Goal: Transaction & Acquisition: Book appointment/travel/reservation

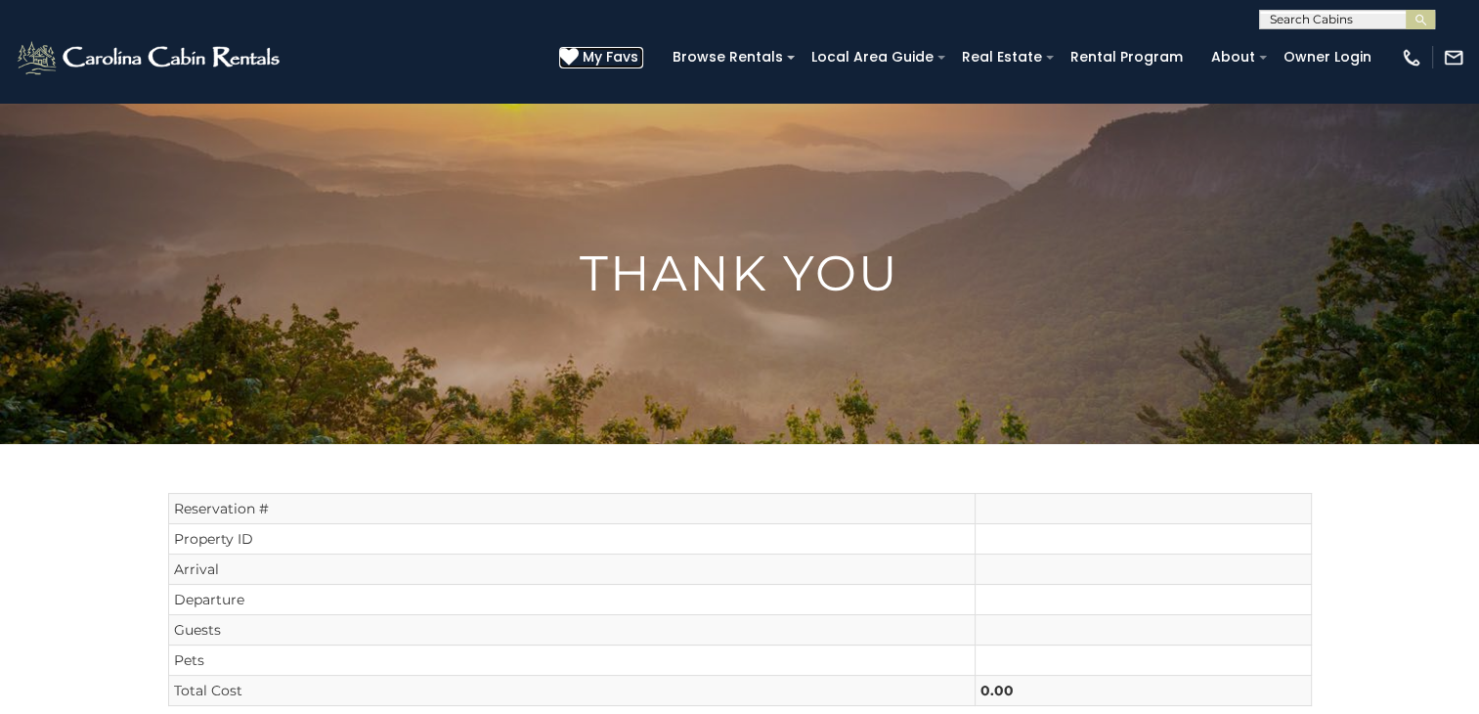
click at [619, 63] on span "My Favs" at bounding box center [611, 57] width 56 height 21
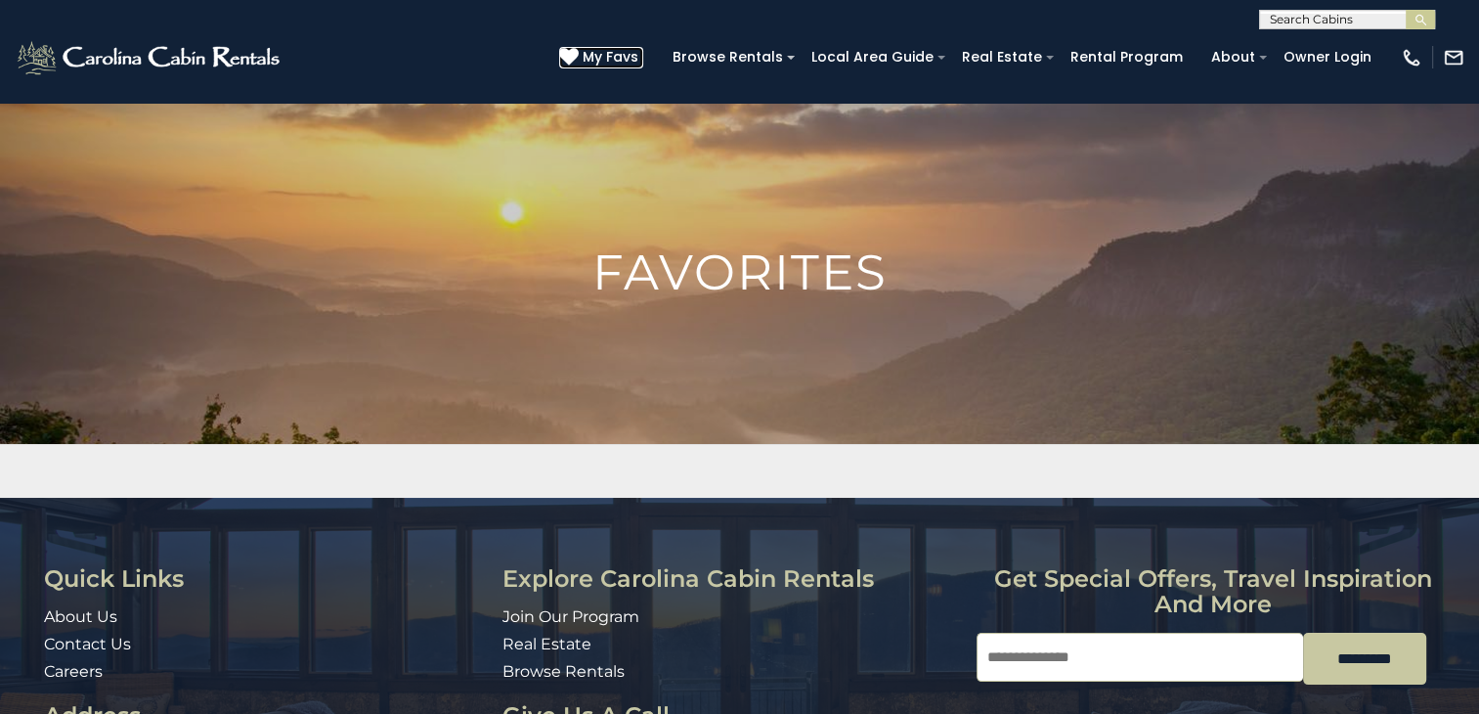
click at [619, 63] on span "My Favs" at bounding box center [611, 57] width 56 height 21
click at [638, 59] on span "My Favs" at bounding box center [611, 57] width 56 height 21
click at [579, 52] on icon at bounding box center [569, 57] width 20 height 20
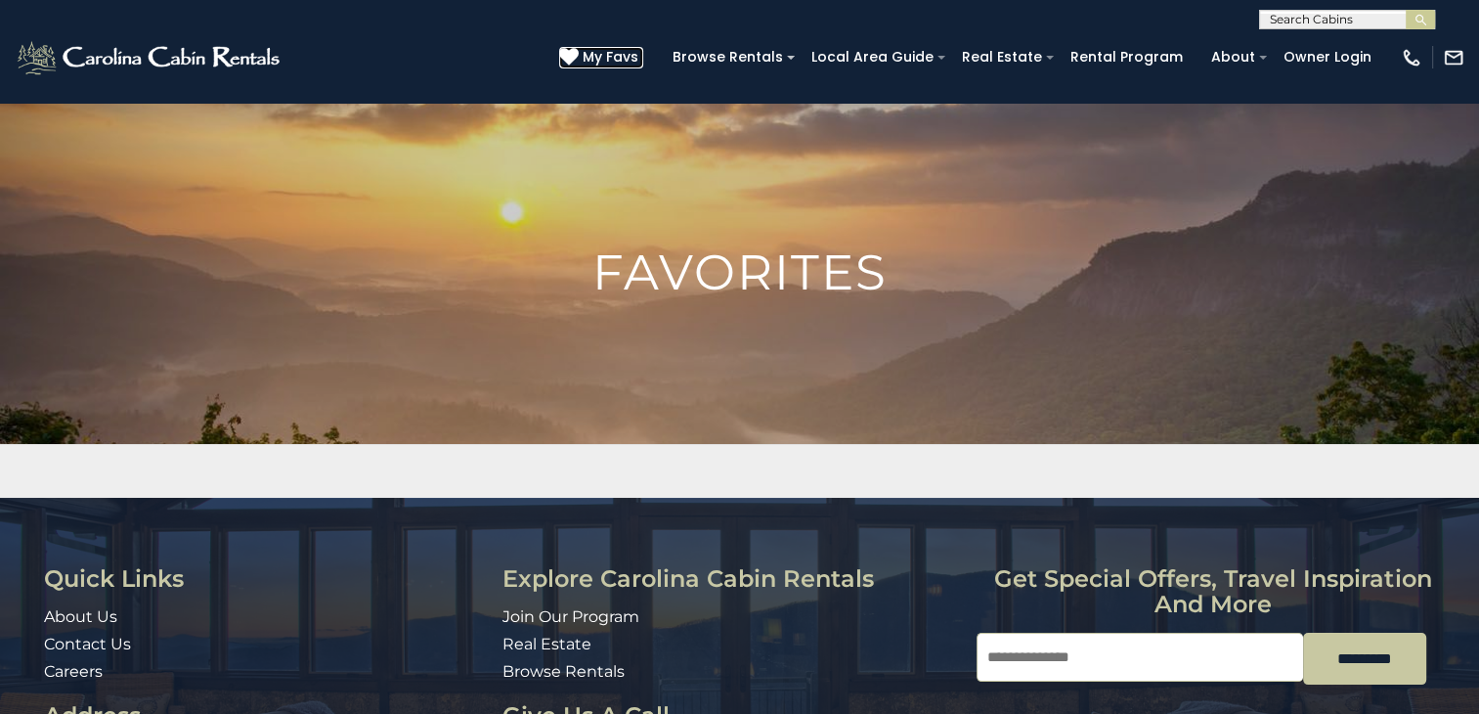
click at [579, 52] on icon at bounding box center [569, 57] width 20 height 20
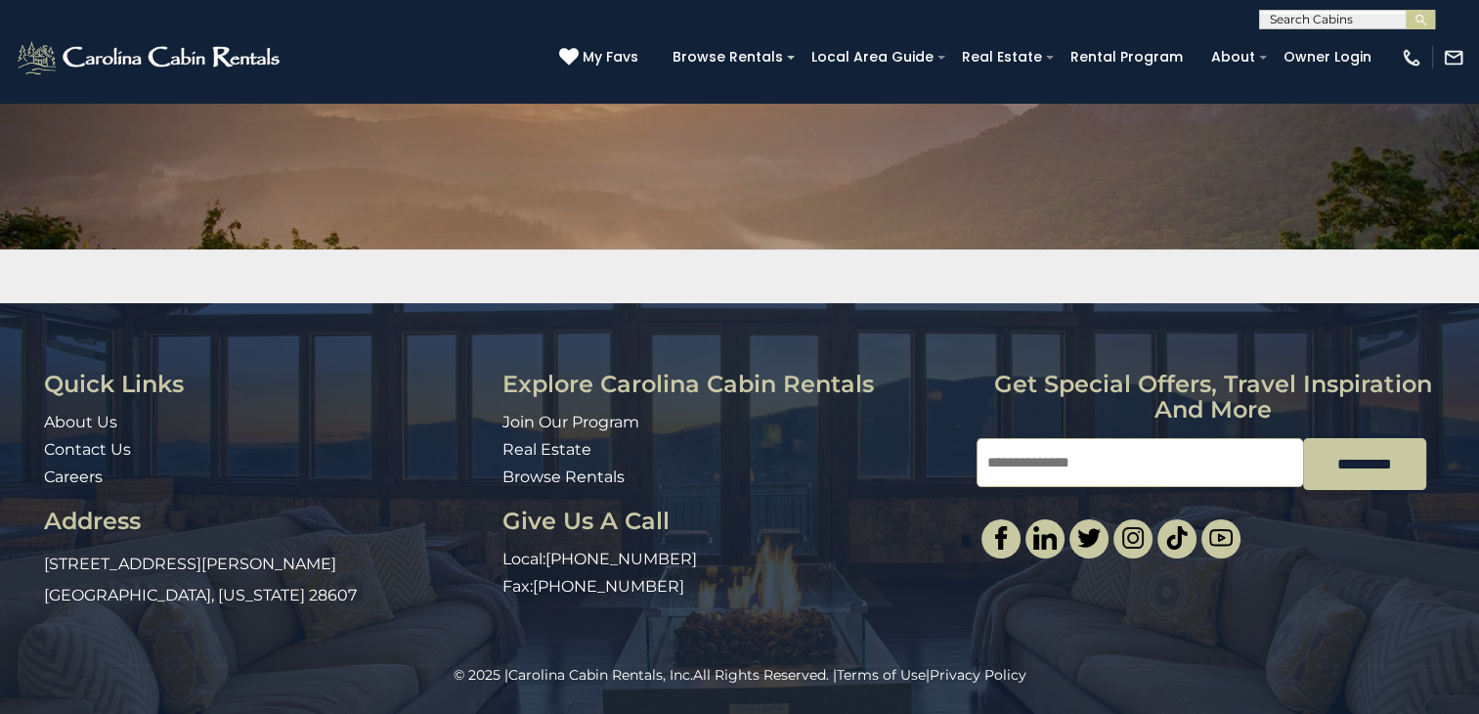
click at [1071, 201] on img at bounding box center [739, 197] width 1479 height 581
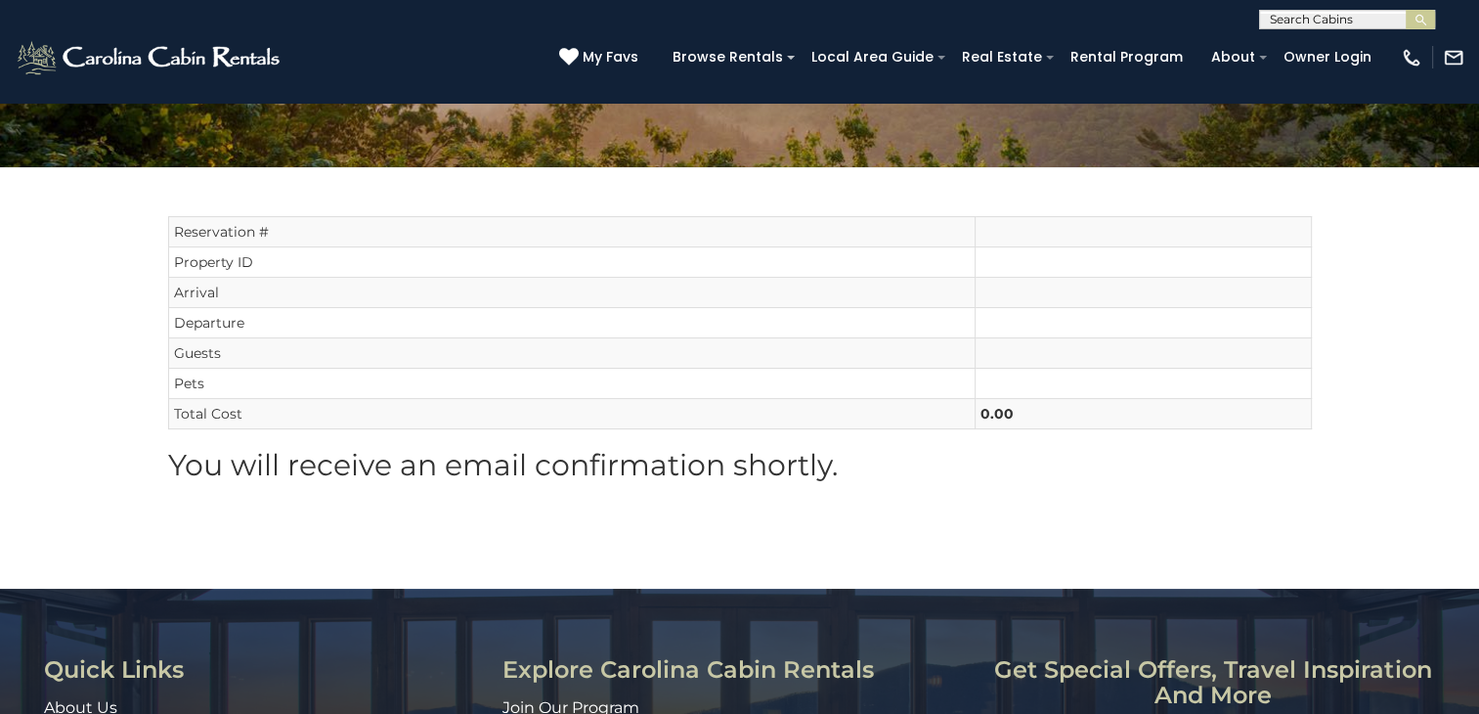
scroll to position [278, 0]
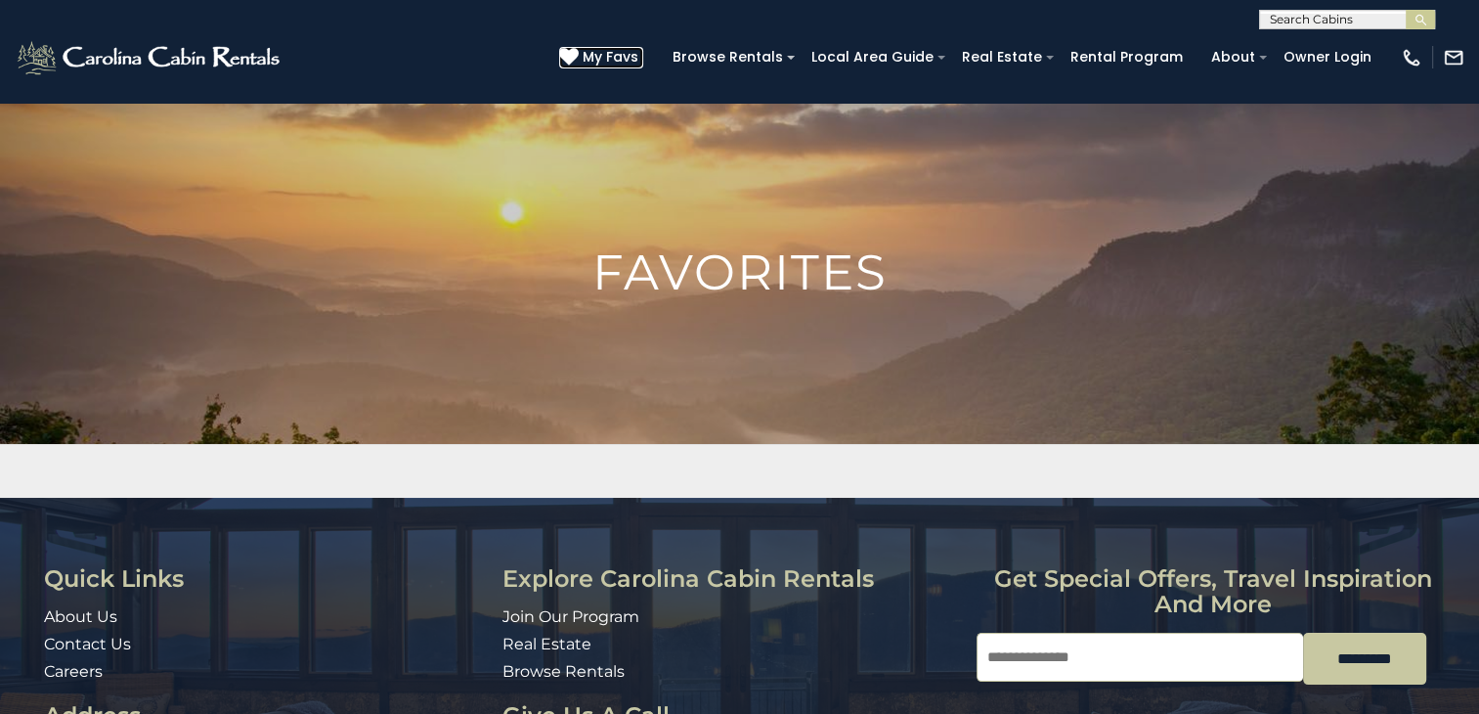
click at [637, 60] on span "My Favs" at bounding box center [611, 57] width 56 height 21
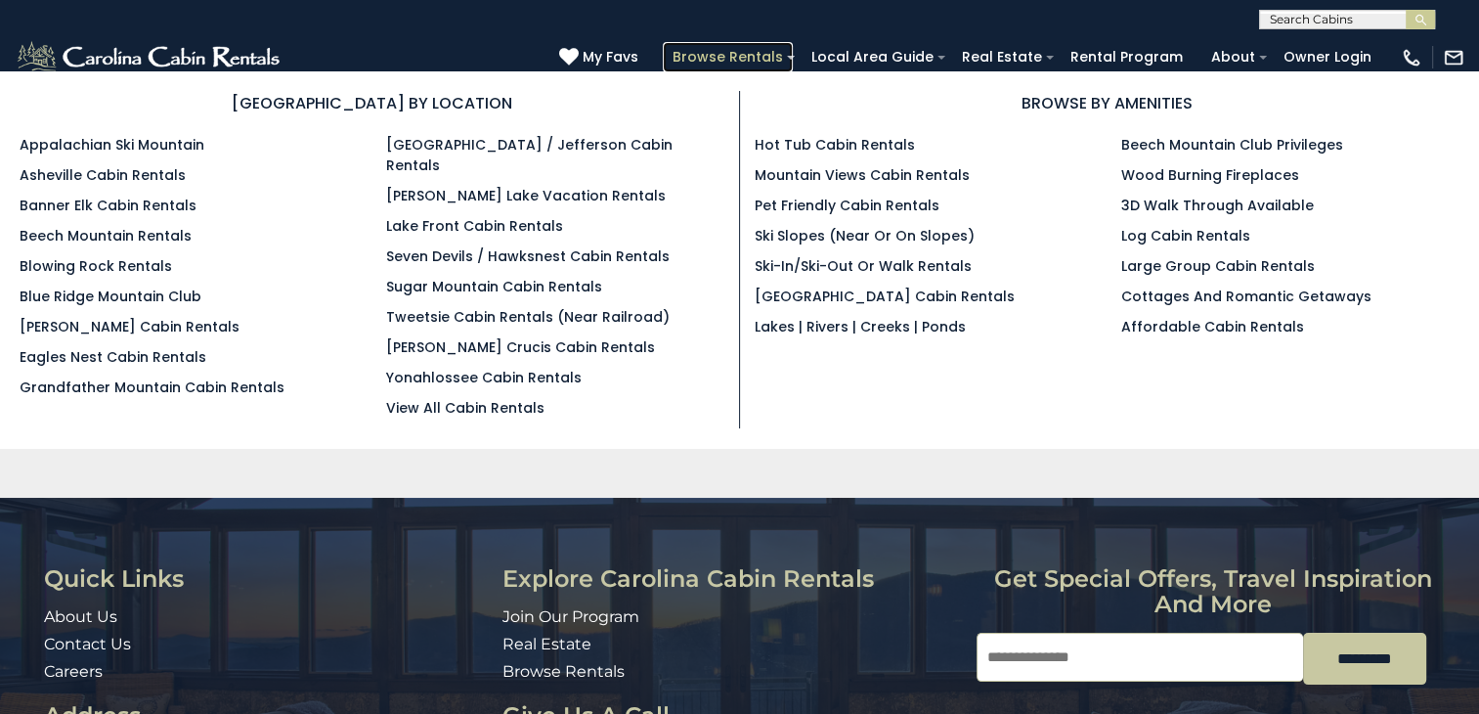
click at [767, 61] on link "Browse Rentals" at bounding box center [728, 57] width 130 height 30
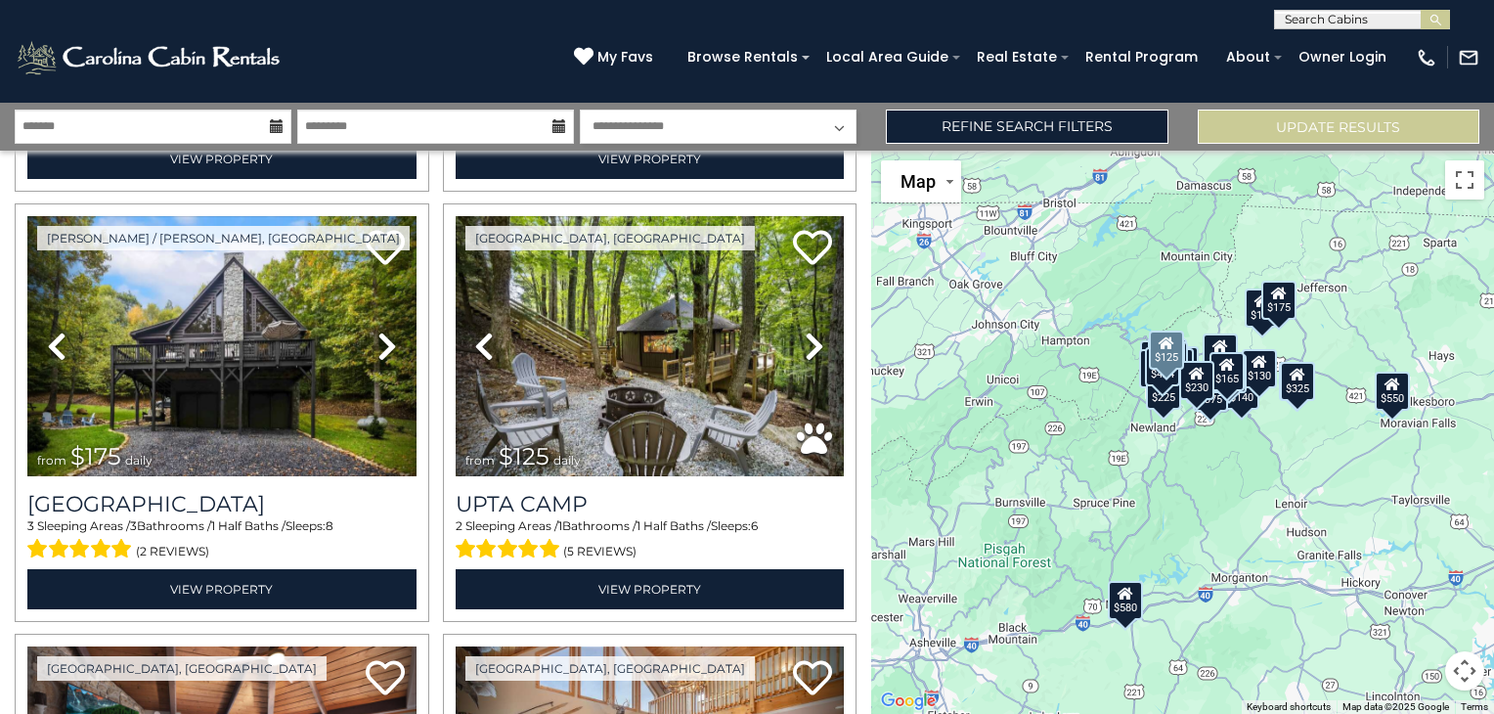
scroll to position [4763, 0]
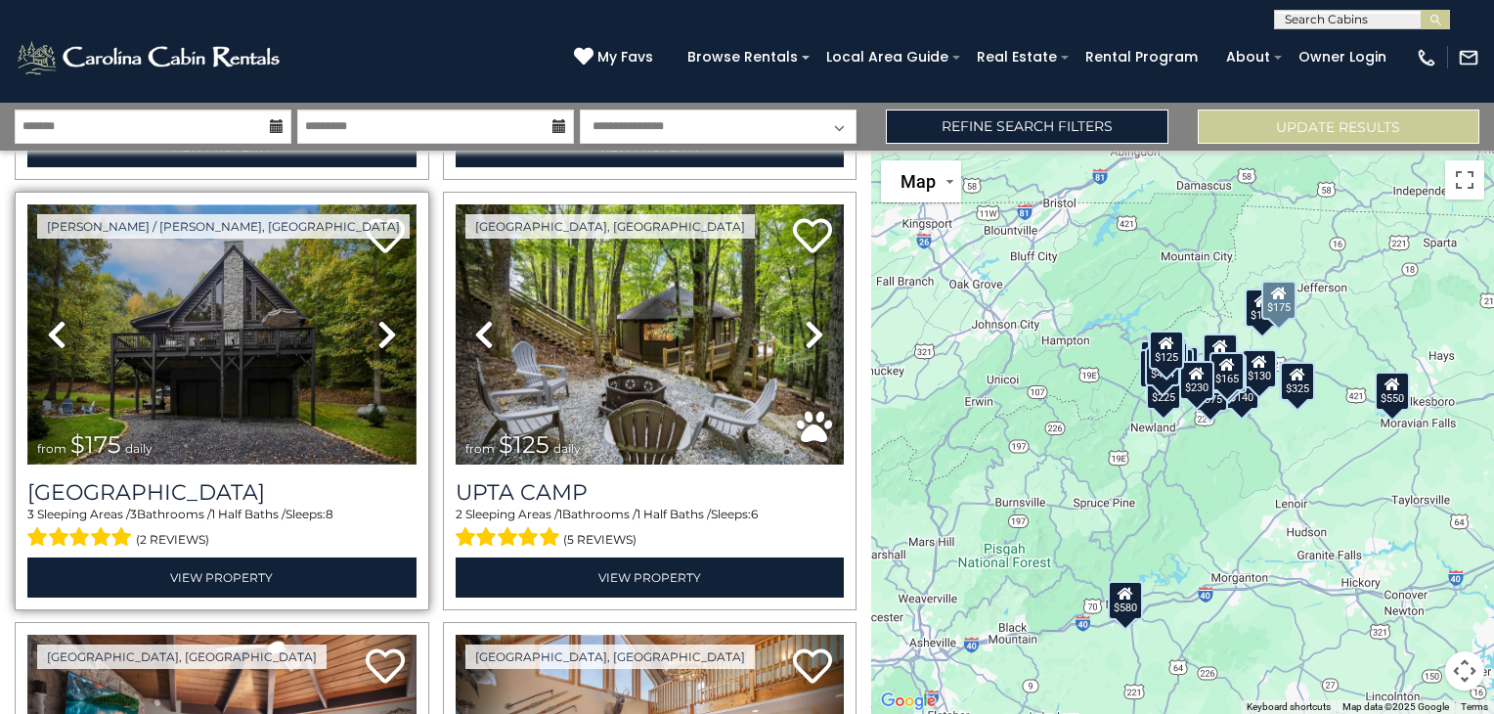
click at [305, 365] on img at bounding box center [221, 334] width 389 height 260
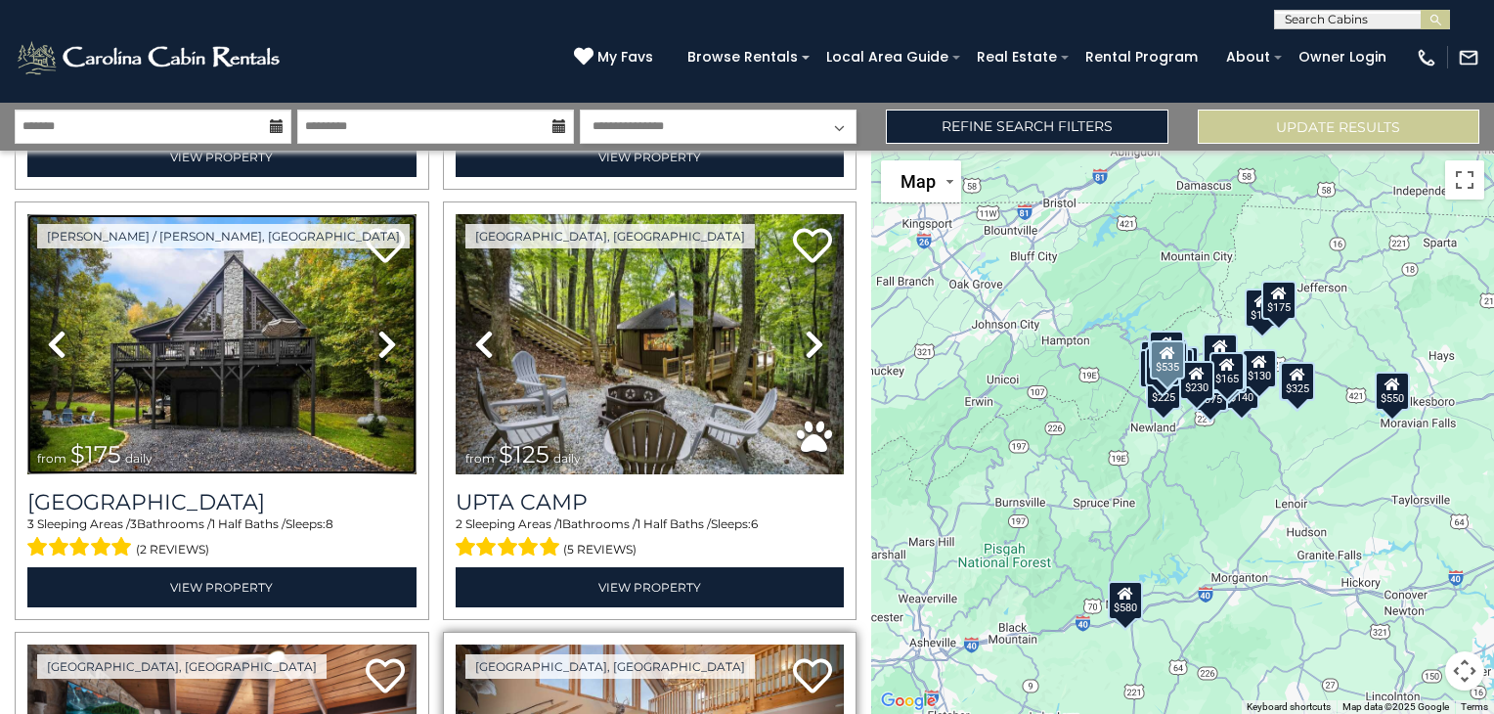
scroll to position [4745, 0]
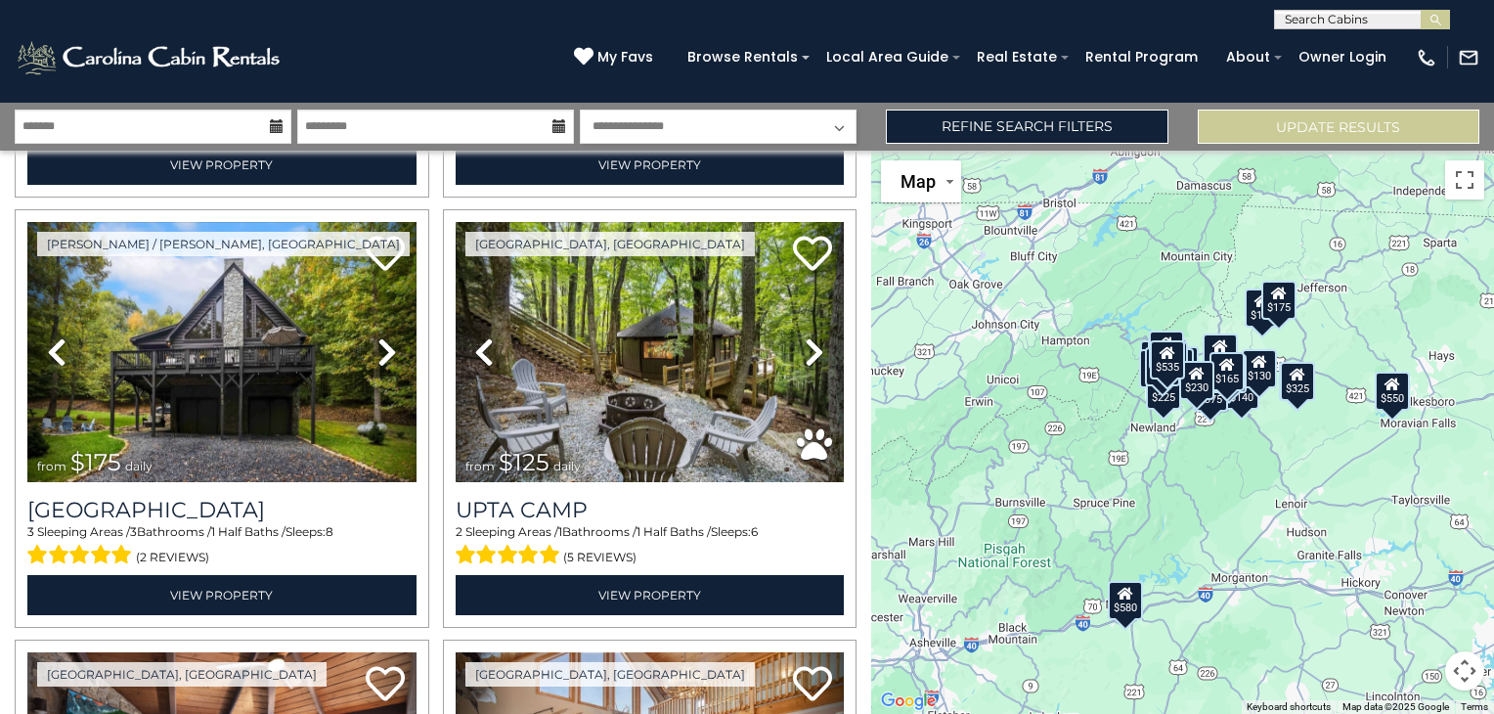
click at [1259, 325] on div "$175" at bounding box center [1262, 307] width 35 height 39
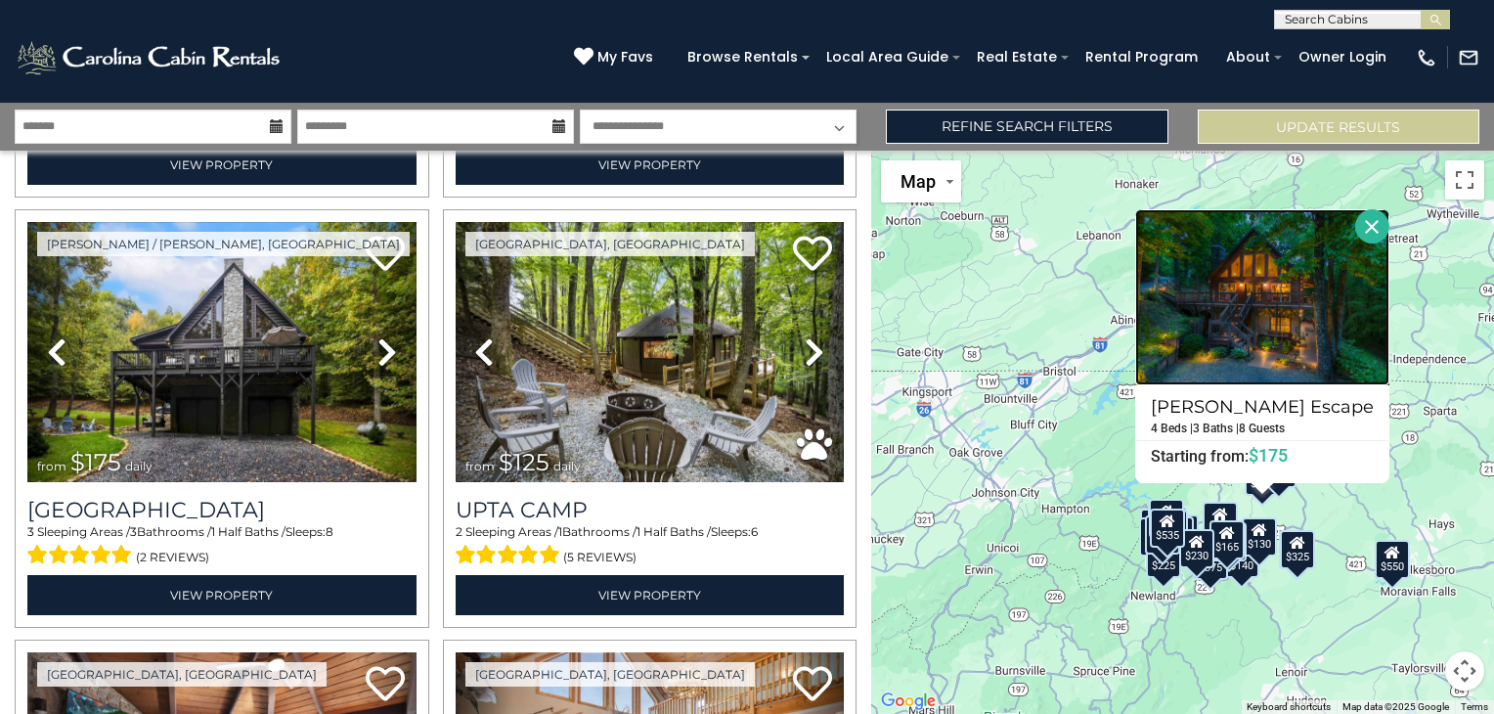
click at [1259, 325] on img at bounding box center [1262, 297] width 254 height 176
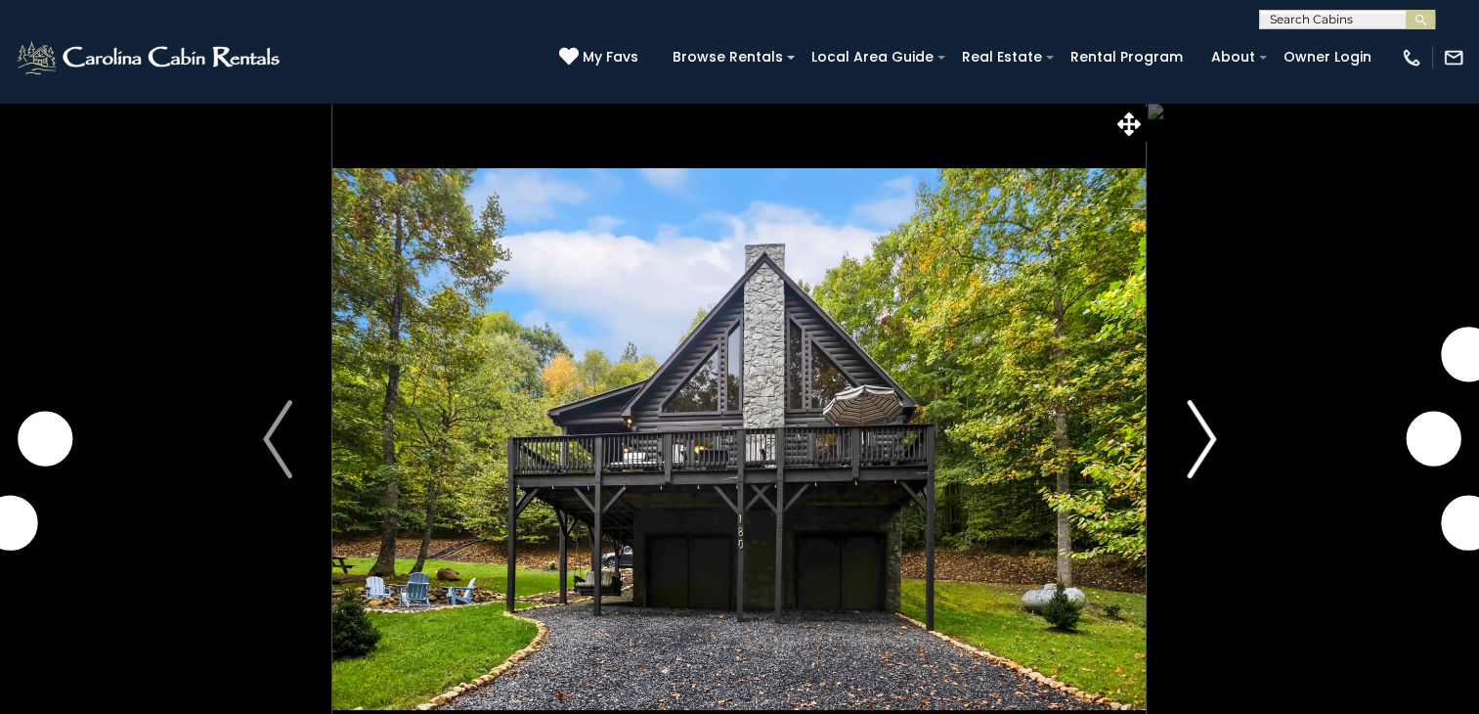
click at [1204, 468] on img "Next" at bounding box center [1201, 439] width 29 height 78
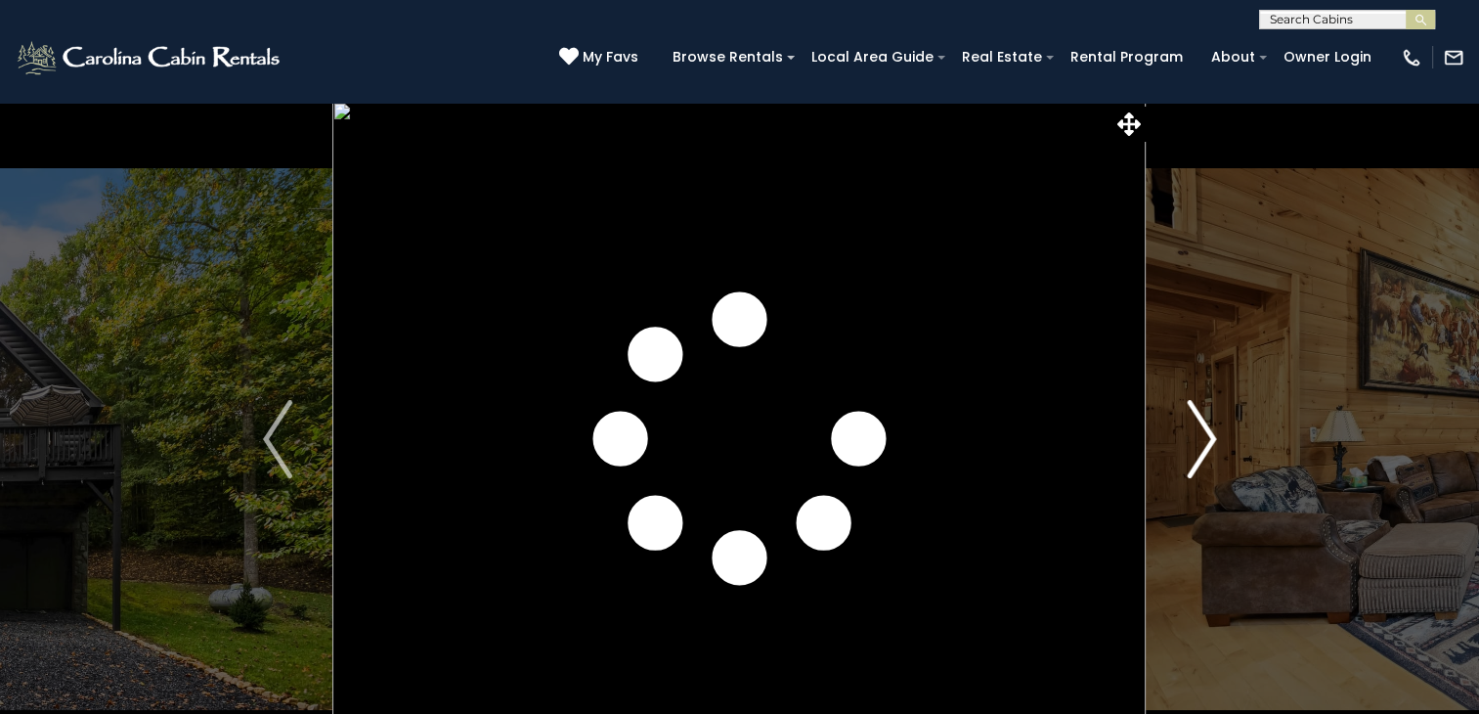
click at [1204, 468] on img "Next" at bounding box center [1201, 439] width 29 height 78
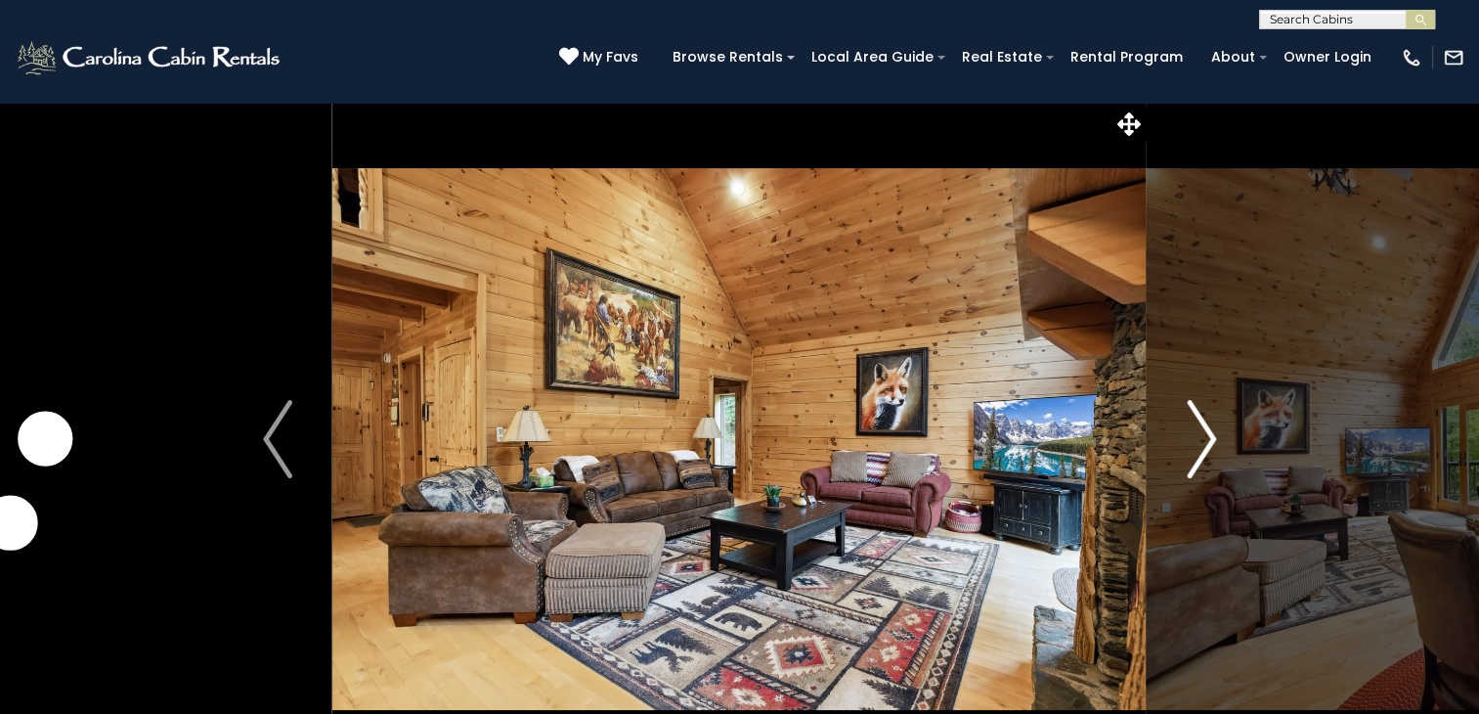
click at [1204, 468] on img "Next" at bounding box center [1201, 439] width 29 height 78
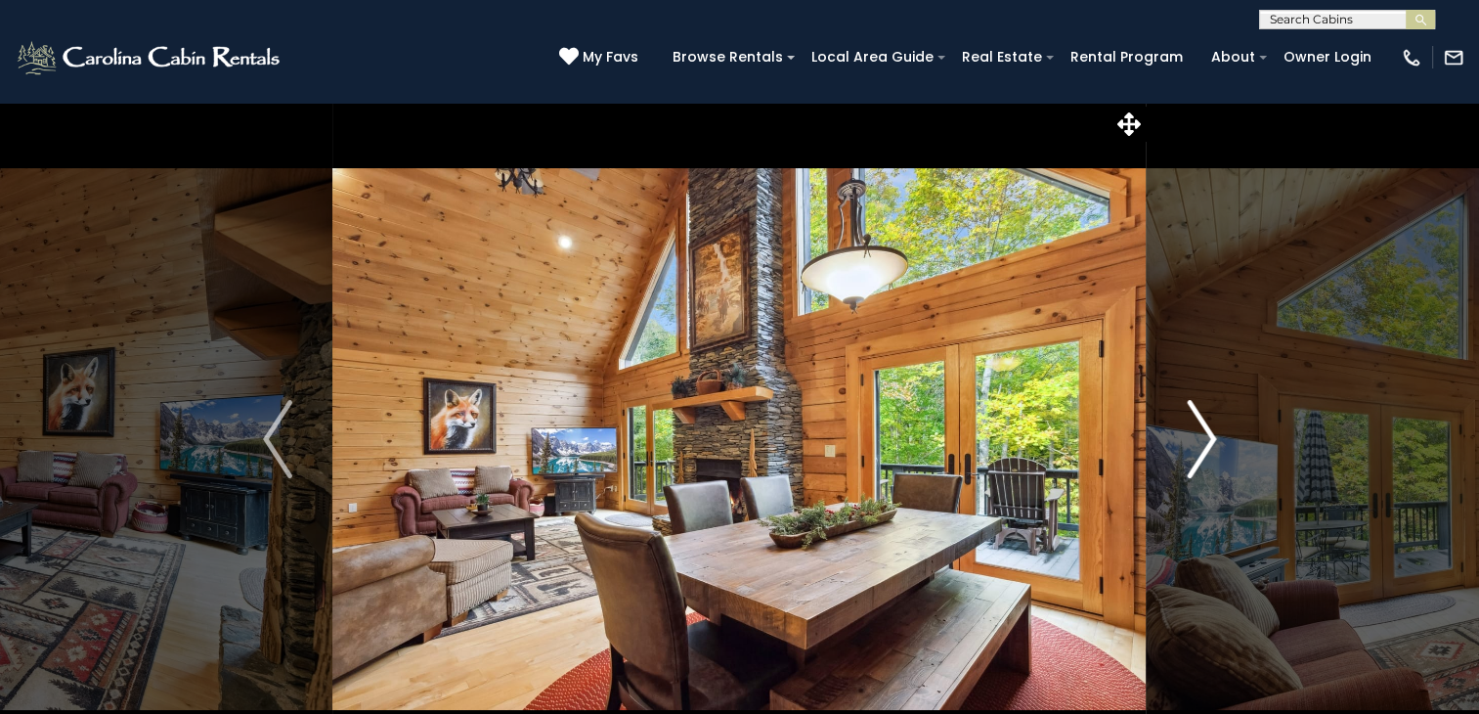
click at [1204, 468] on img "Next" at bounding box center [1201, 439] width 29 height 78
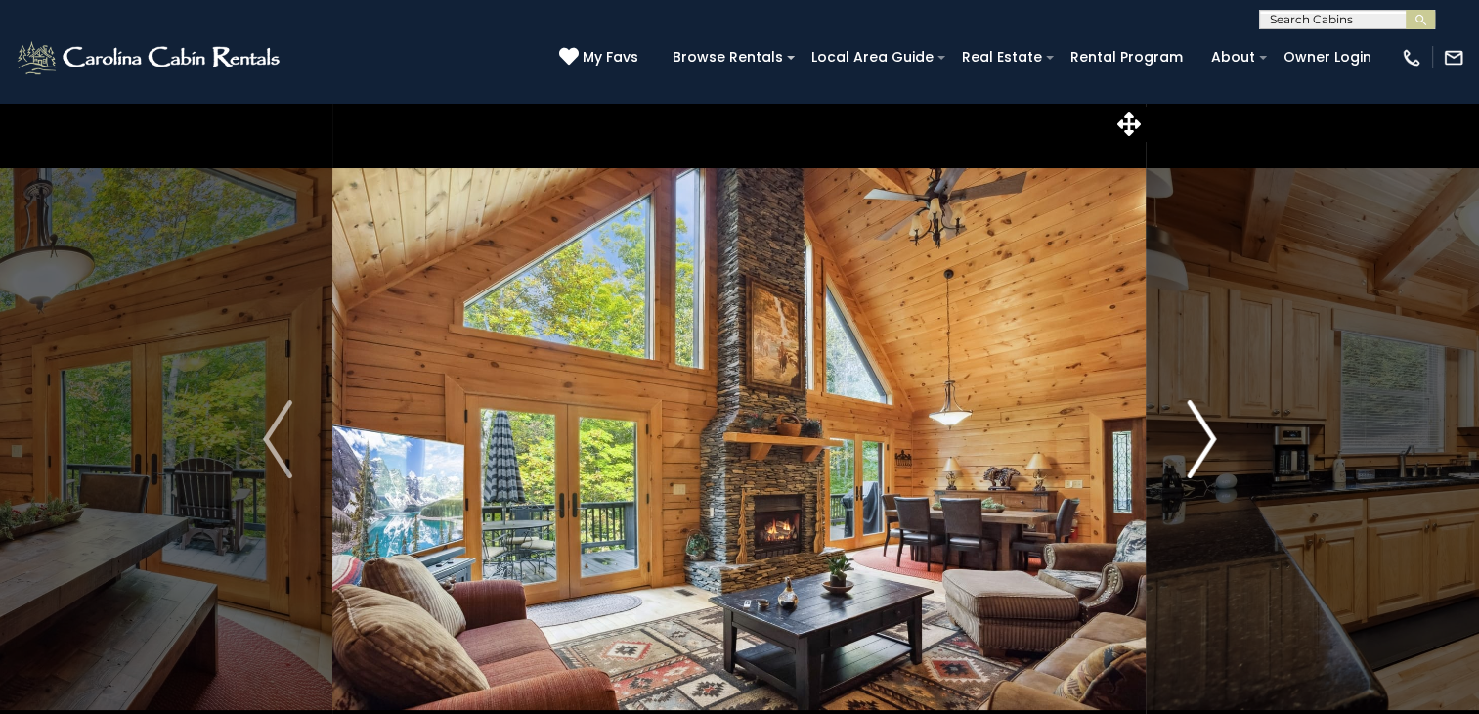
click at [1204, 468] on img "Next" at bounding box center [1201, 439] width 29 height 78
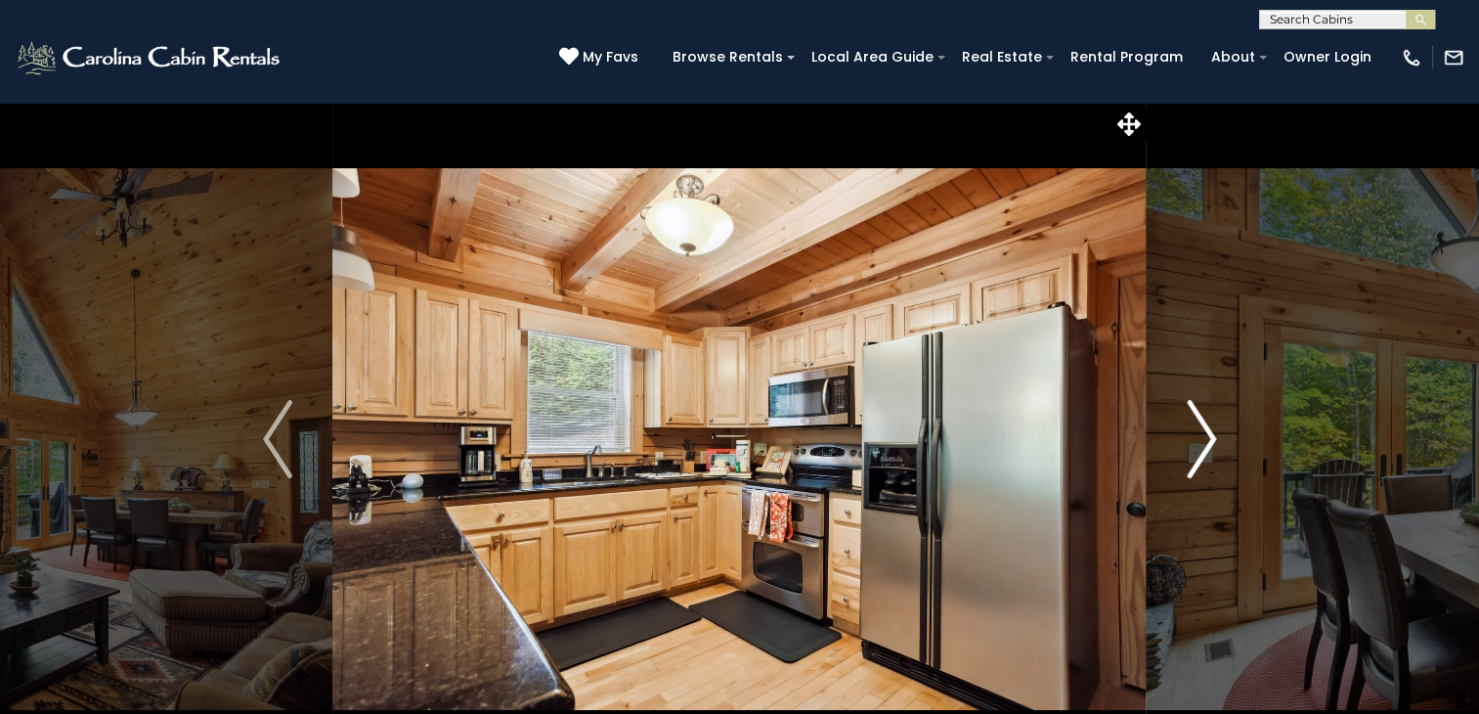
click at [1204, 468] on img "Next" at bounding box center [1201, 439] width 29 height 78
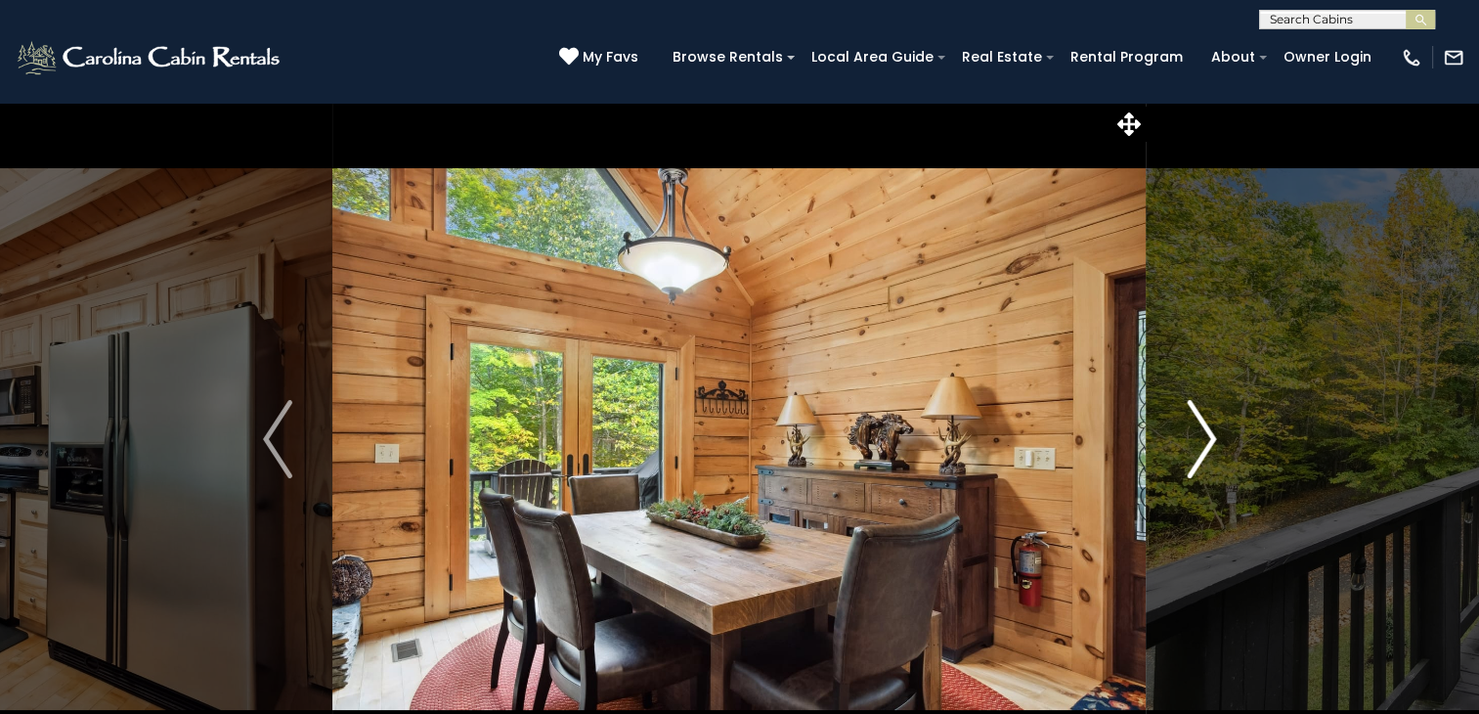
click at [1204, 468] on img "Next" at bounding box center [1201, 439] width 29 height 78
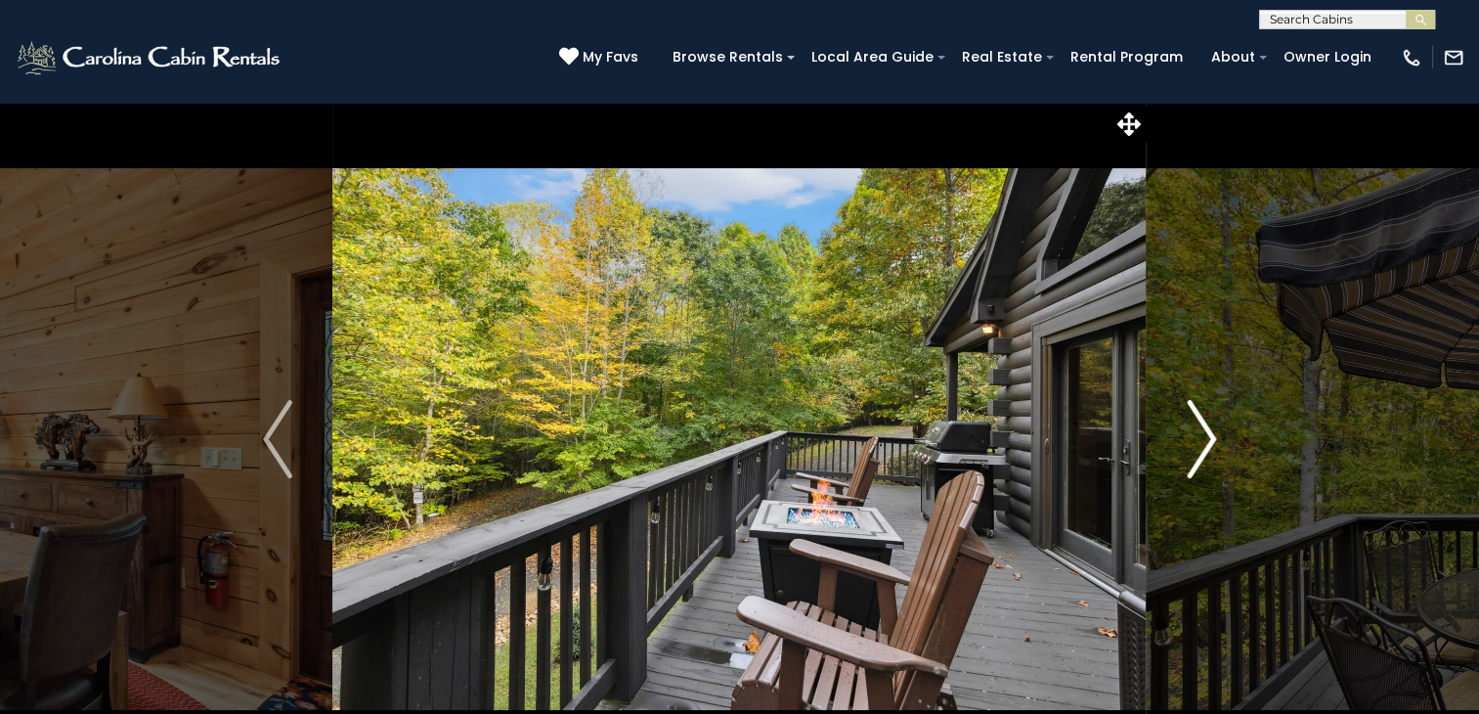
click at [1204, 468] on img "Next" at bounding box center [1201, 439] width 29 height 78
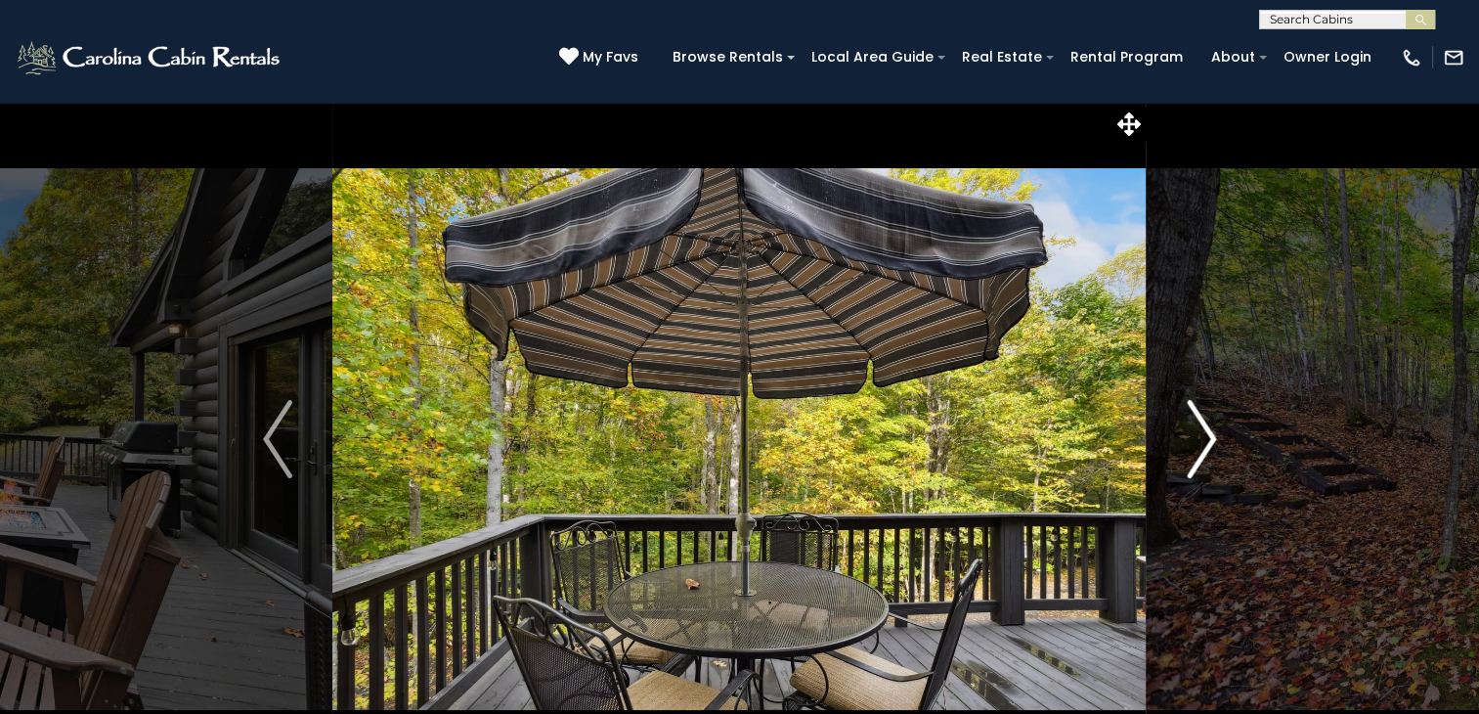
click at [1204, 468] on img "Next" at bounding box center [1201, 439] width 29 height 78
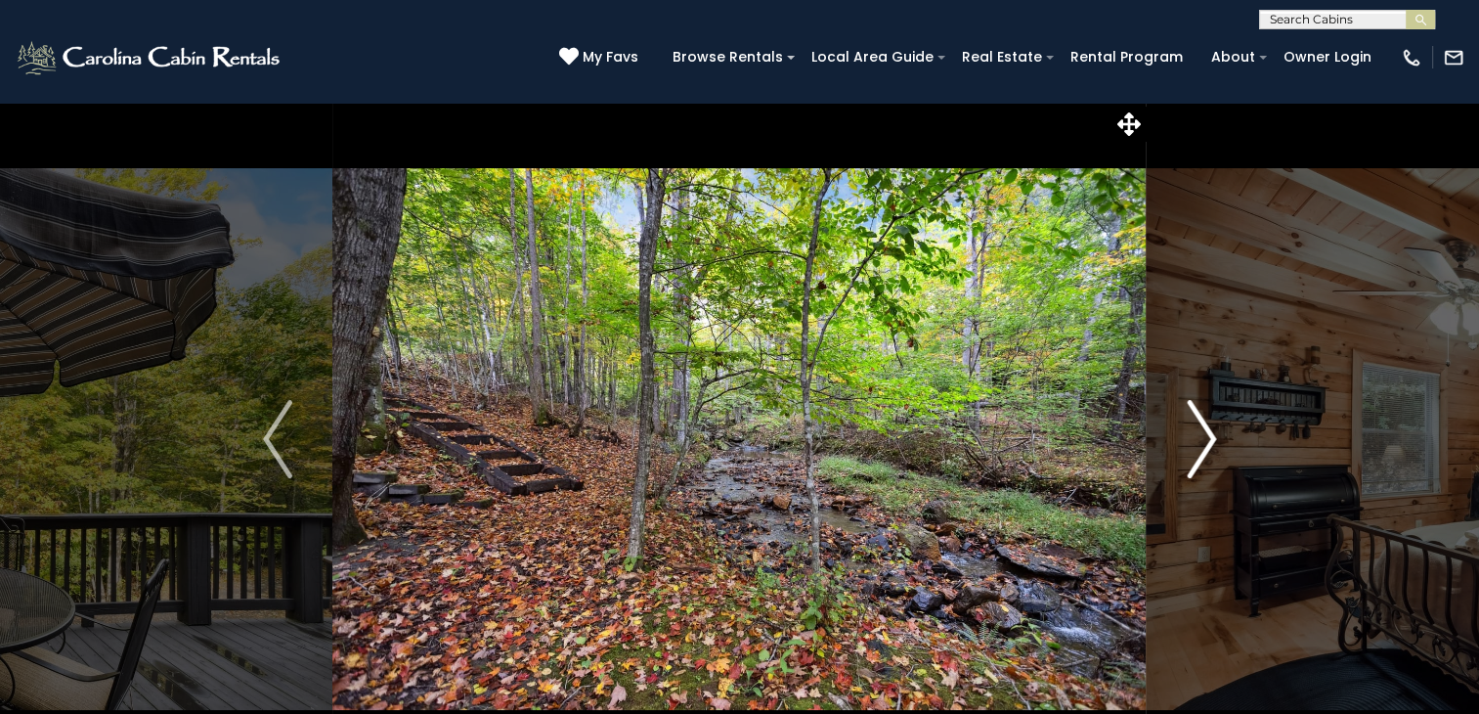
click at [1204, 468] on img "Next" at bounding box center [1201, 439] width 29 height 78
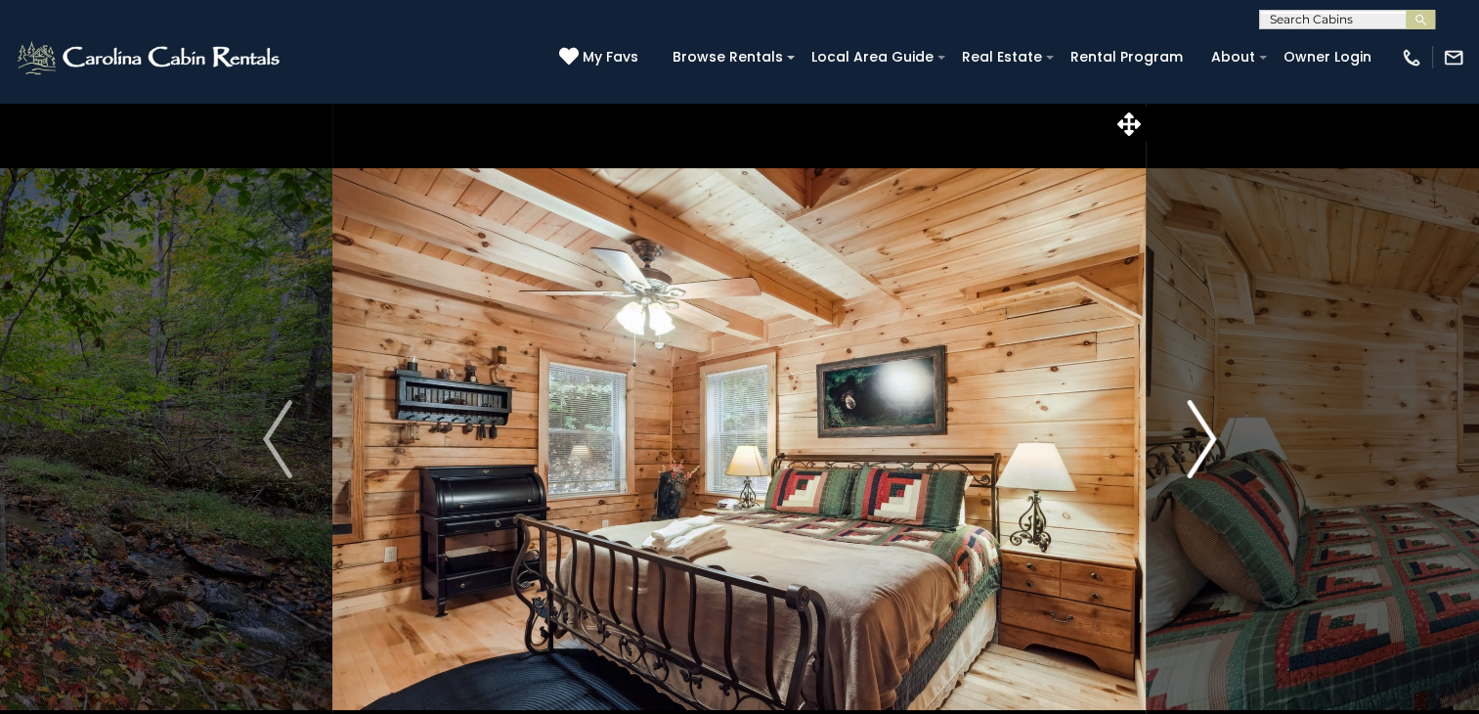
click at [1204, 468] on img "Next" at bounding box center [1201, 439] width 29 height 78
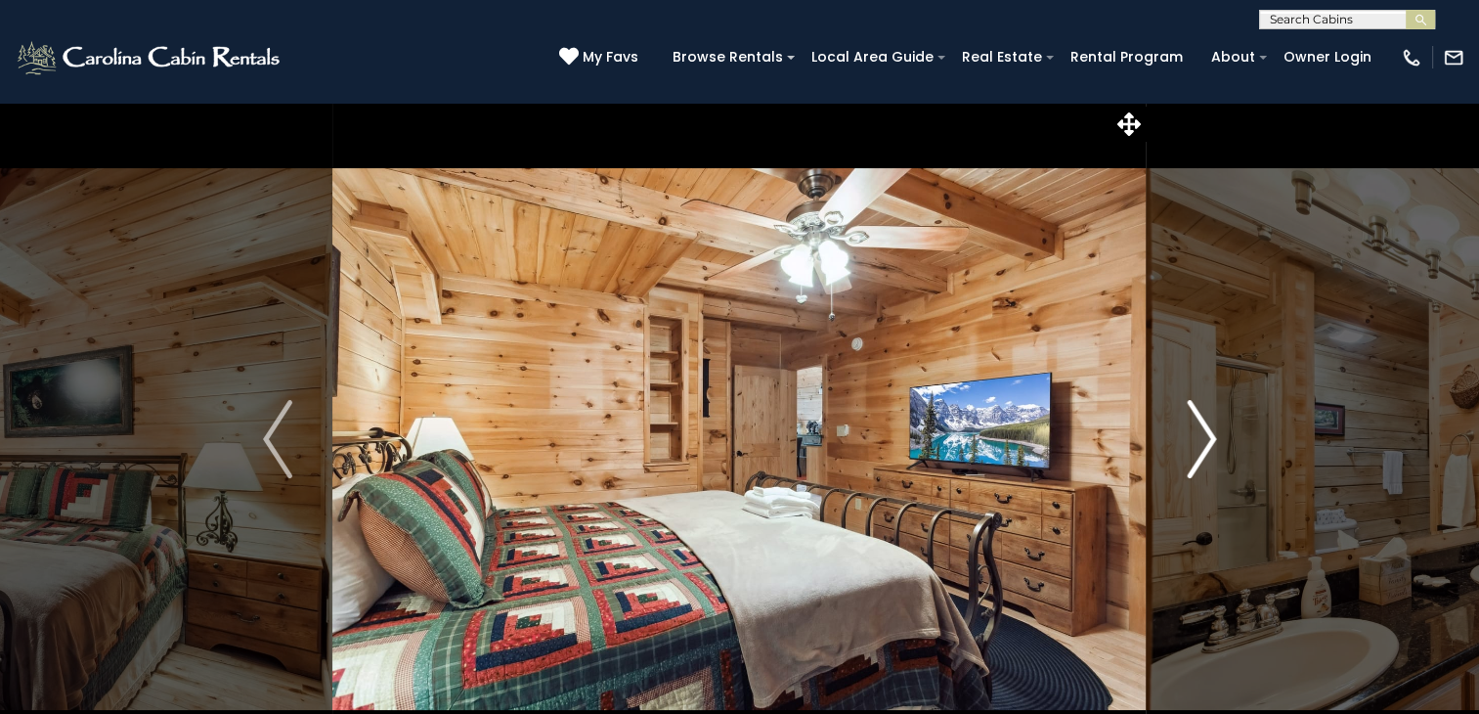
click at [1204, 468] on img "Next" at bounding box center [1201, 439] width 29 height 78
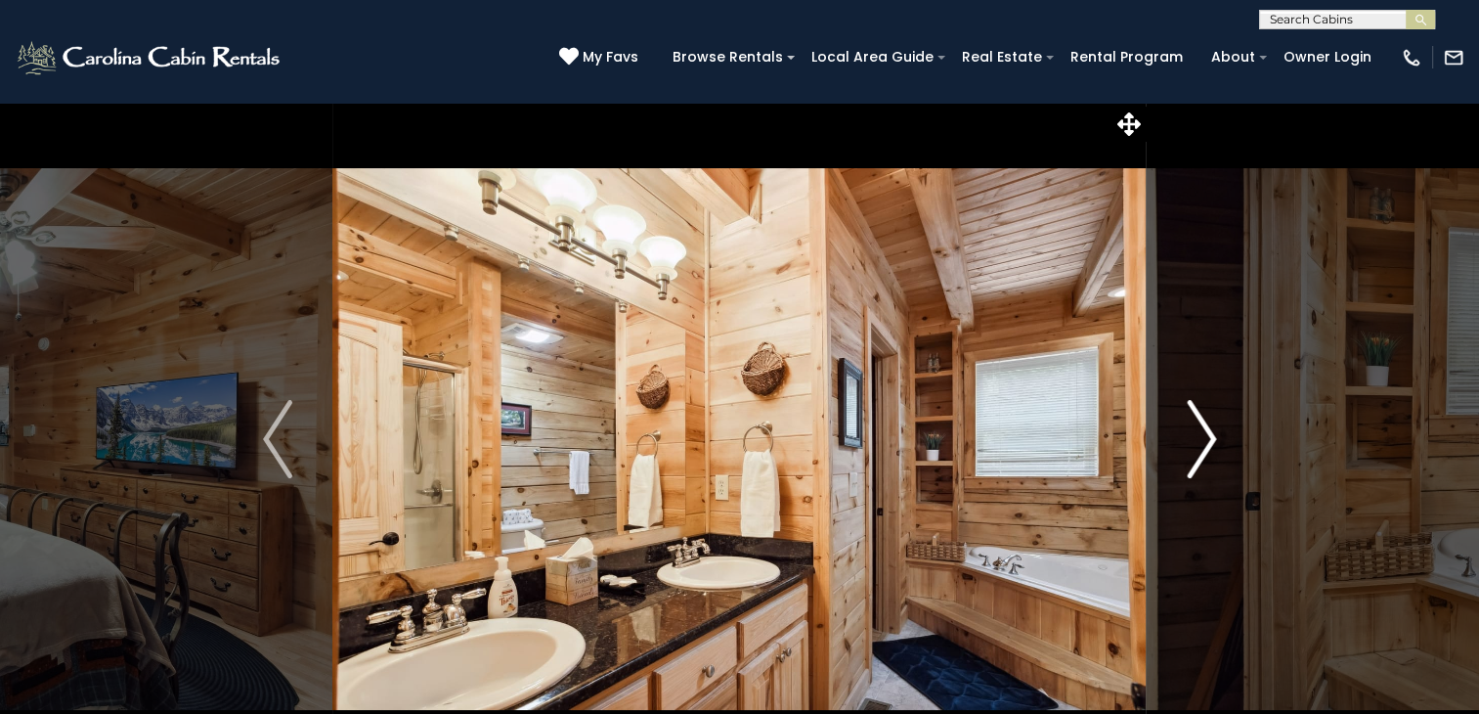
click at [1204, 468] on img "Next" at bounding box center [1201, 439] width 29 height 78
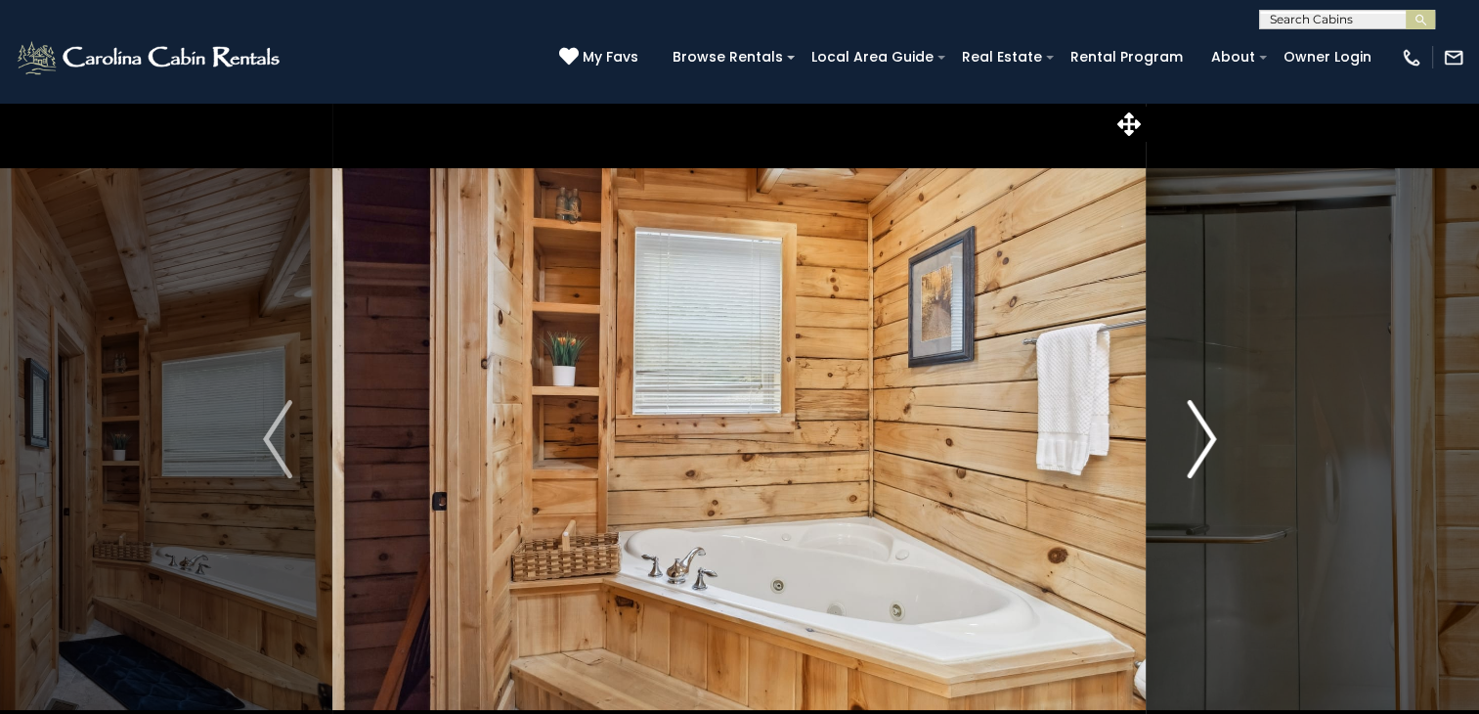
click at [1204, 468] on img "Next" at bounding box center [1201, 439] width 29 height 78
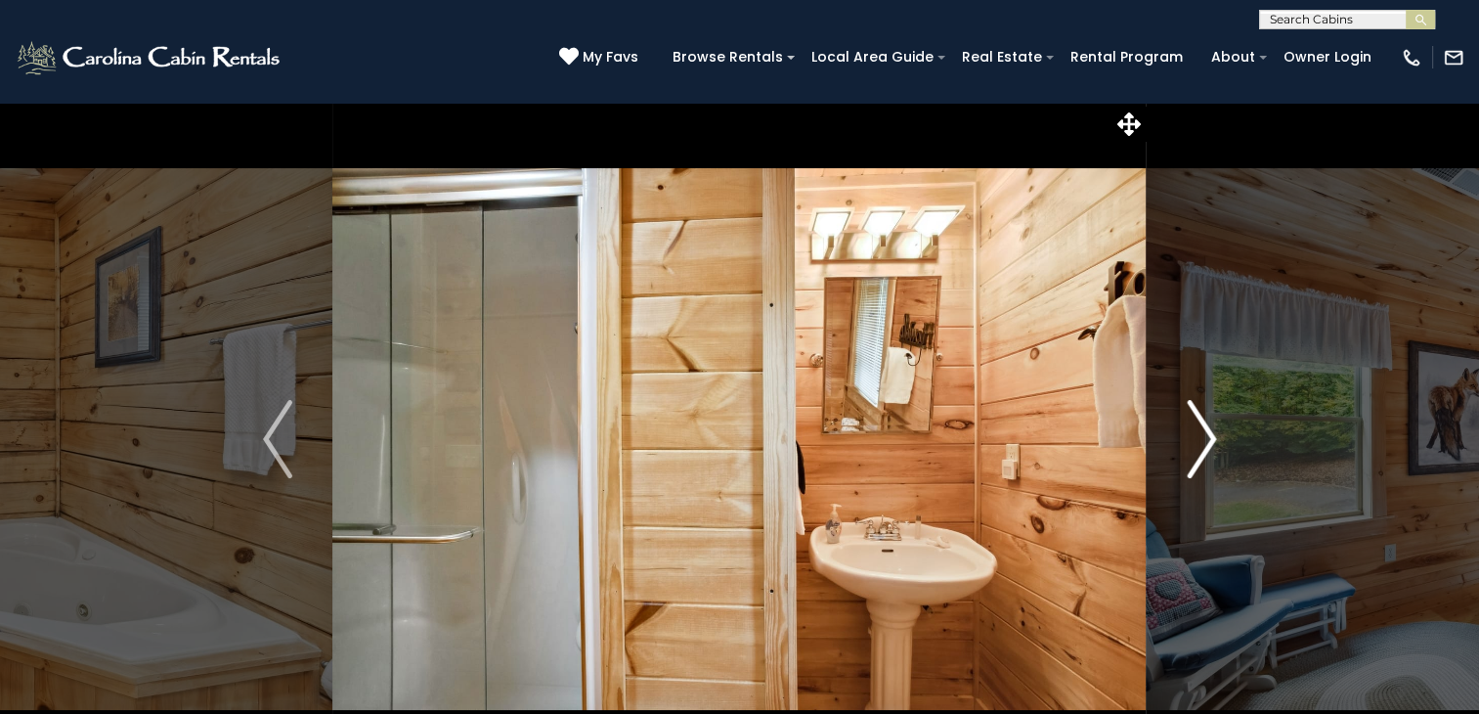
click at [1204, 468] on img "Next" at bounding box center [1201, 439] width 29 height 78
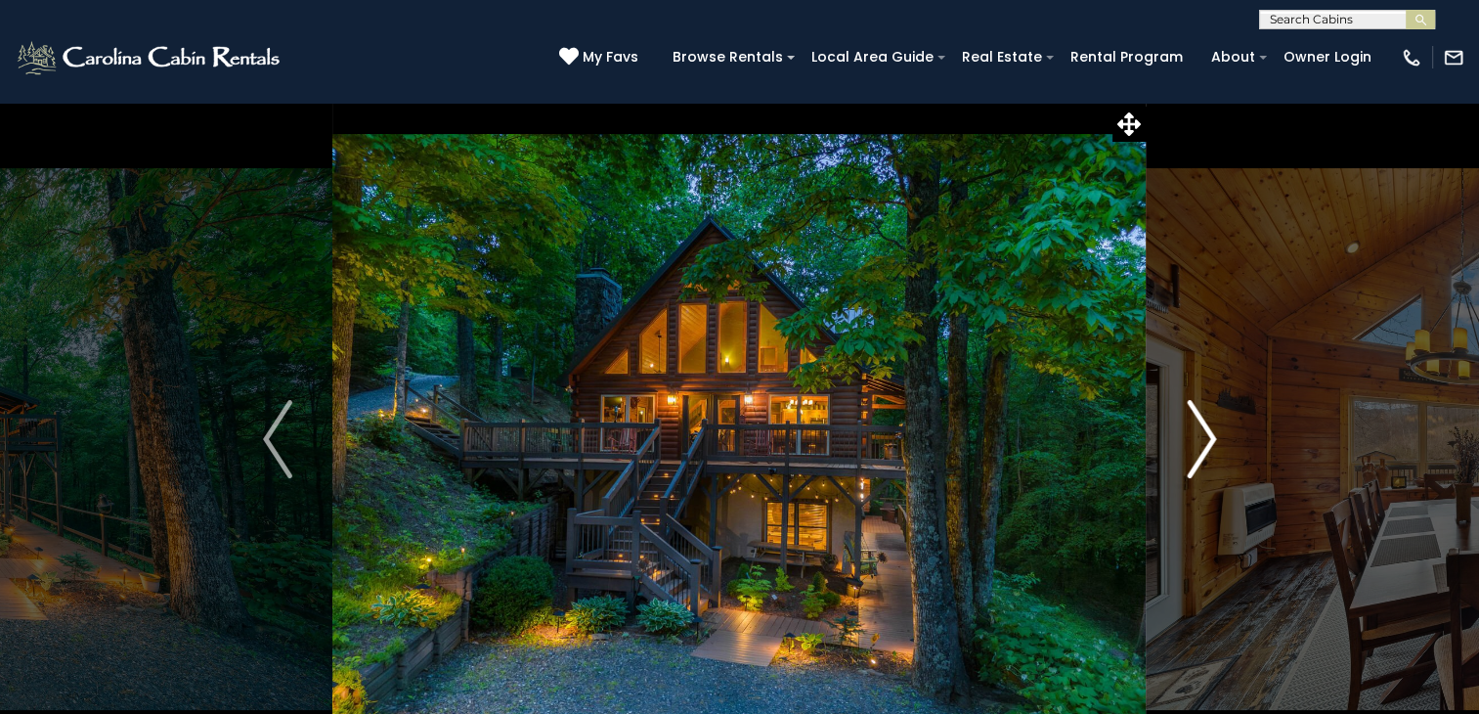
click at [1201, 448] on img "Next" at bounding box center [1201, 439] width 29 height 78
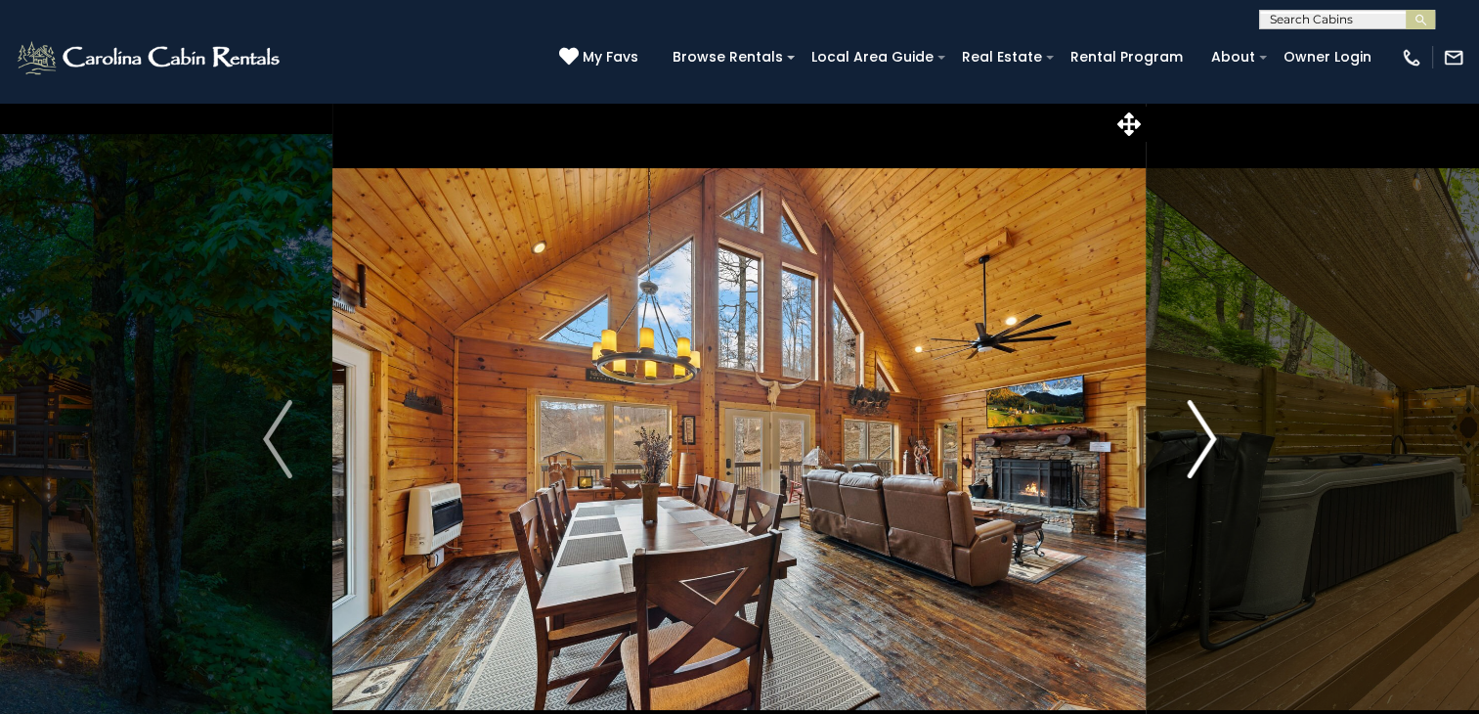
click at [1201, 448] on img "Next" at bounding box center [1201, 439] width 29 height 78
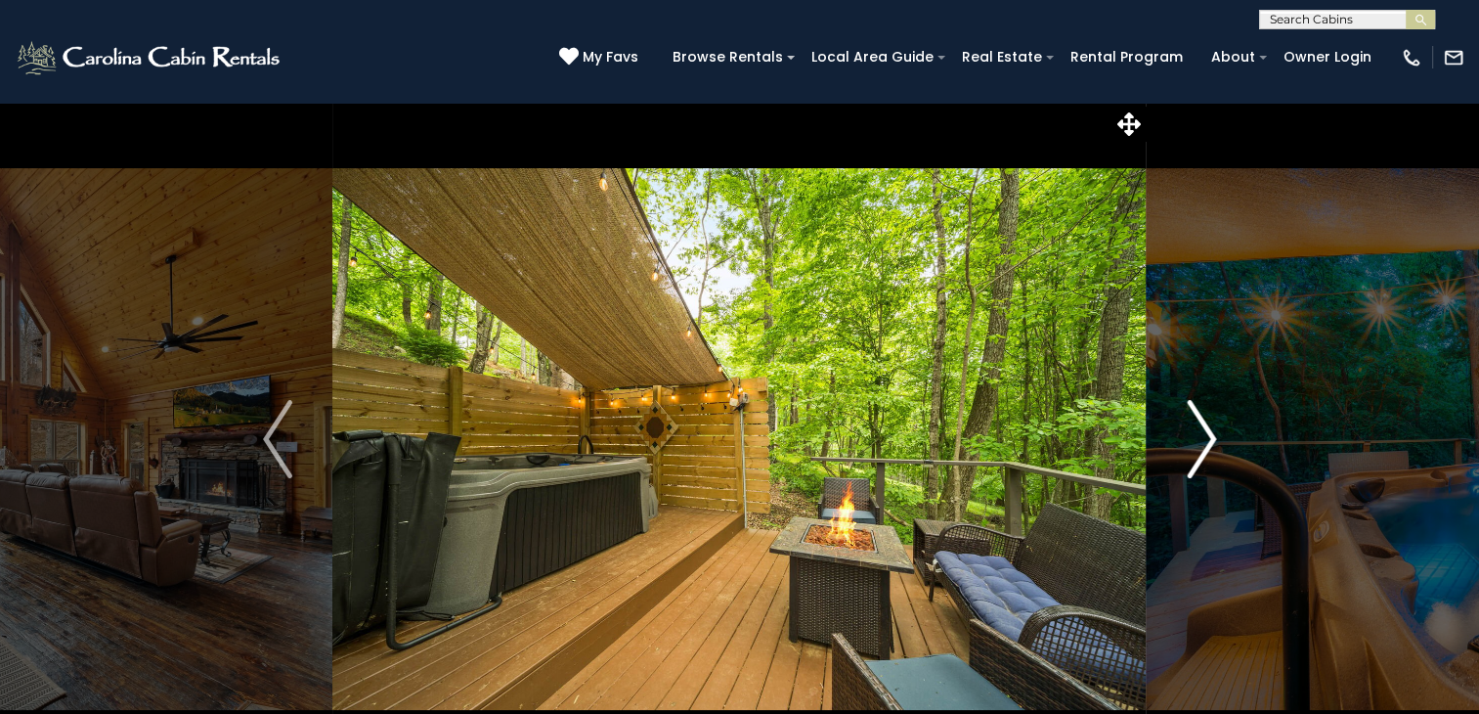
click at [1201, 448] on img "Next" at bounding box center [1201, 439] width 29 height 78
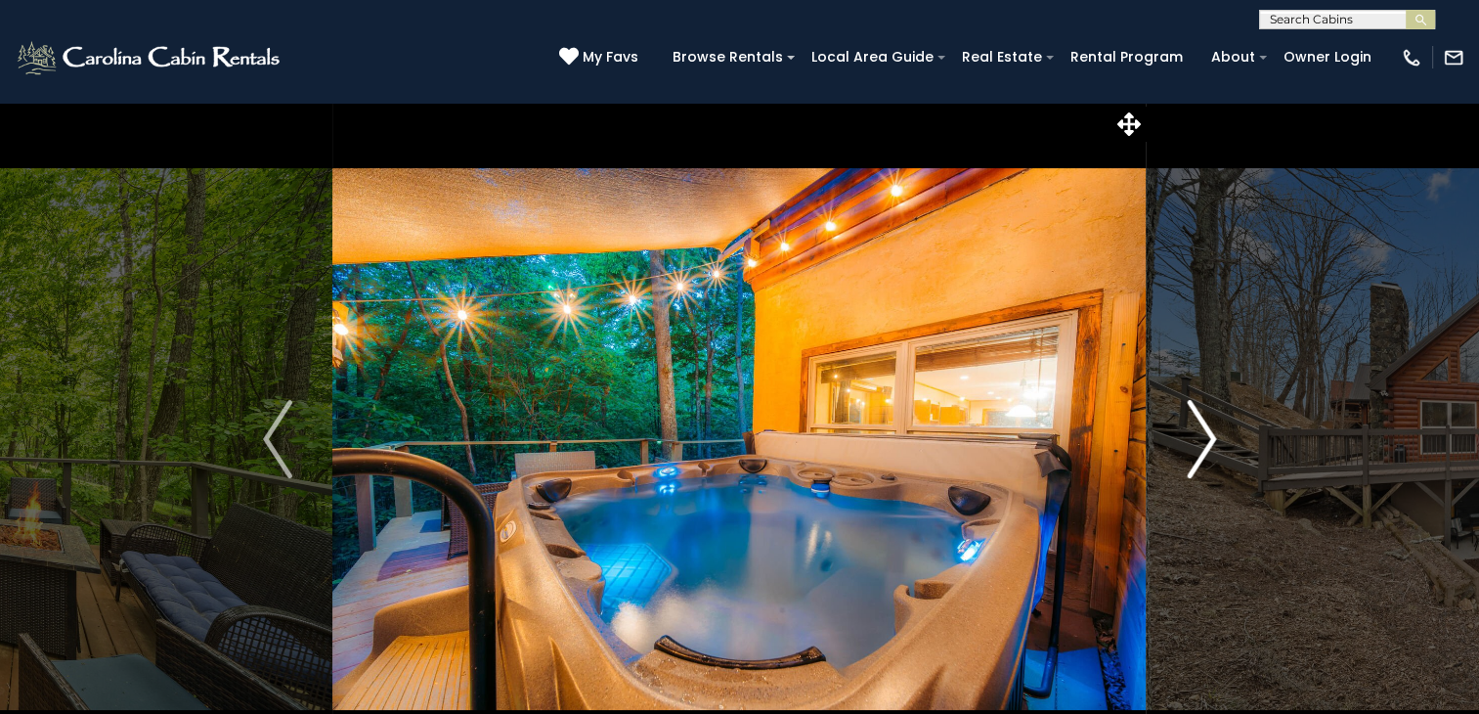
click at [1201, 448] on img "Next" at bounding box center [1201, 439] width 29 height 78
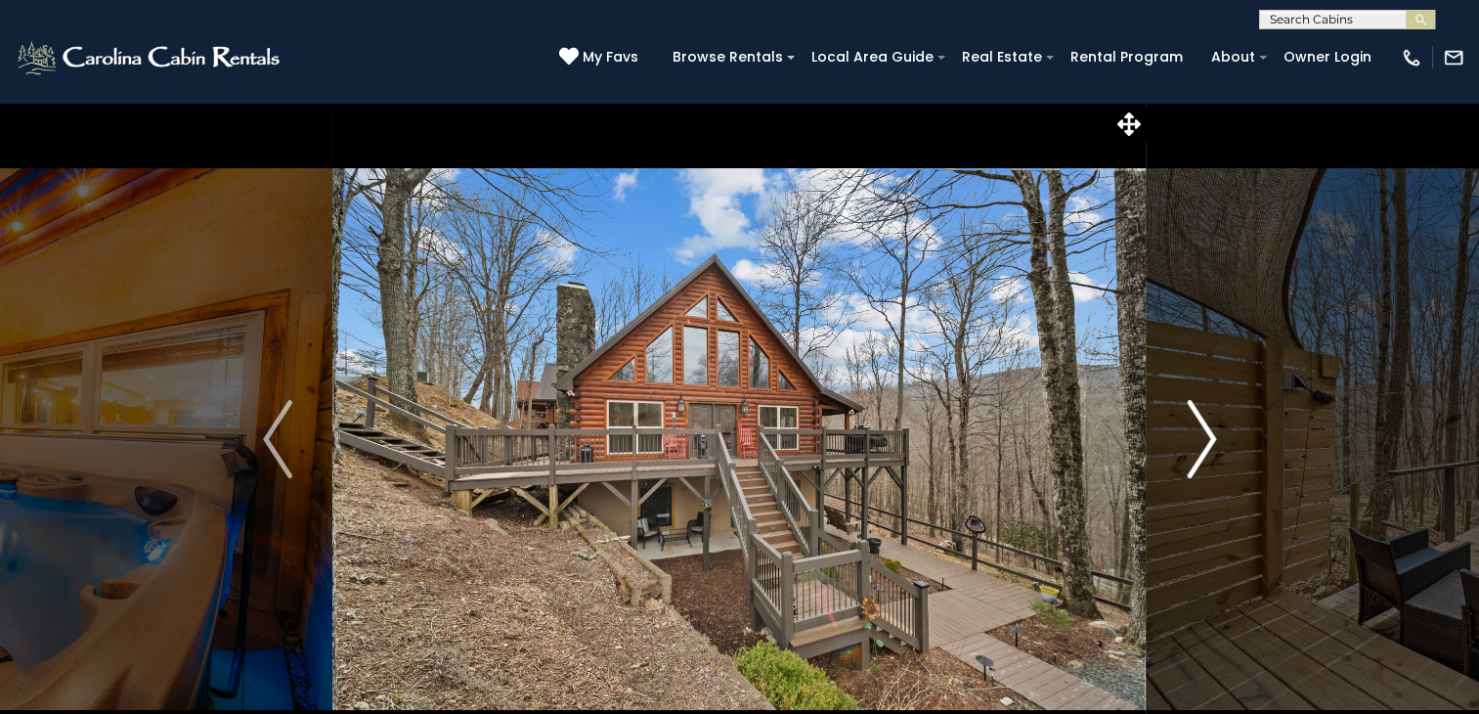
click at [1201, 448] on img "Next" at bounding box center [1201, 439] width 29 height 78
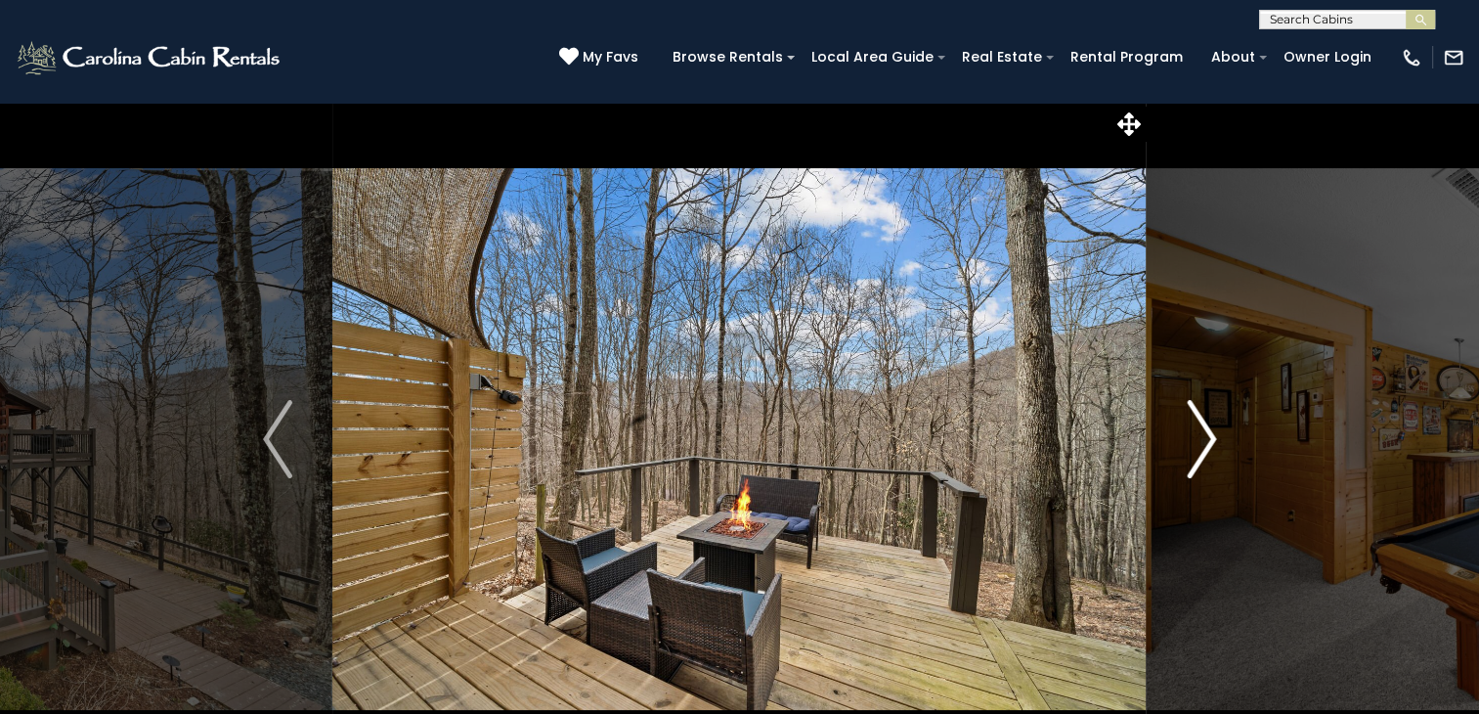
click at [1201, 448] on img "Next" at bounding box center [1201, 439] width 29 height 78
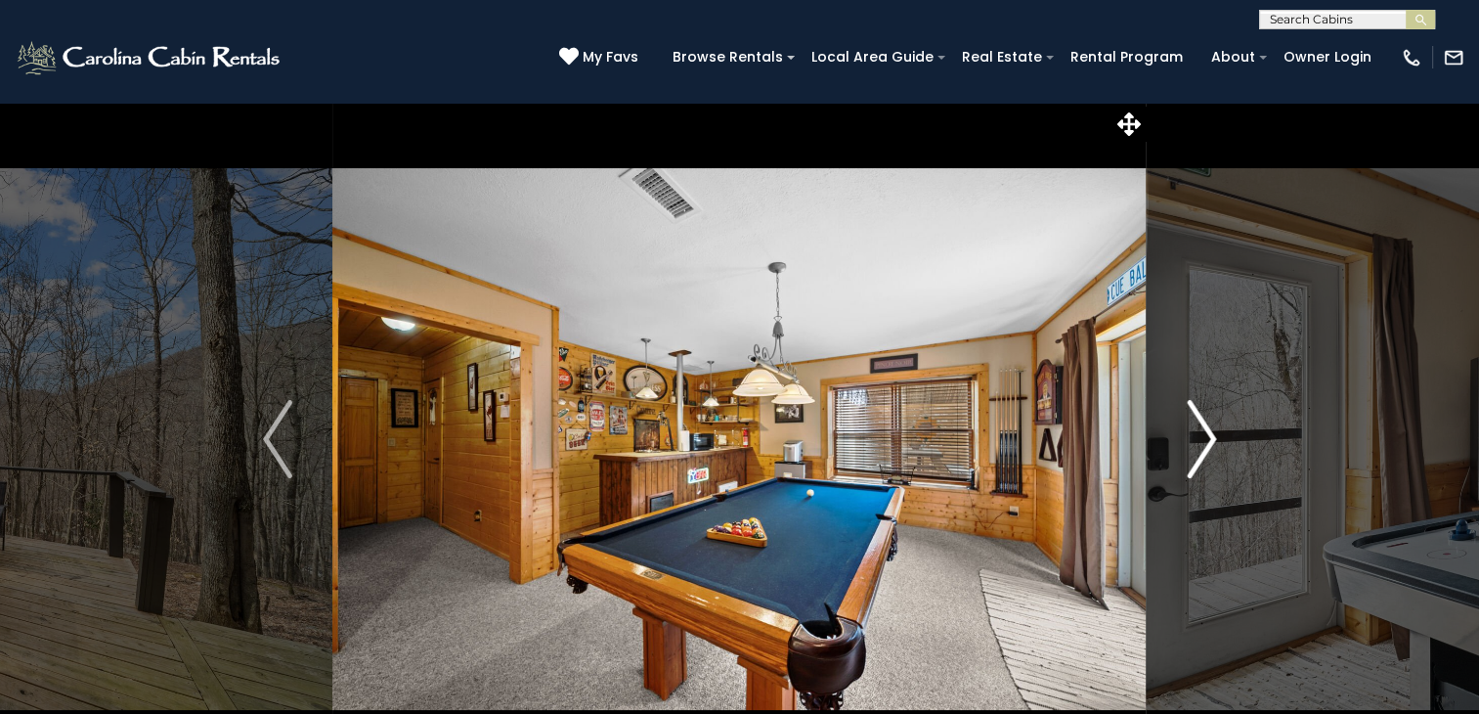
click at [1201, 448] on img "Next" at bounding box center [1201, 439] width 29 height 78
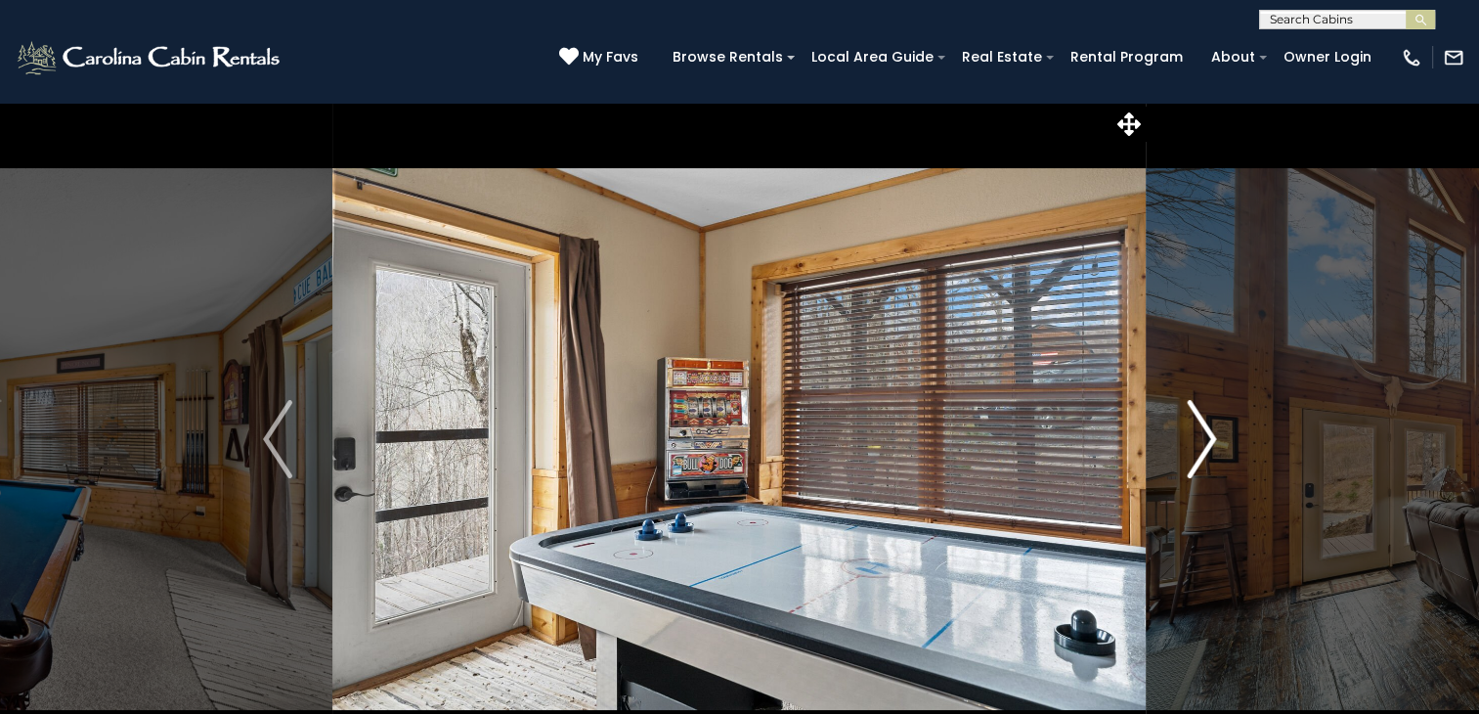
click at [1201, 448] on img "Next" at bounding box center [1201, 439] width 29 height 78
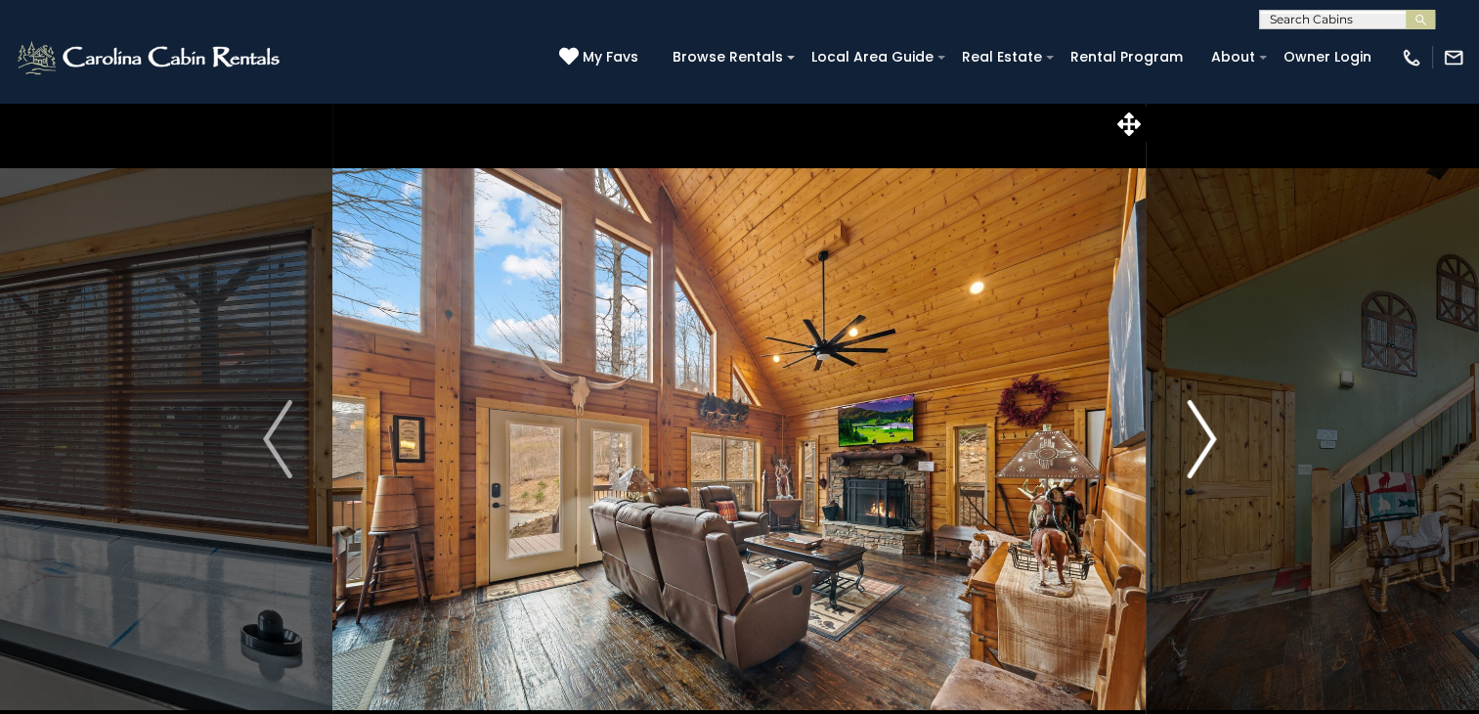
click at [1201, 448] on img "Next" at bounding box center [1201, 439] width 29 height 78
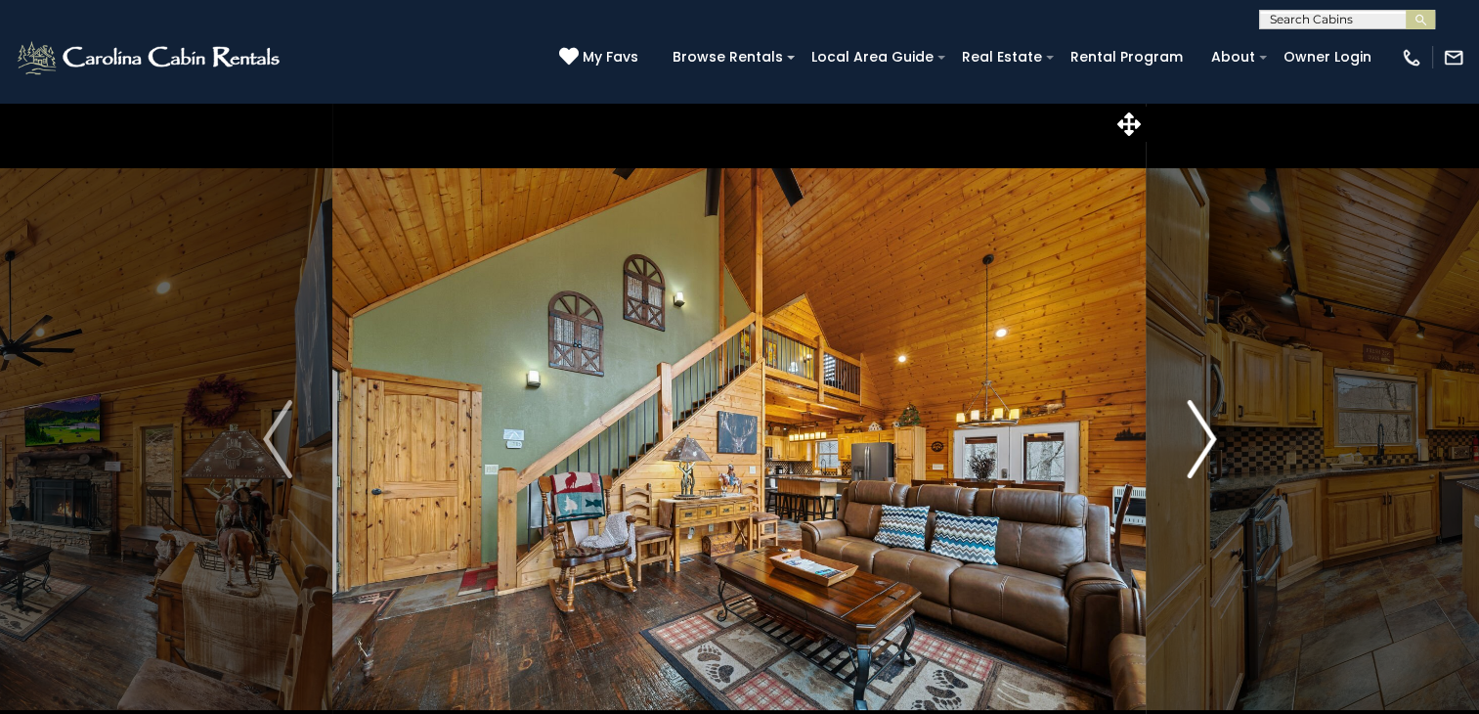
click at [1201, 448] on img "Next" at bounding box center [1201, 439] width 29 height 78
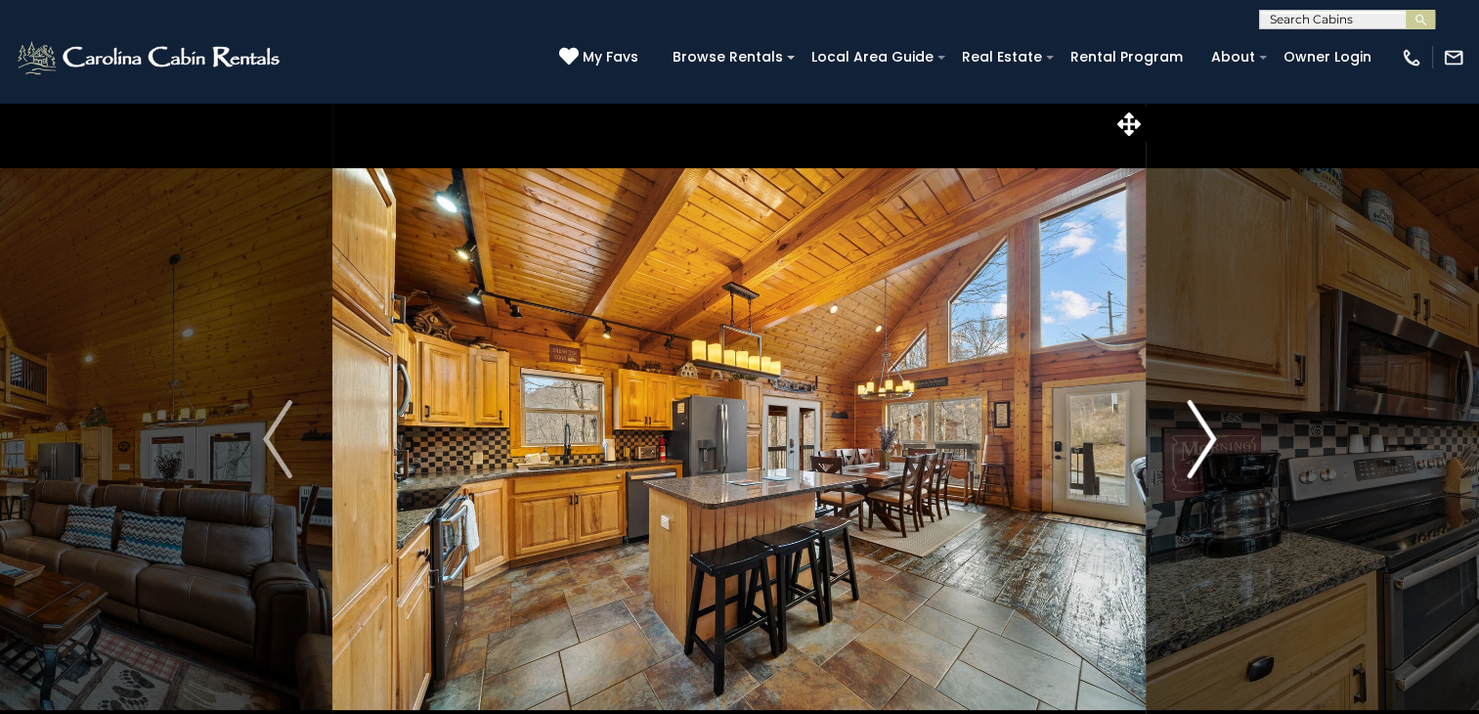
click at [1201, 448] on img "Next" at bounding box center [1201, 439] width 29 height 78
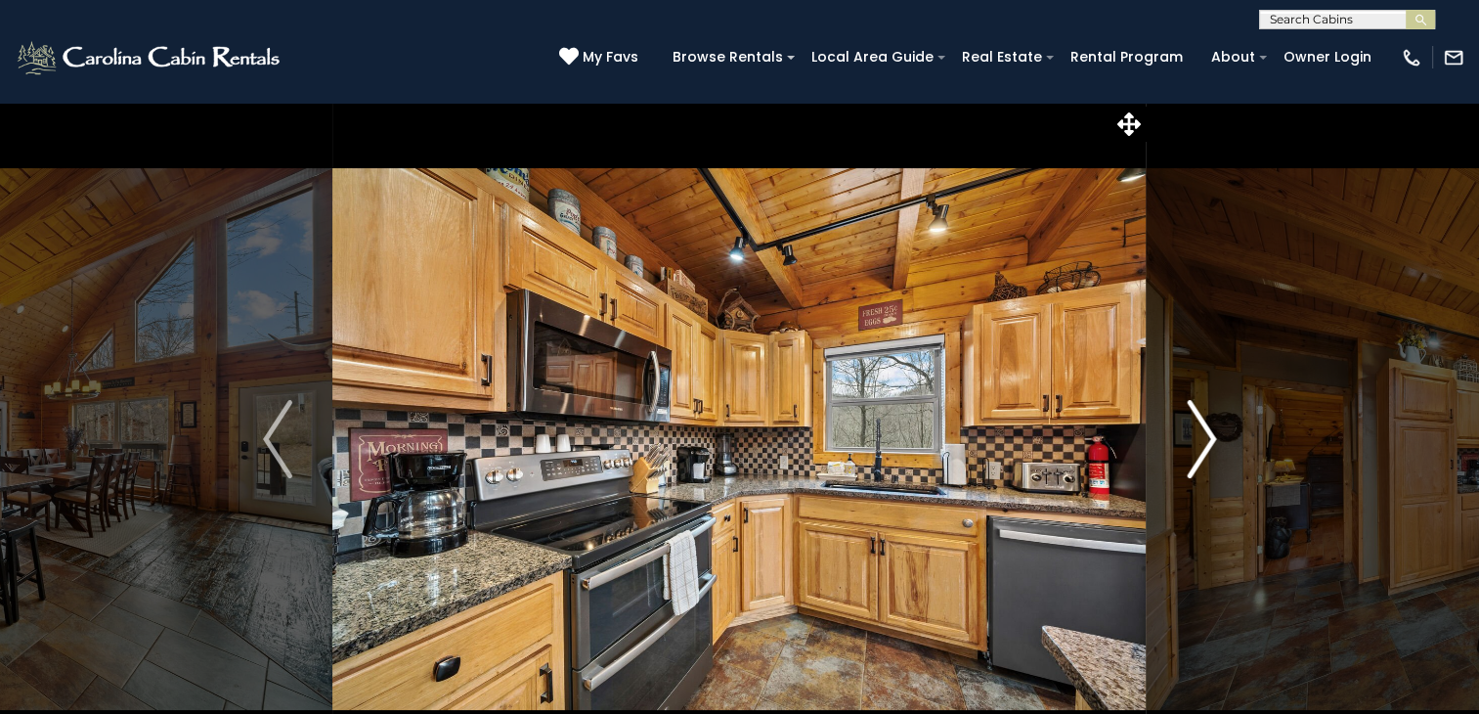
click at [1201, 448] on img "Next" at bounding box center [1201, 439] width 29 height 78
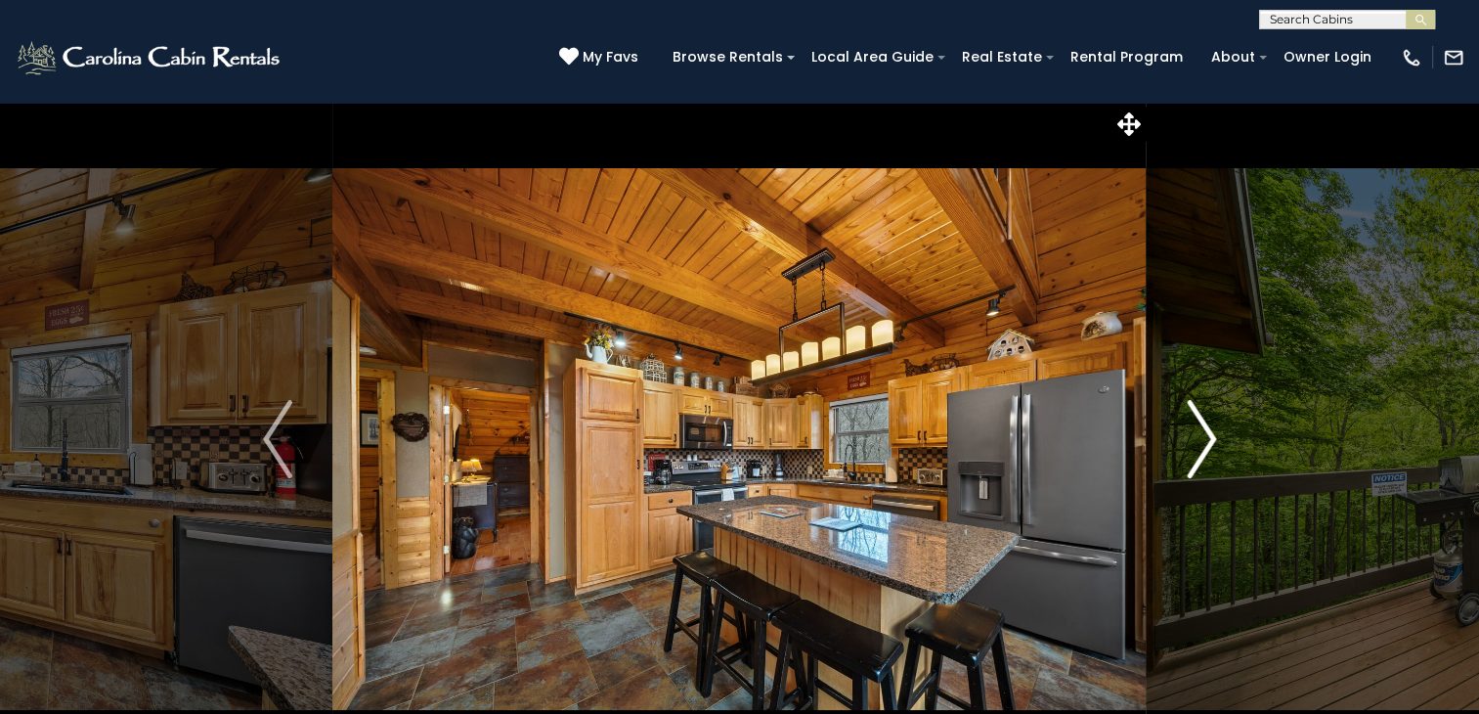
click at [1201, 448] on img "Next" at bounding box center [1201, 439] width 29 height 78
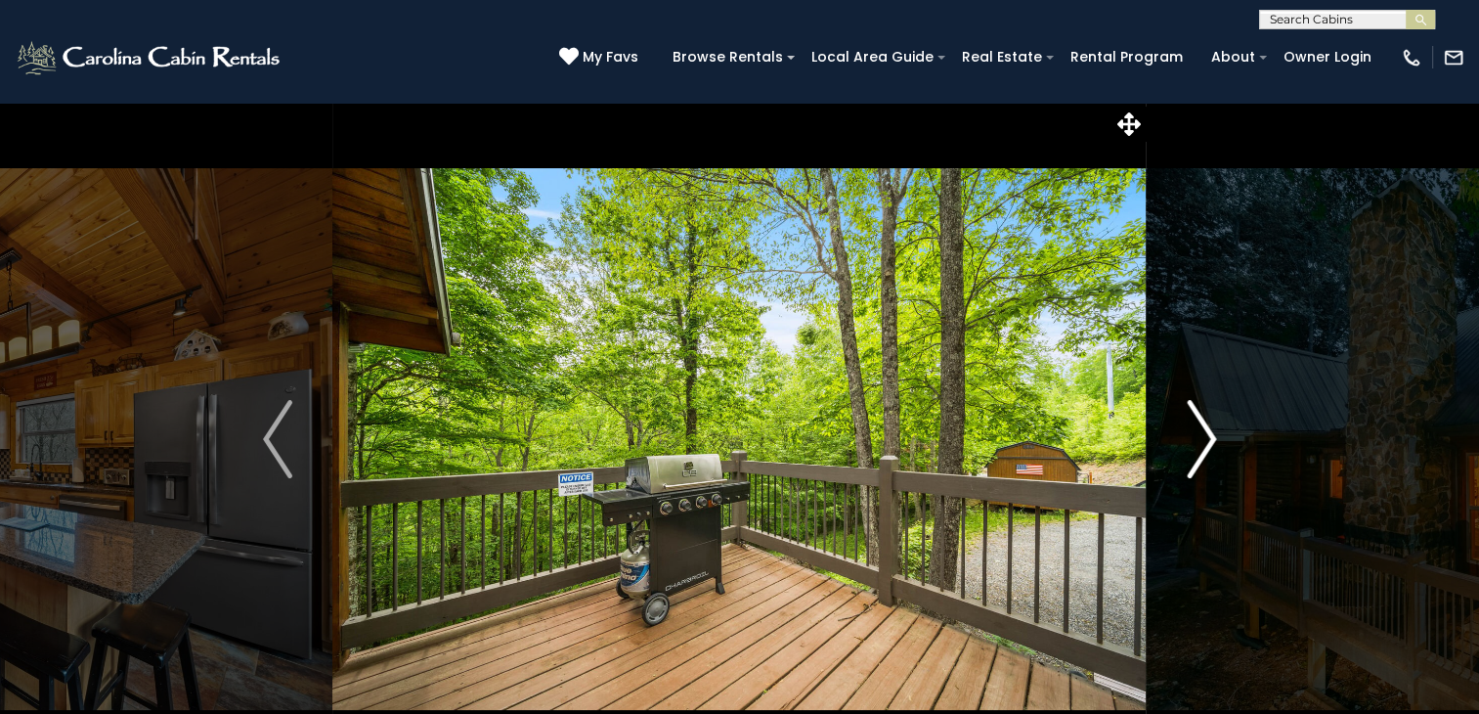
click at [1201, 448] on img "Next" at bounding box center [1201, 439] width 29 height 78
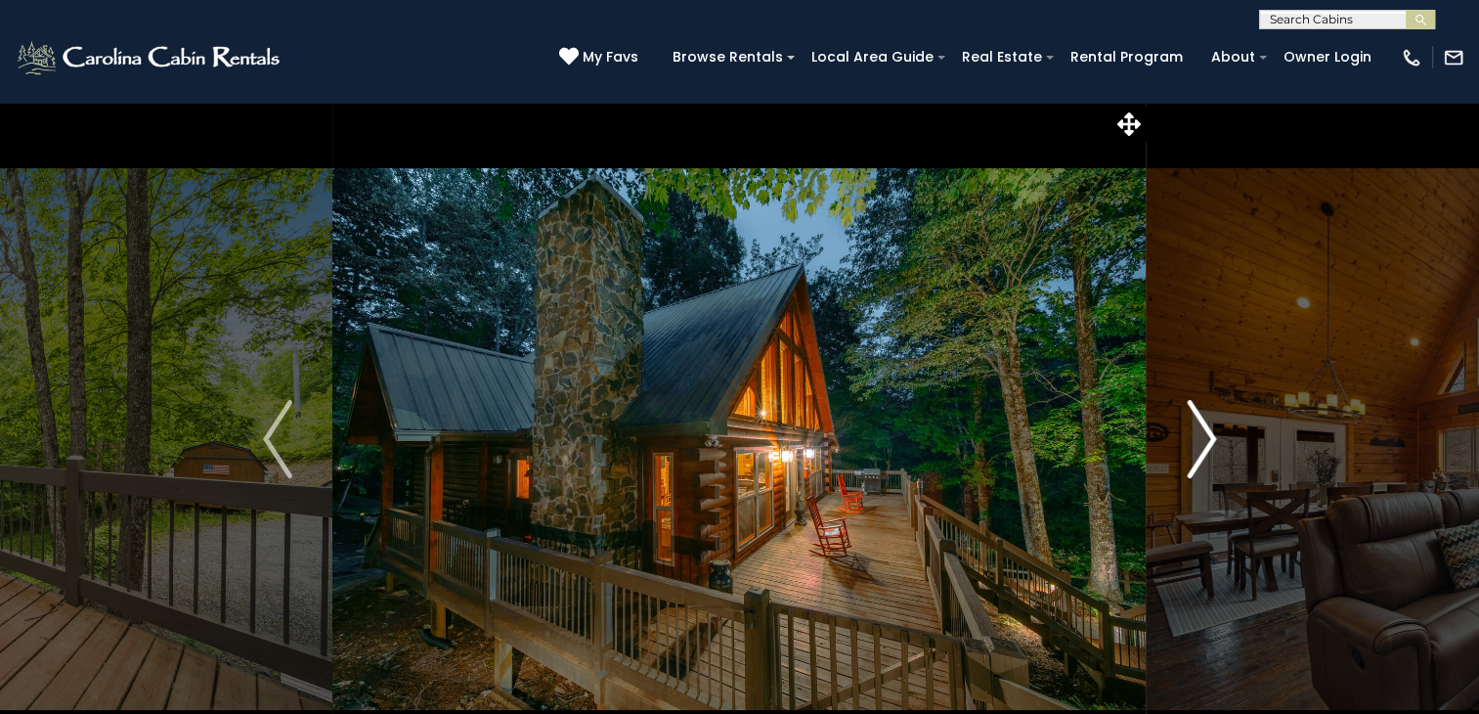
click at [1201, 448] on img "Next" at bounding box center [1201, 439] width 29 height 78
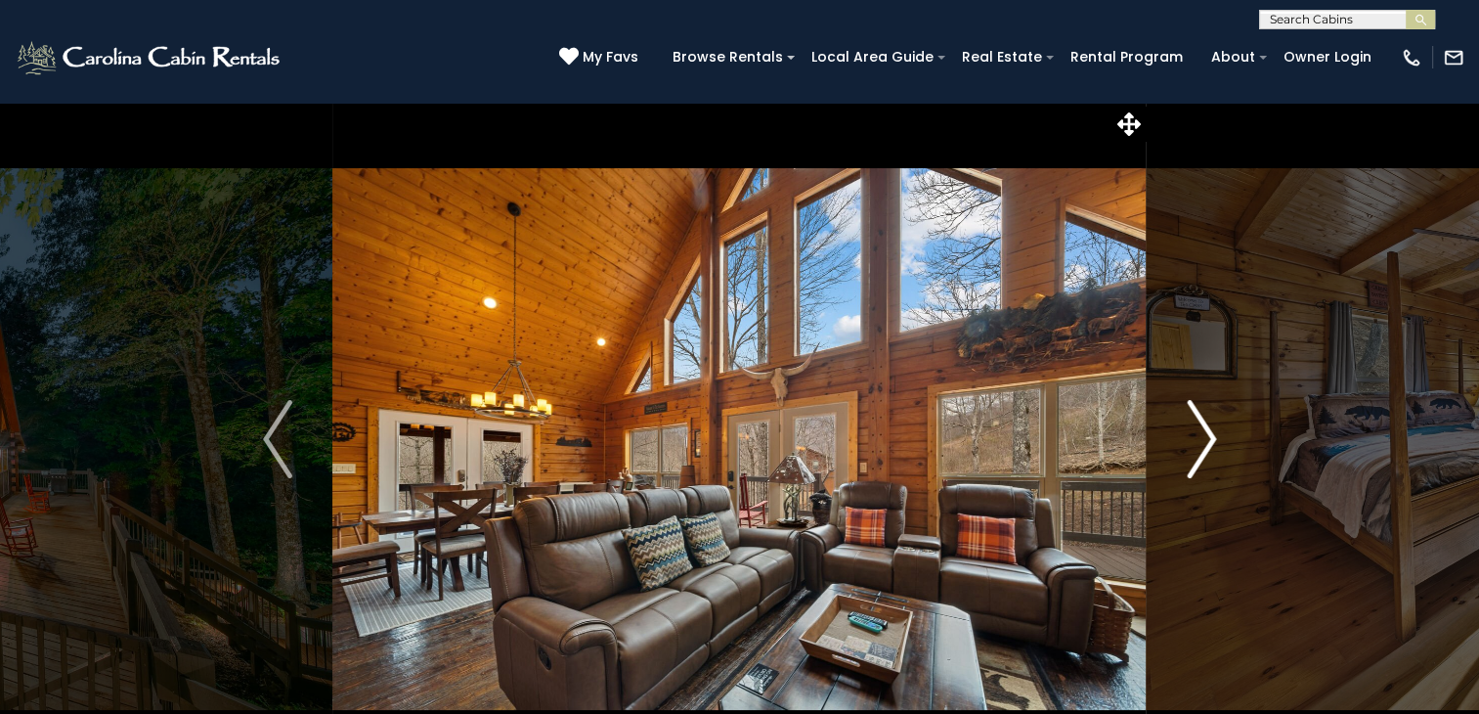
click at [1201, 448] on img "Next" at bounding box center [1201, 439] width 29 height 78
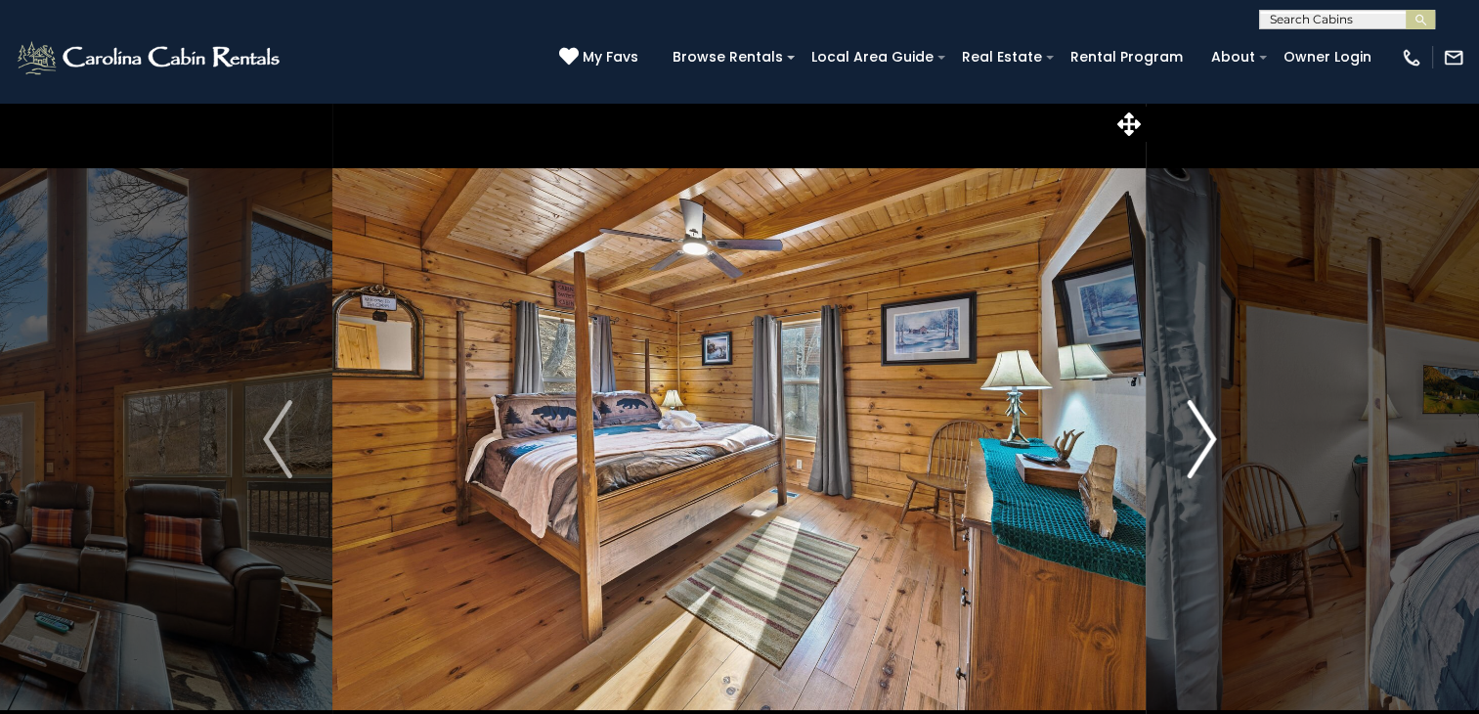
click at [1201, 448] on img "Next" at bounding box center [1201, 439] width 29 height 78
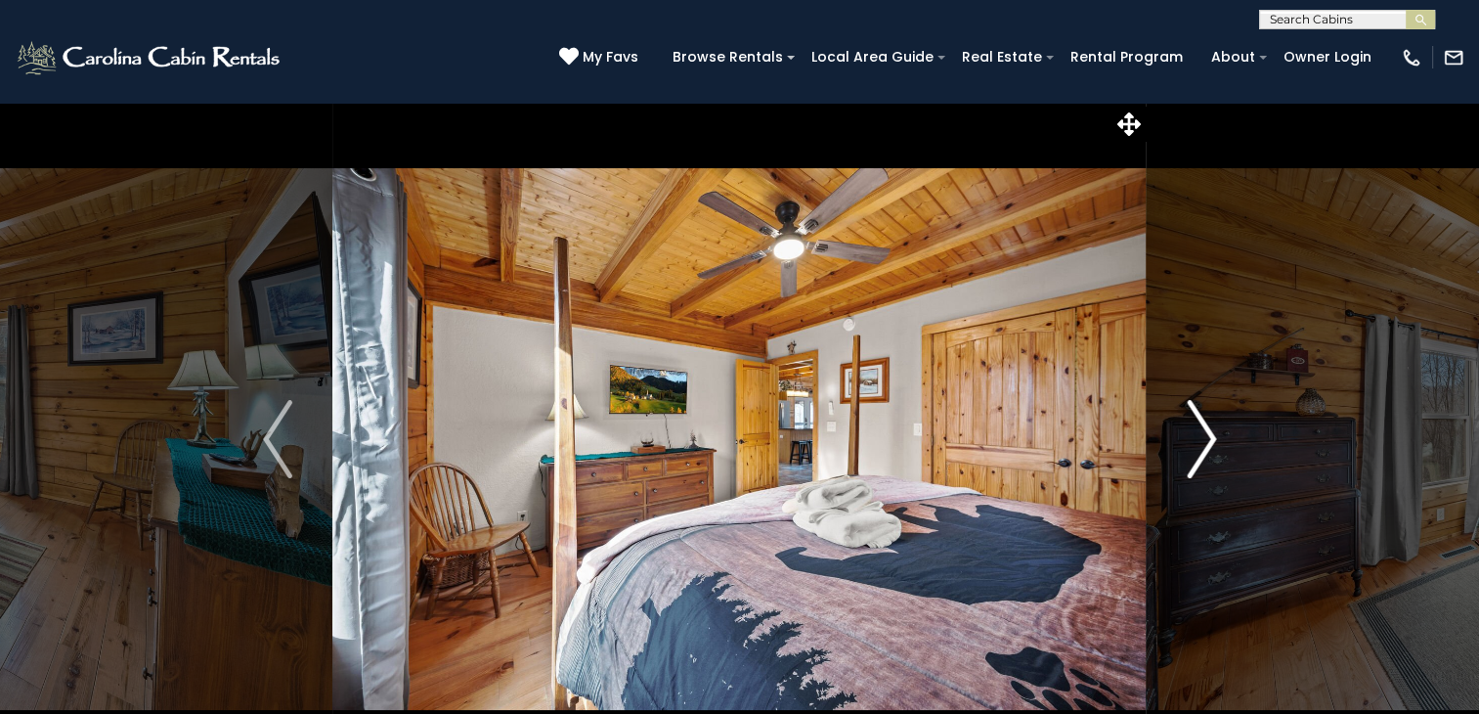
click at [1201, 448] on img "Next" at bounding box center [1201, 439] width 29 height 78
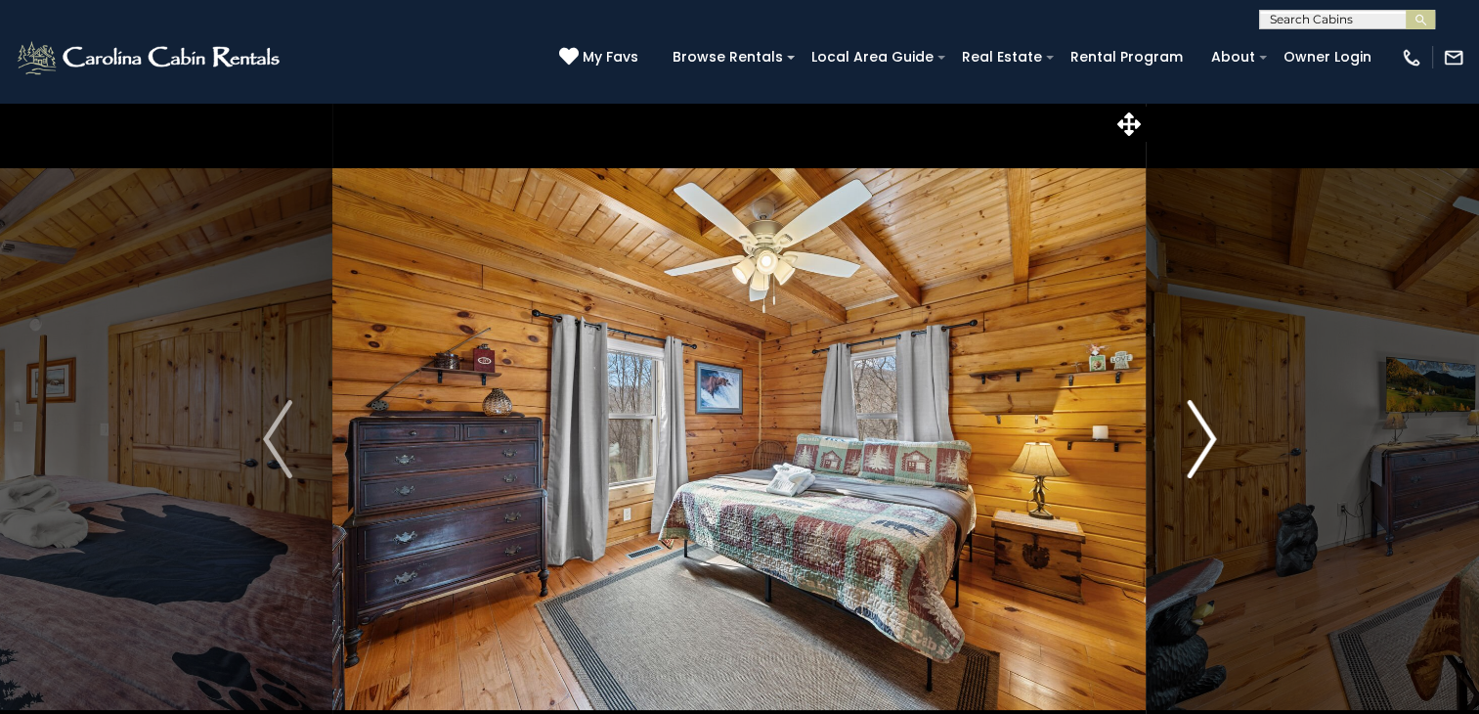
click at [1201, 448] on img "Next" at bounding box center [1201, 439] width 29 height 78
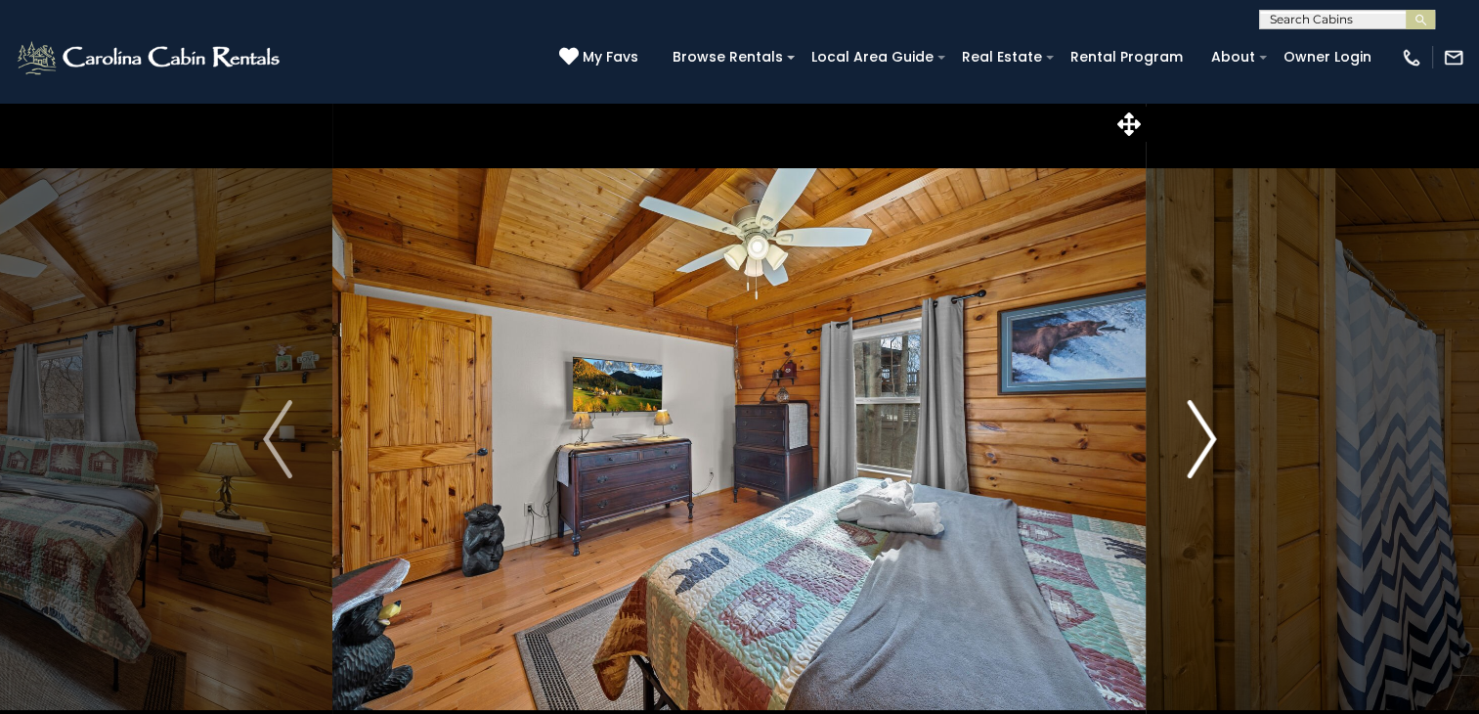
click at [1201, 448] on img "Next" at bounding box center [1201, 439] width 29 height 78
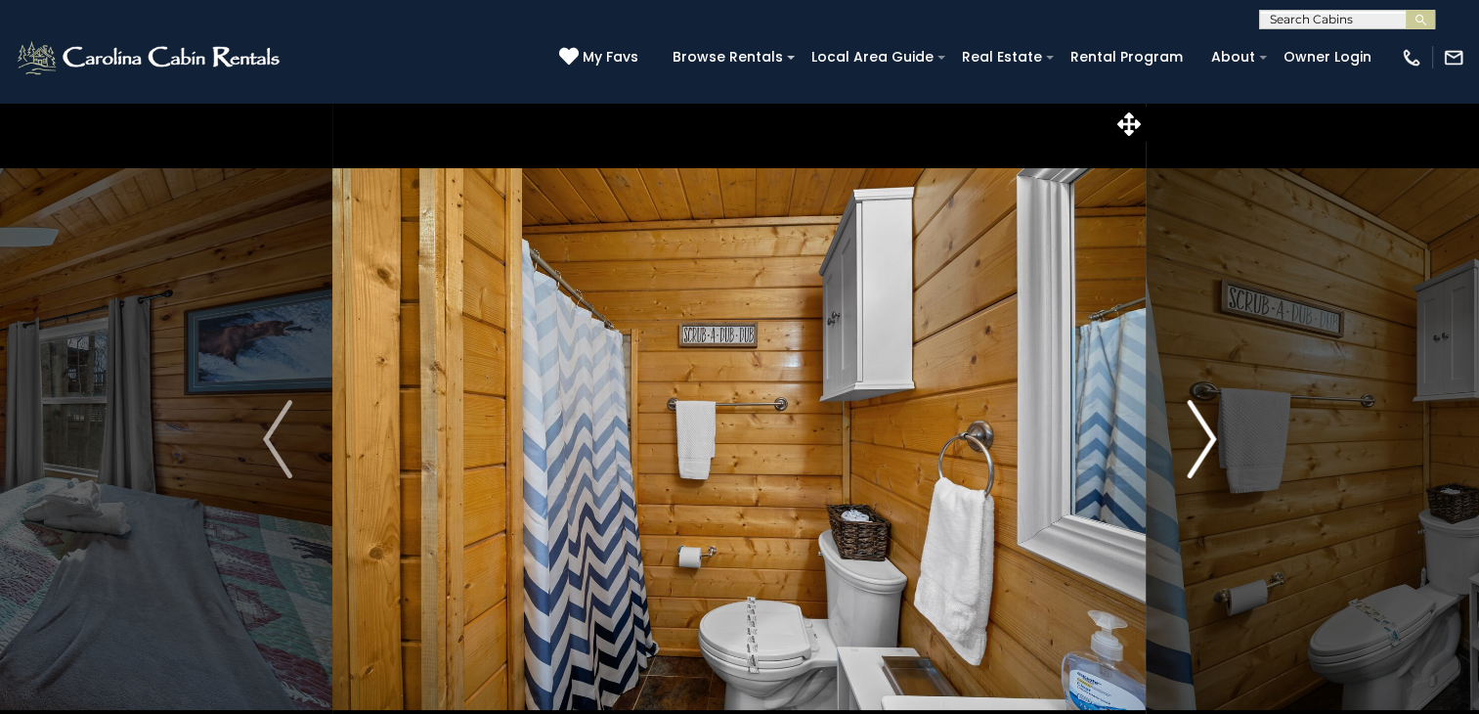
click at [1201, 448] on img "Next" at bounding box center [1201, 439] width 29 height 78
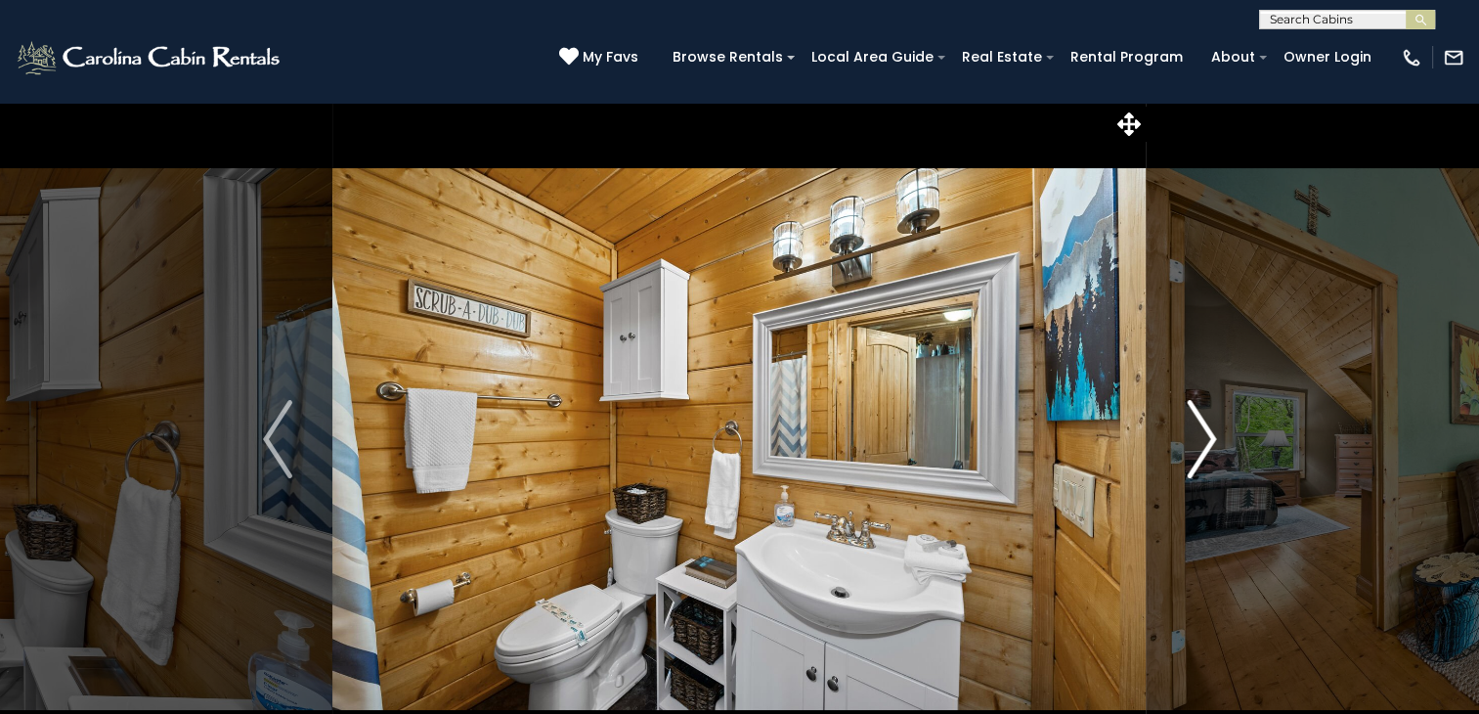
click at [1201, 448] on img "Next" at bounding box center [1201, 439] width 29 height 78
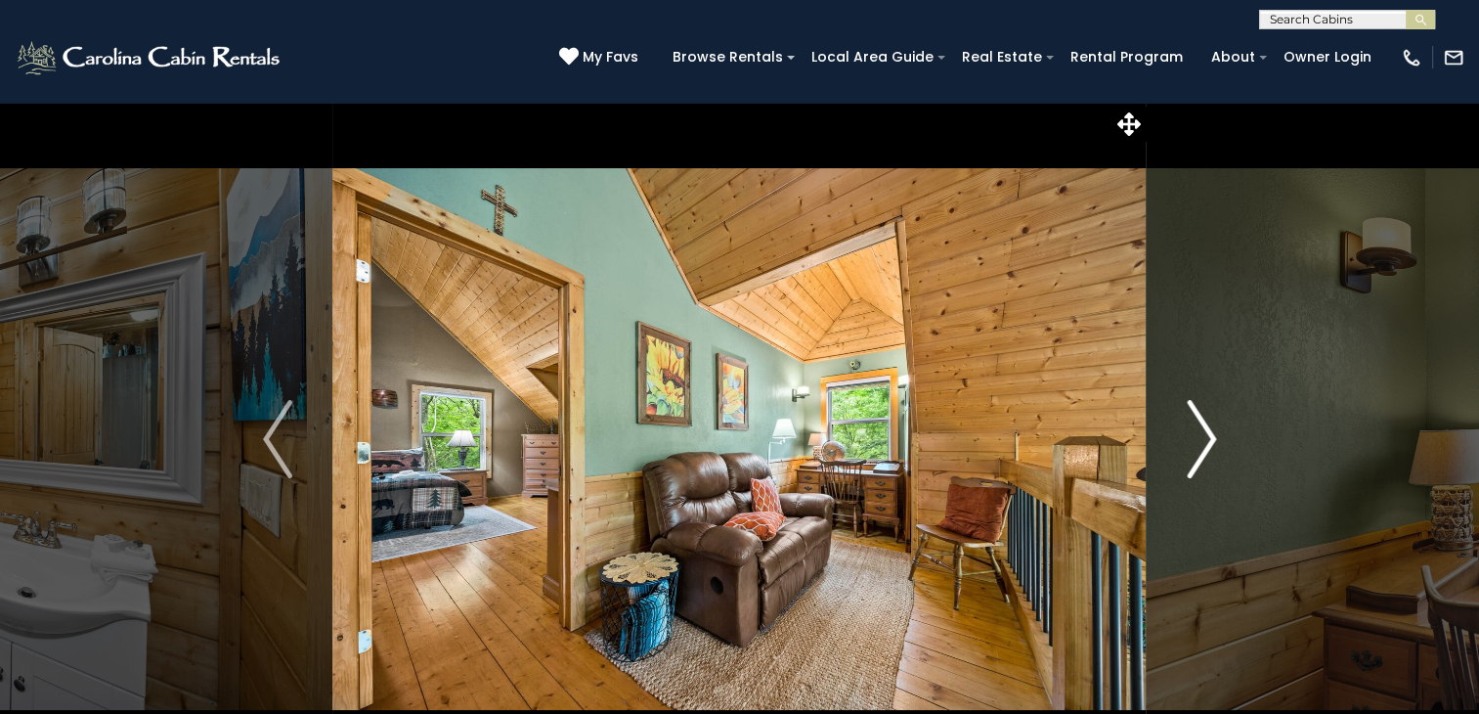
click at [1201, 448] on img "Next" at bounding box center [1201, 439] width 29 height 78
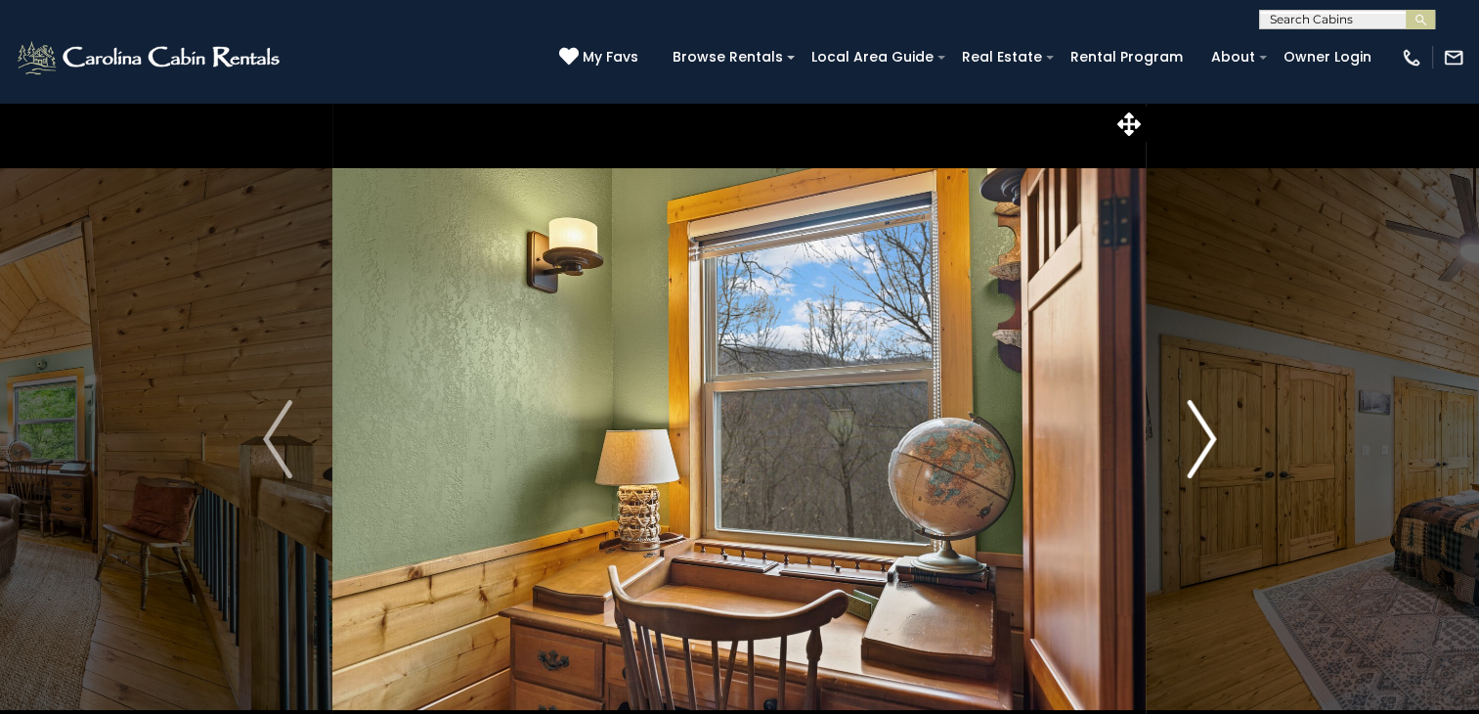
click at [1201, 448] on img "Next" at bounding box center [1201, 439] width 29 height 78
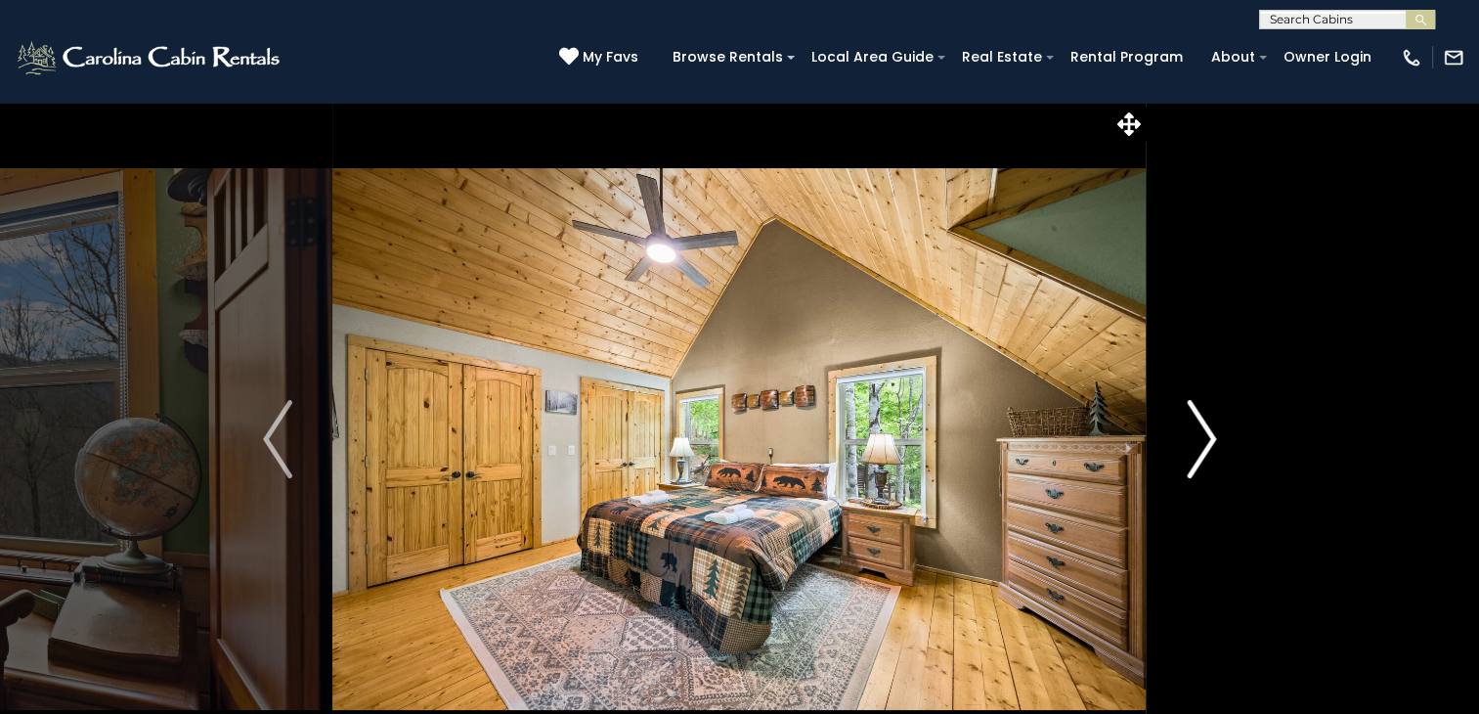
click at [1201, 448] on img "Next" at bounding box center [1201, 439] width 29 height 78
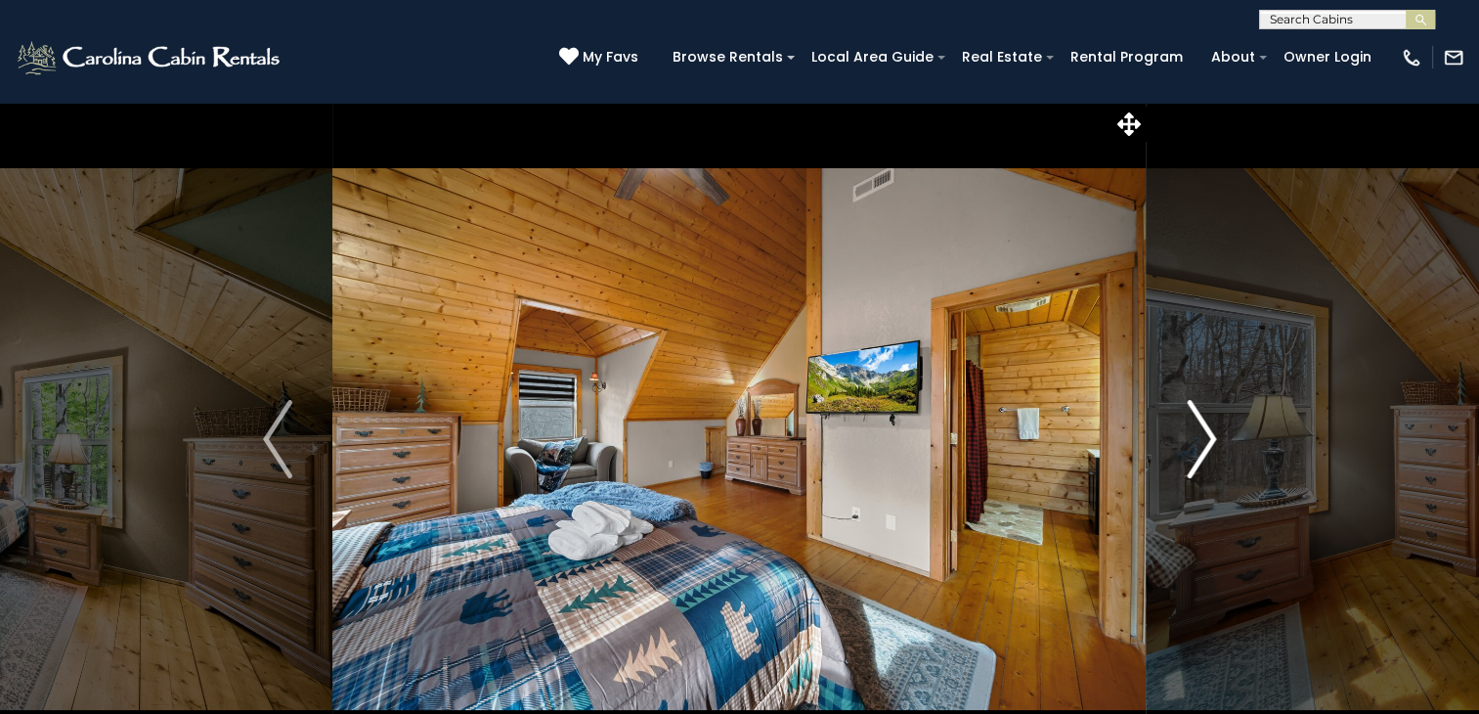
click at [1201, 448] on img "Next" at bounding box center [1201, 439] width 29 height 78
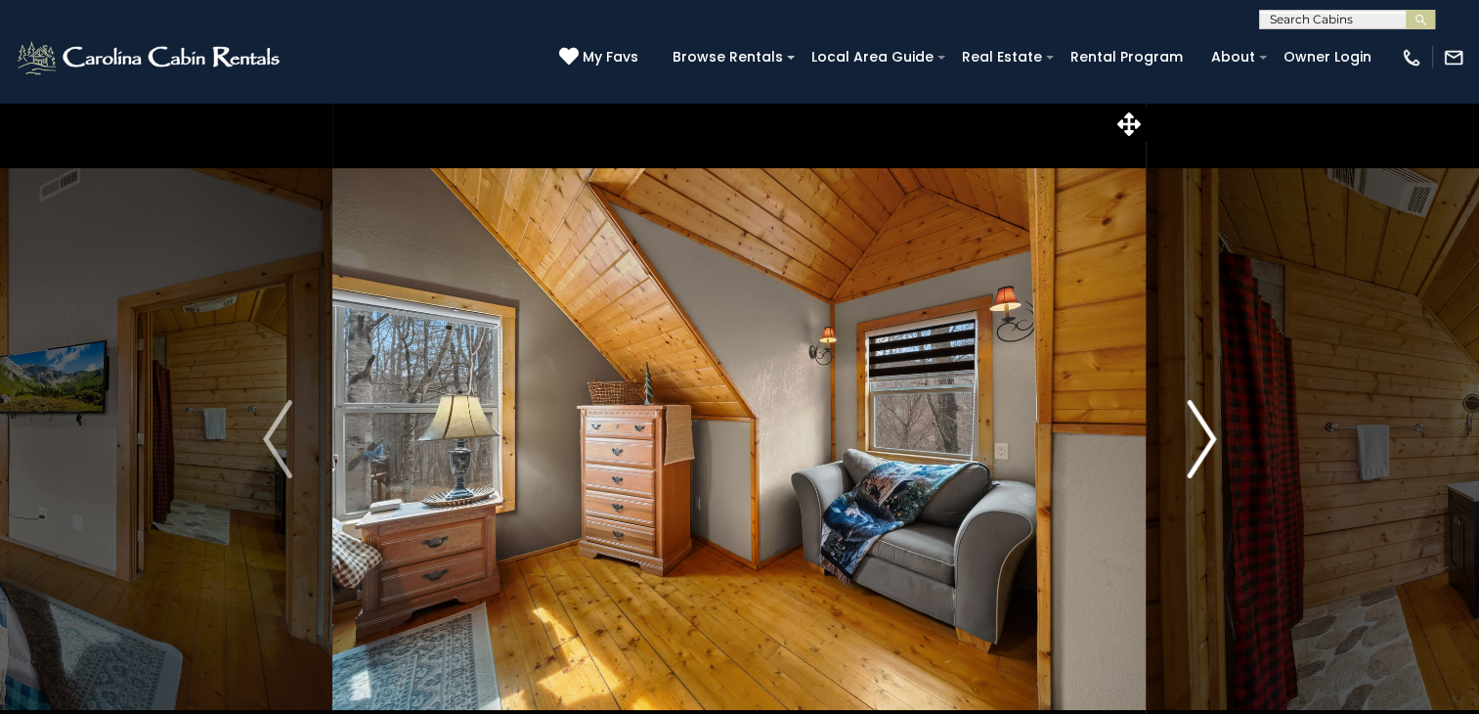
click at [1201, 448] on img "Next" at bounding box center [1201, 439] width 29 height 78
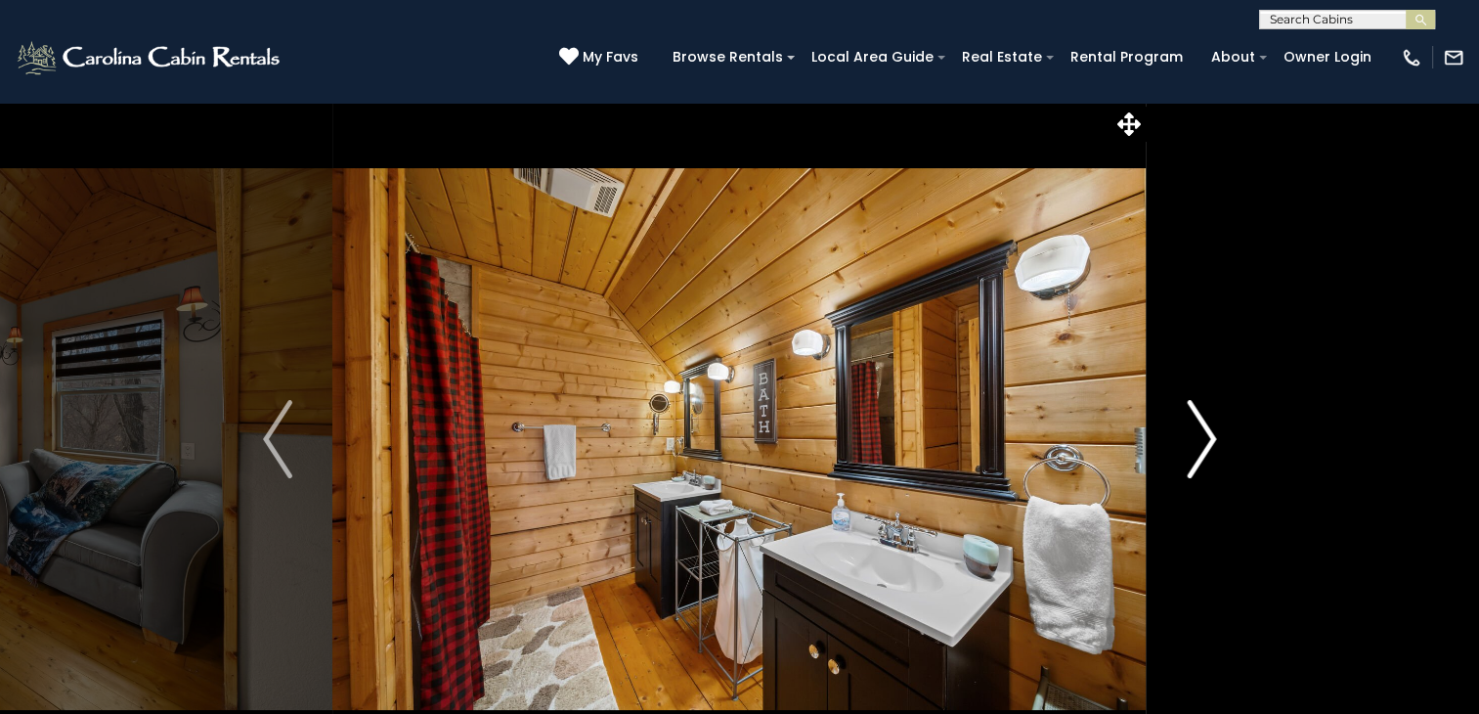
click at [1201, 448] on img "Next" at bounding box center [1201, 439] width 29 height 78
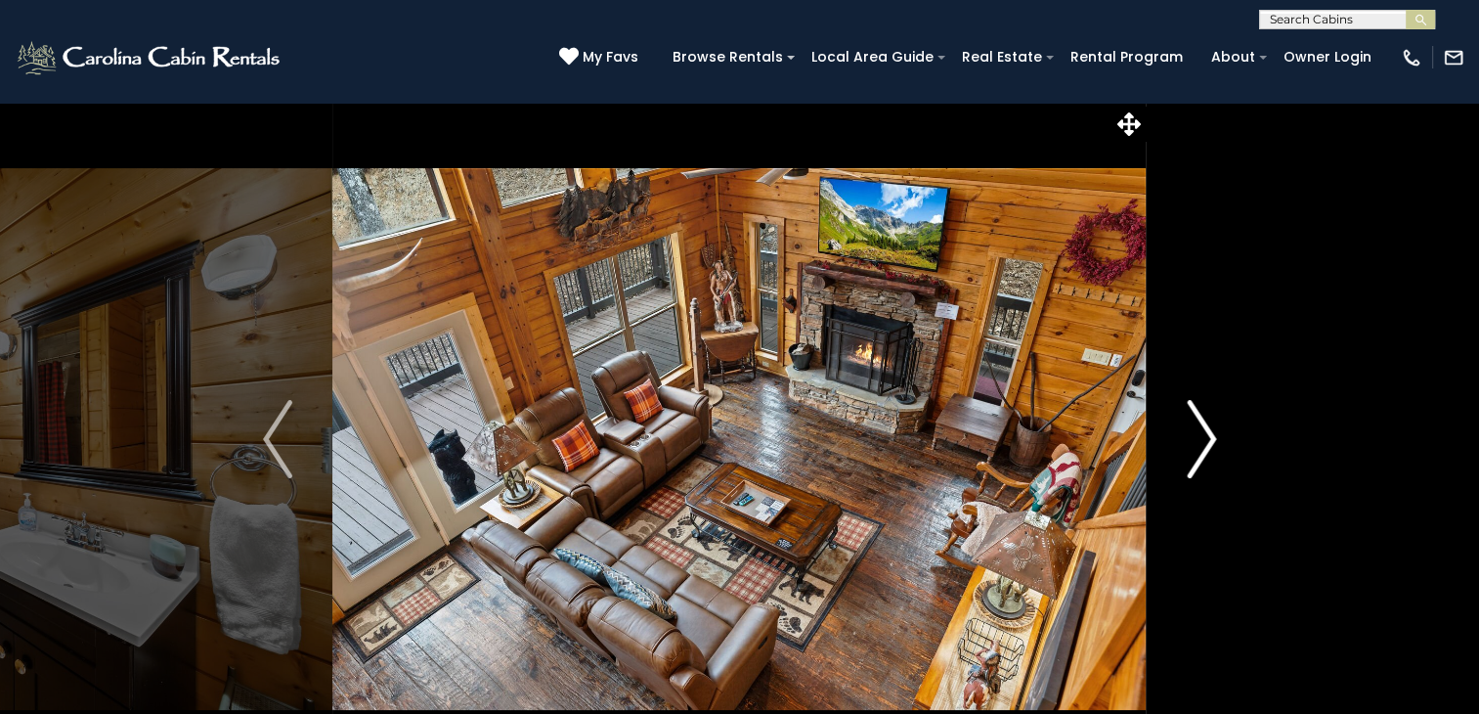
click at [1201, 448] on img "Next" at bounding box center [1201, 439] width 29 height 78
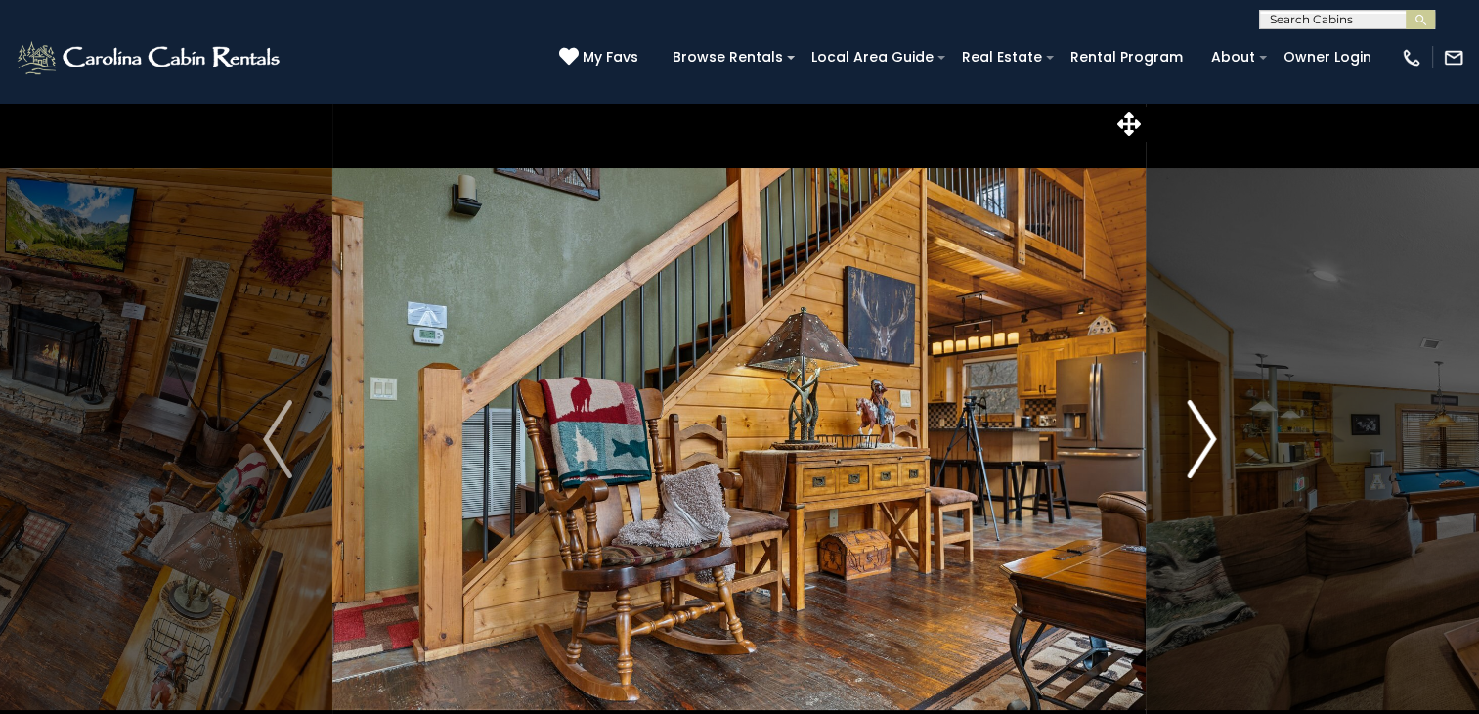
click at [1201, 448] on img "Next" at bounding box center [1201, 439] width 29 height 78
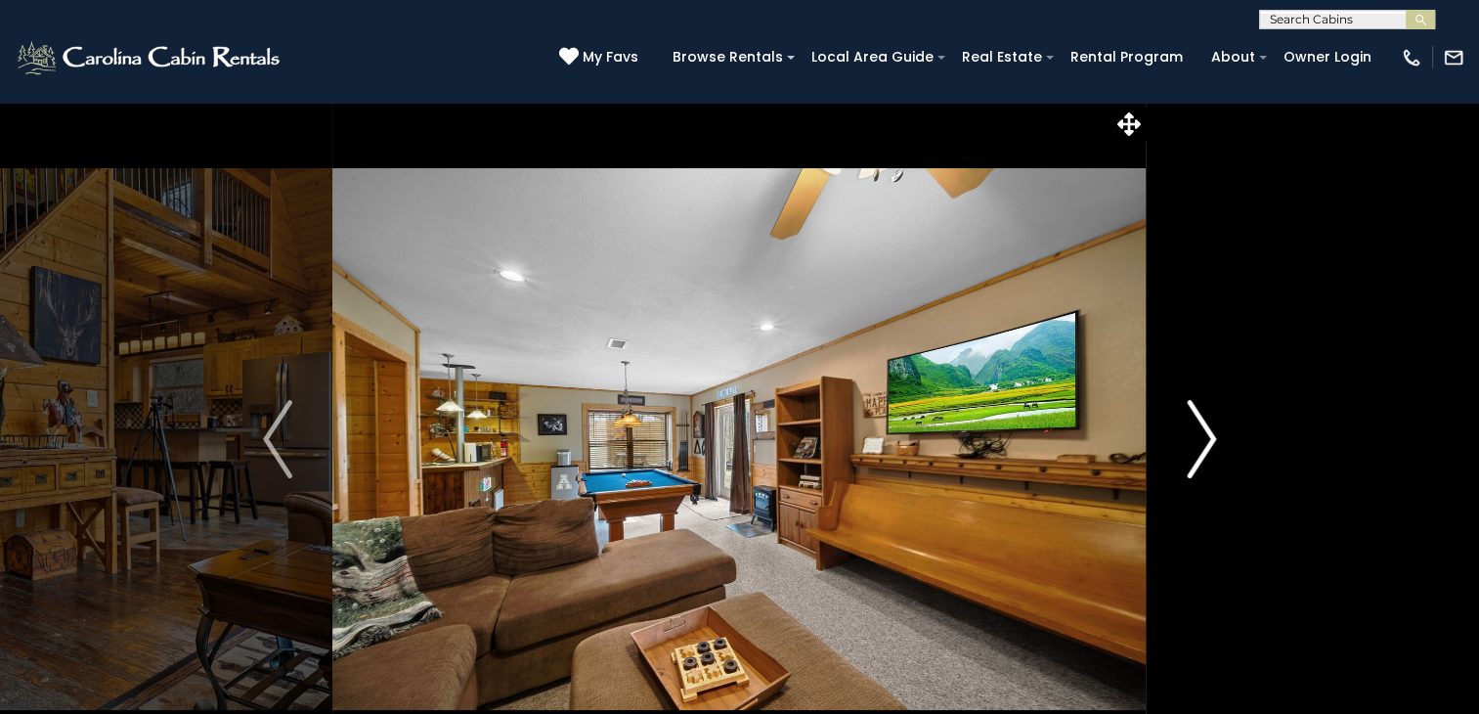
click at [1201, 448] on img "Next" at bounding box center [1201, 439] width 29 height 78
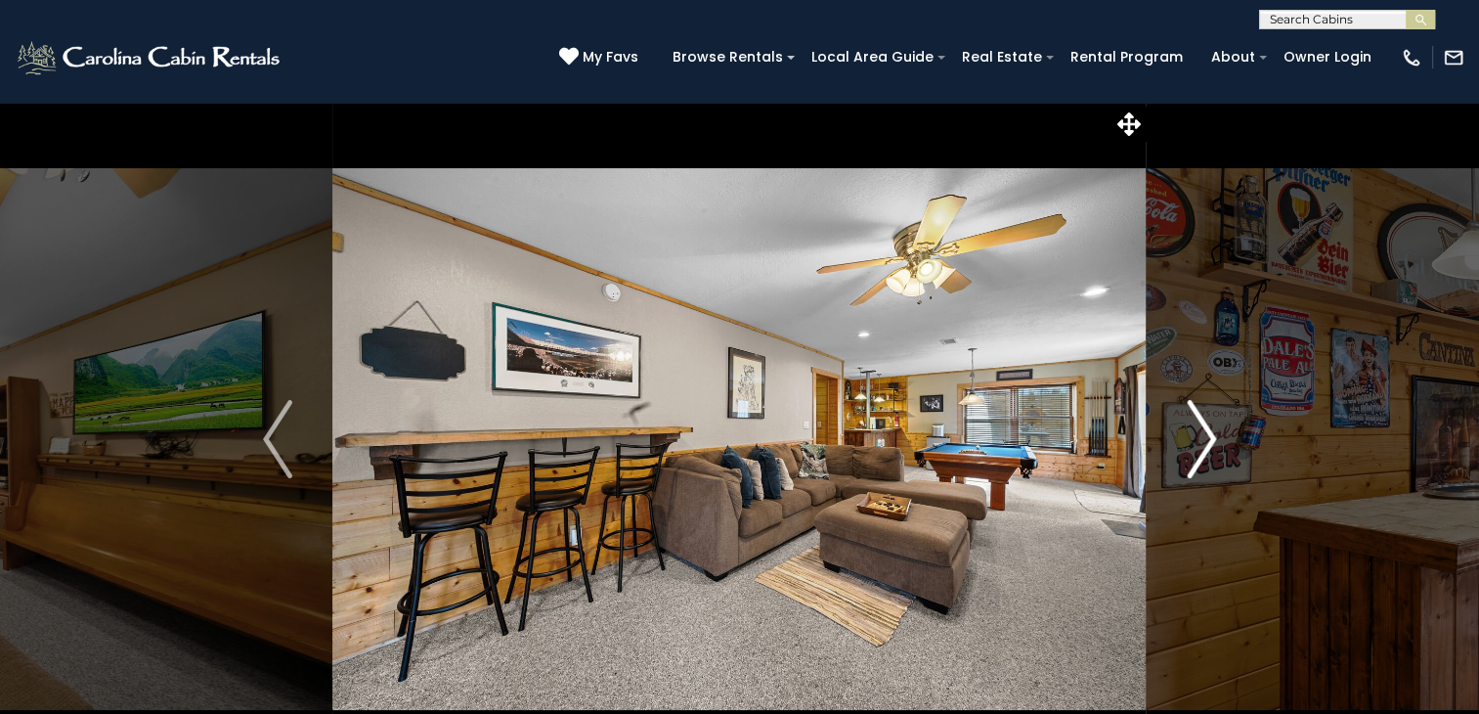
click at [1201, 448] on img "Next" at bounding box center [1201, 439] width 29 height 78
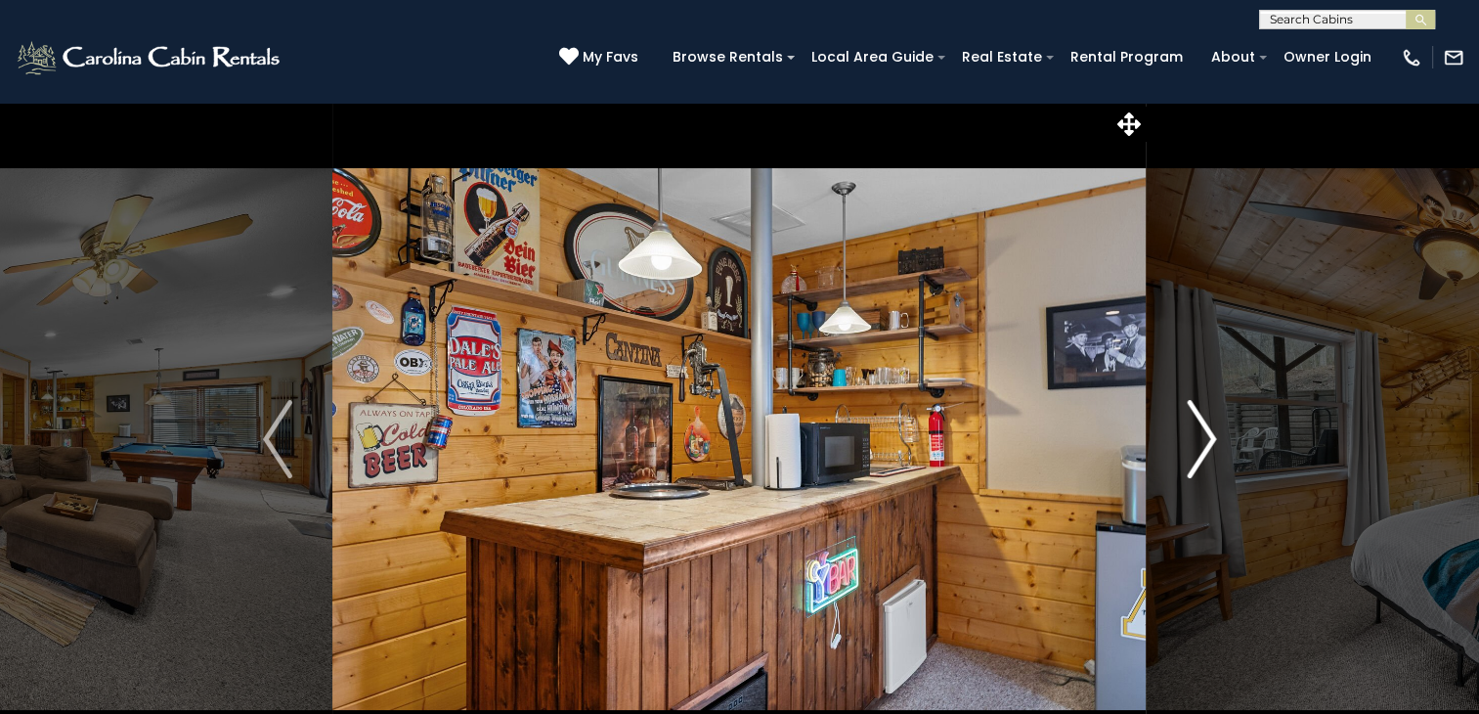
click at [1201, 448] on img "Next" at bounding box center [1201, 439] width 29 height 78
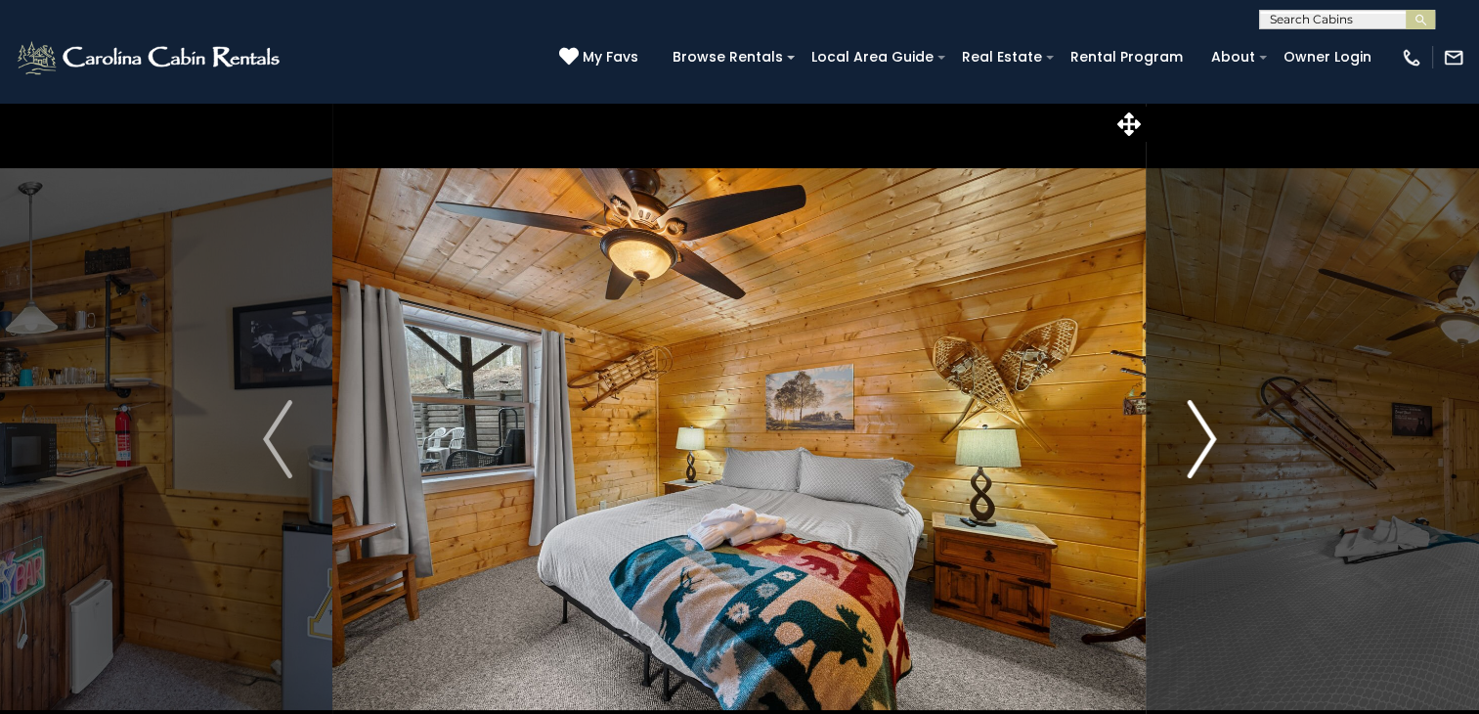
click at [1201, 448] on img "Next" at bounding box center [1201, 439] width 29 height 78
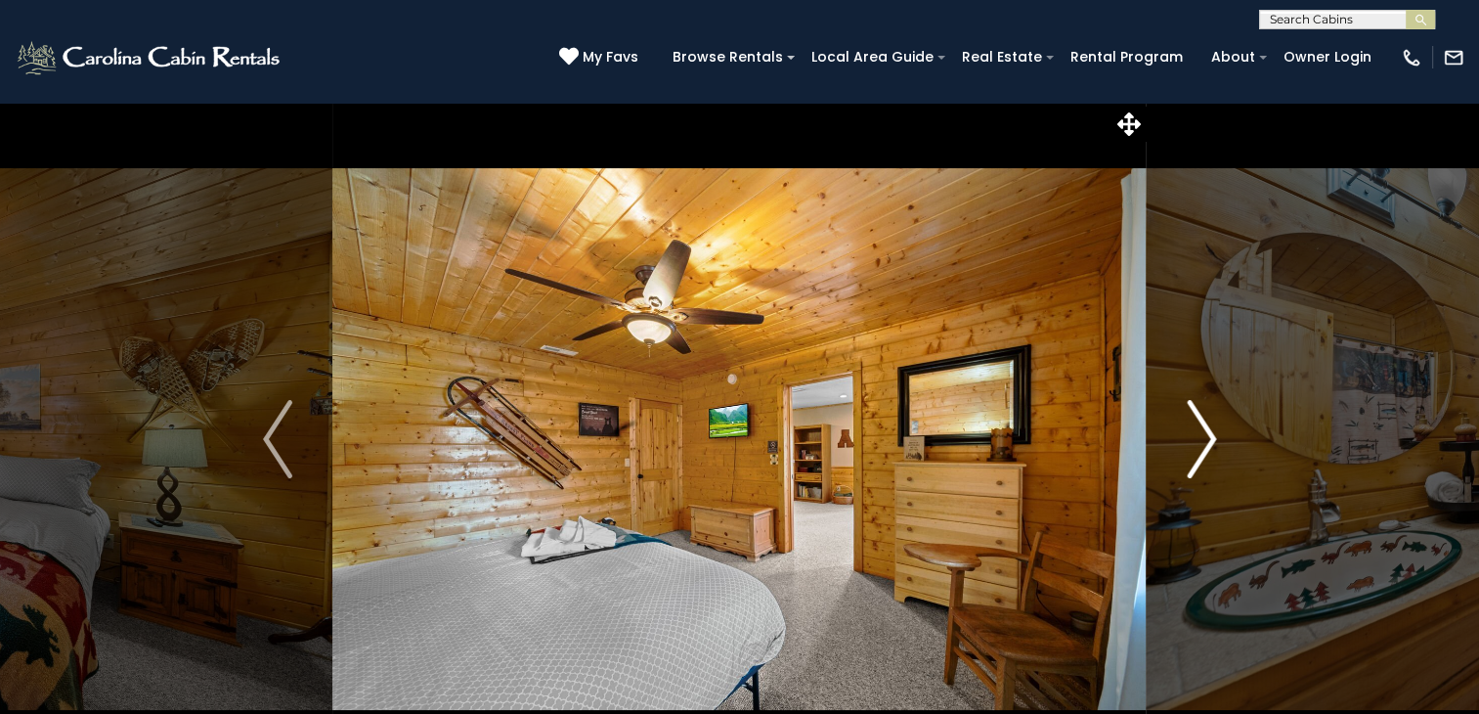
click at [1201, 448] on img "Next" at bounding box center [1201, 439] width 29 height 78
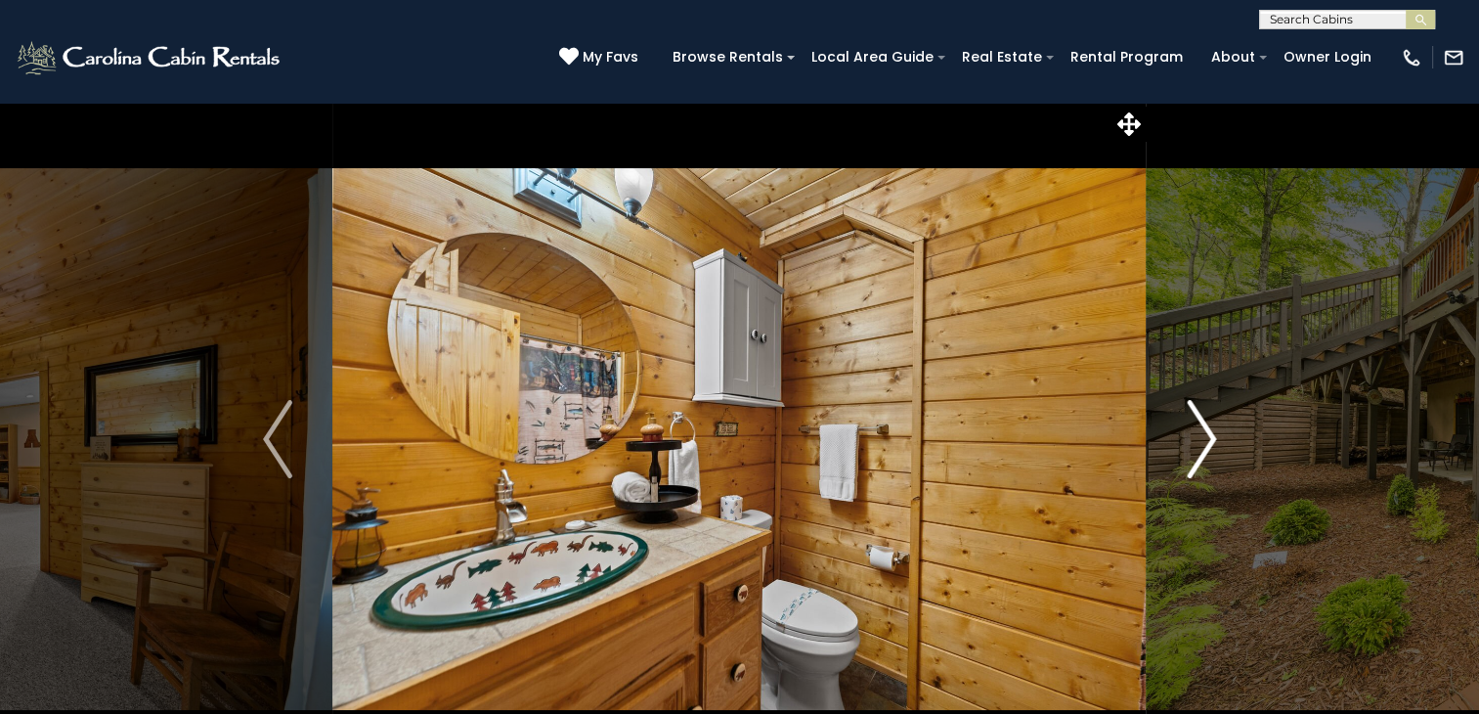
click at [1201, 448] on img "Next" at bounding box center [1201, 439] width 29 height 78
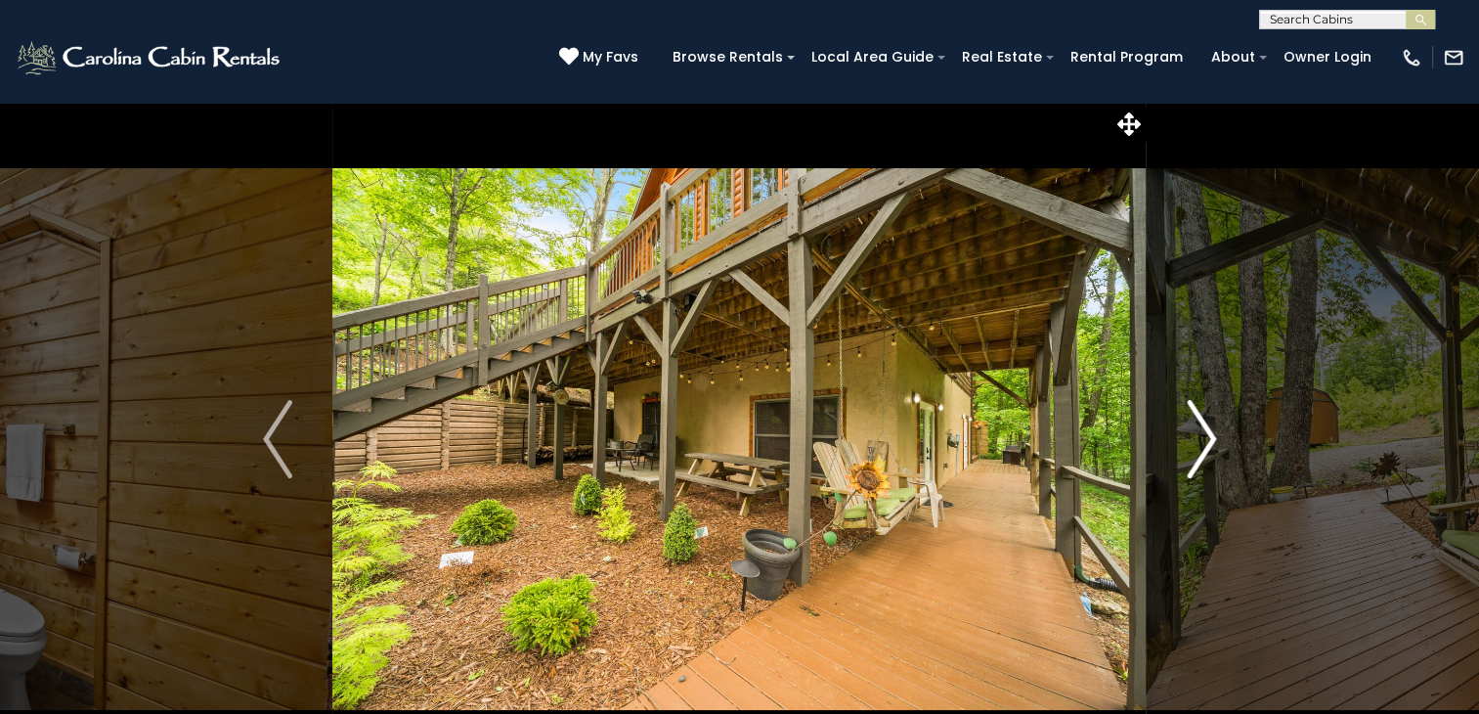
click at [1201, 448] on img "Next" at bounding box center [1201, 439] width 29 height 78
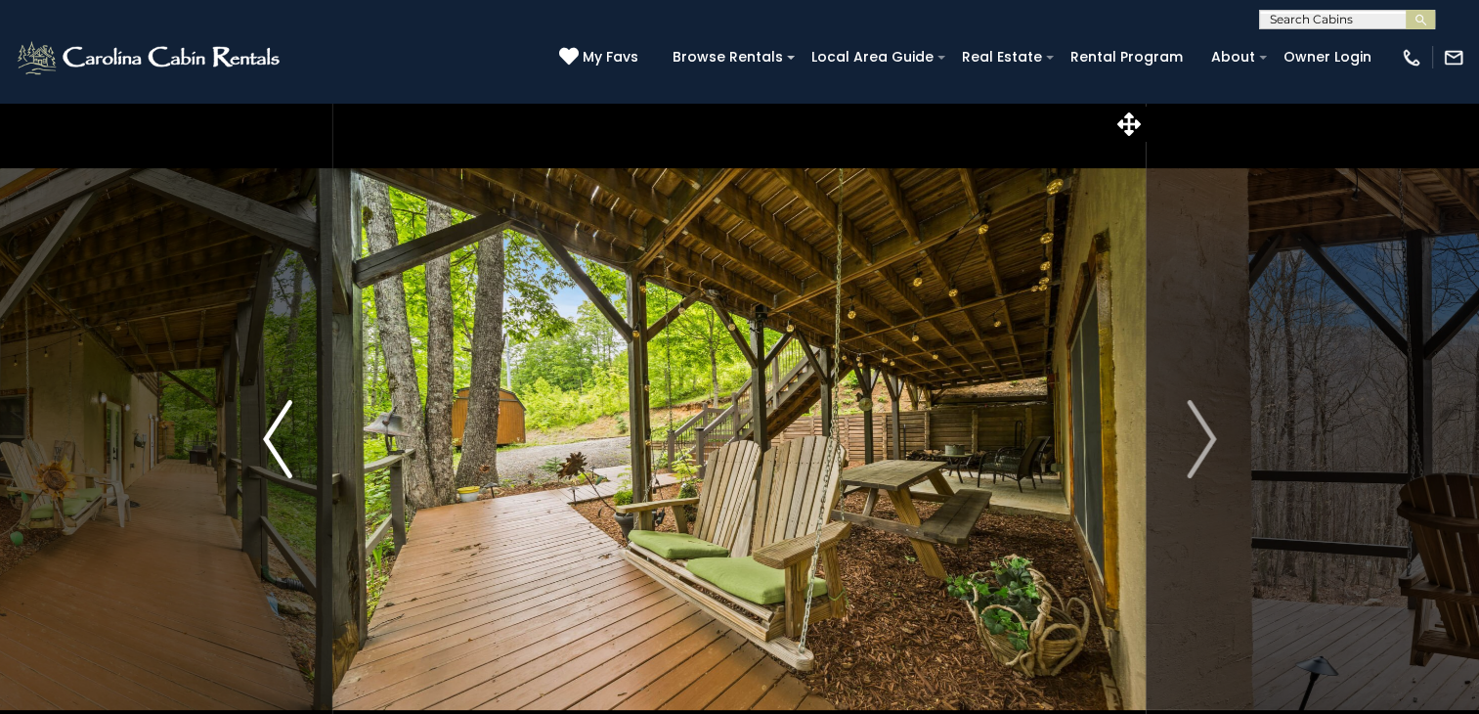
click at [282, 438] on img "Previous" at bounding box center [277, 439] width 29 height 78
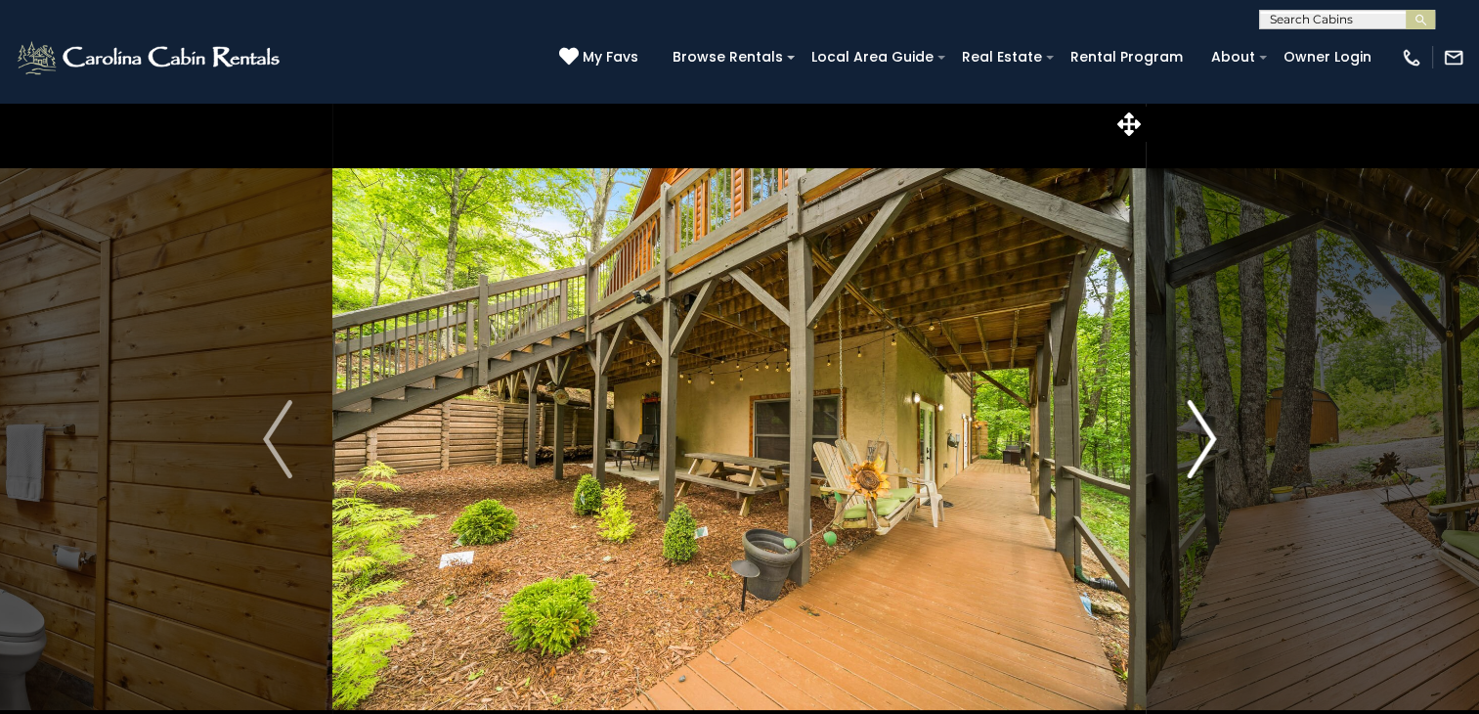
click at [1205, 449] on img "Next" at bounding box center [1201, 439] width 29 height 78
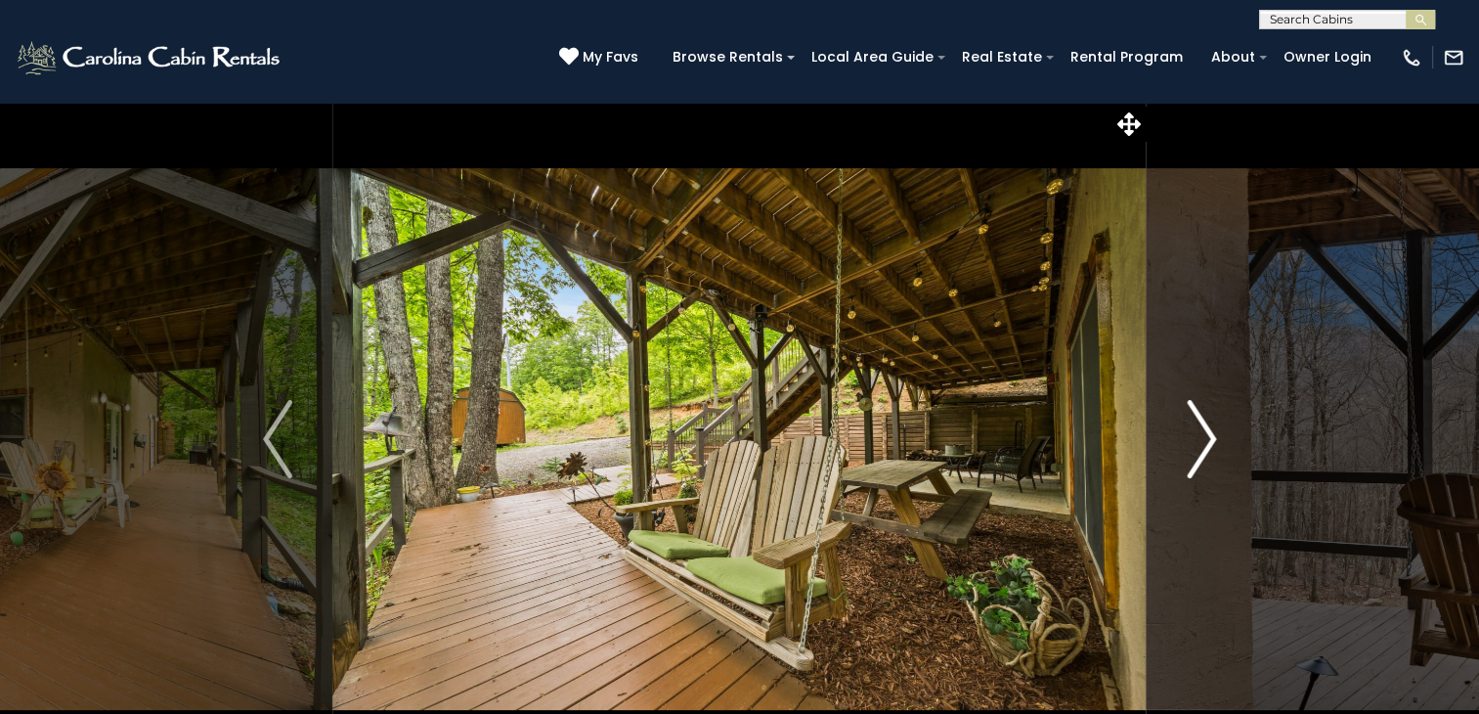
click at [1205, 449] on img "Next" at bounding box center [1201, 439] width 29 height 78
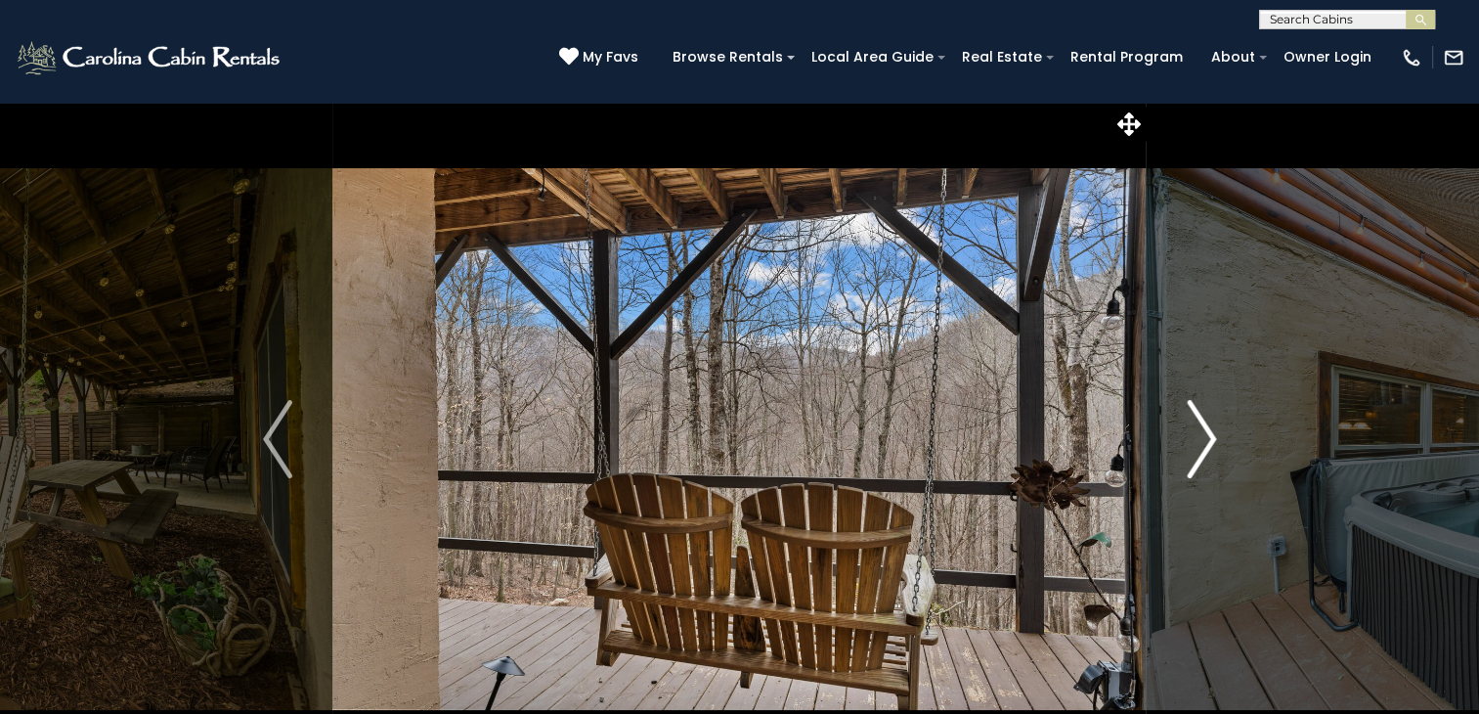
click at [1205, 449] on img "Next" at bounding box center [1201, 439] width 29 height 78
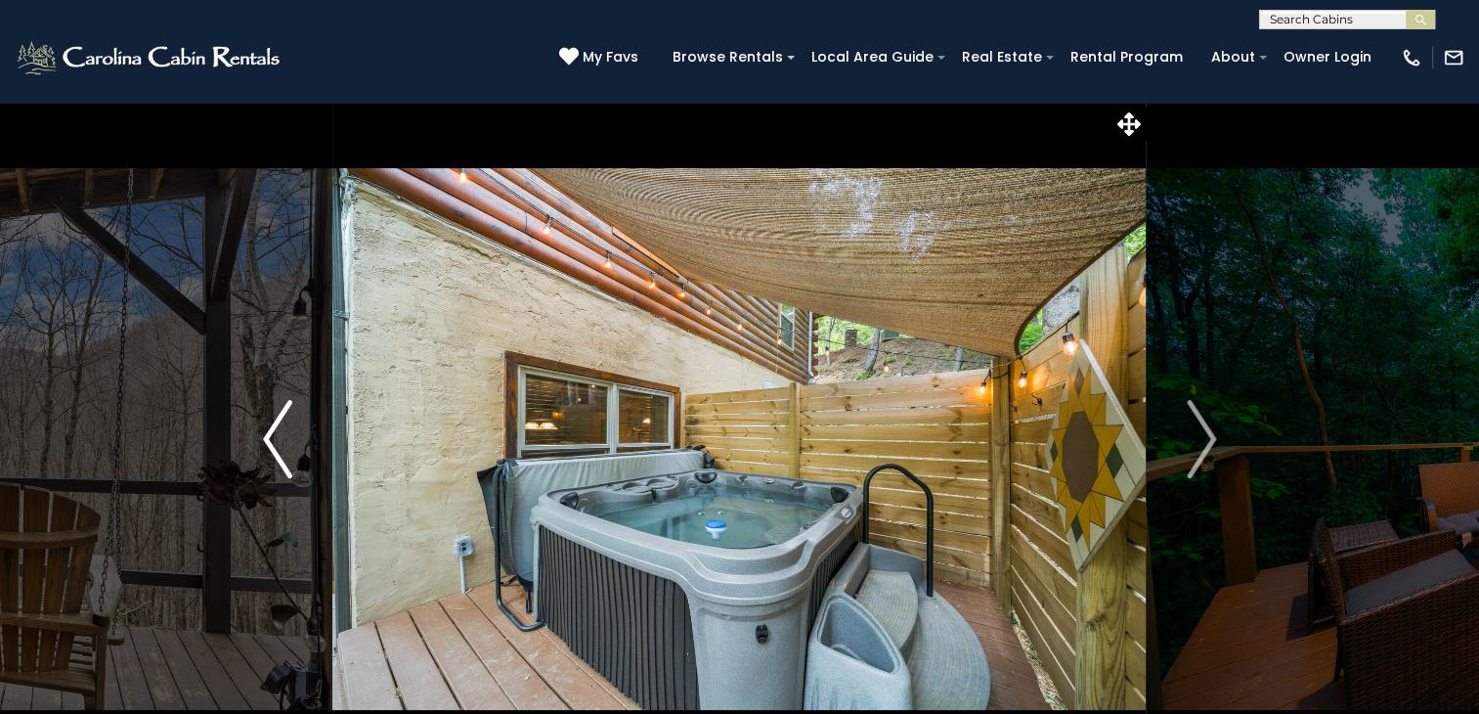
click at [284, 451] on img "Previous" at bounding box center [277, 439] width 29 height 78
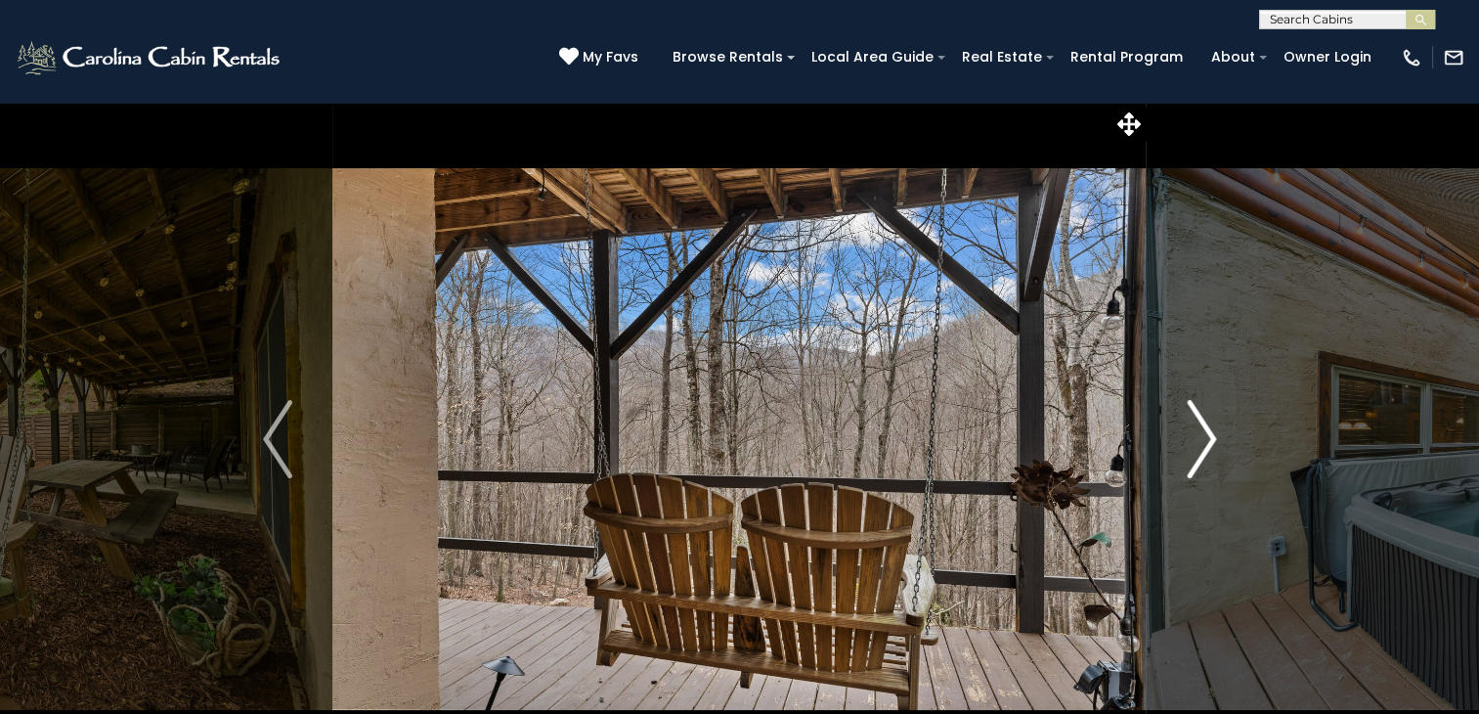
click at [1220, 443] on button "Next" at bounding box center [1201, 439] width 109 height 675
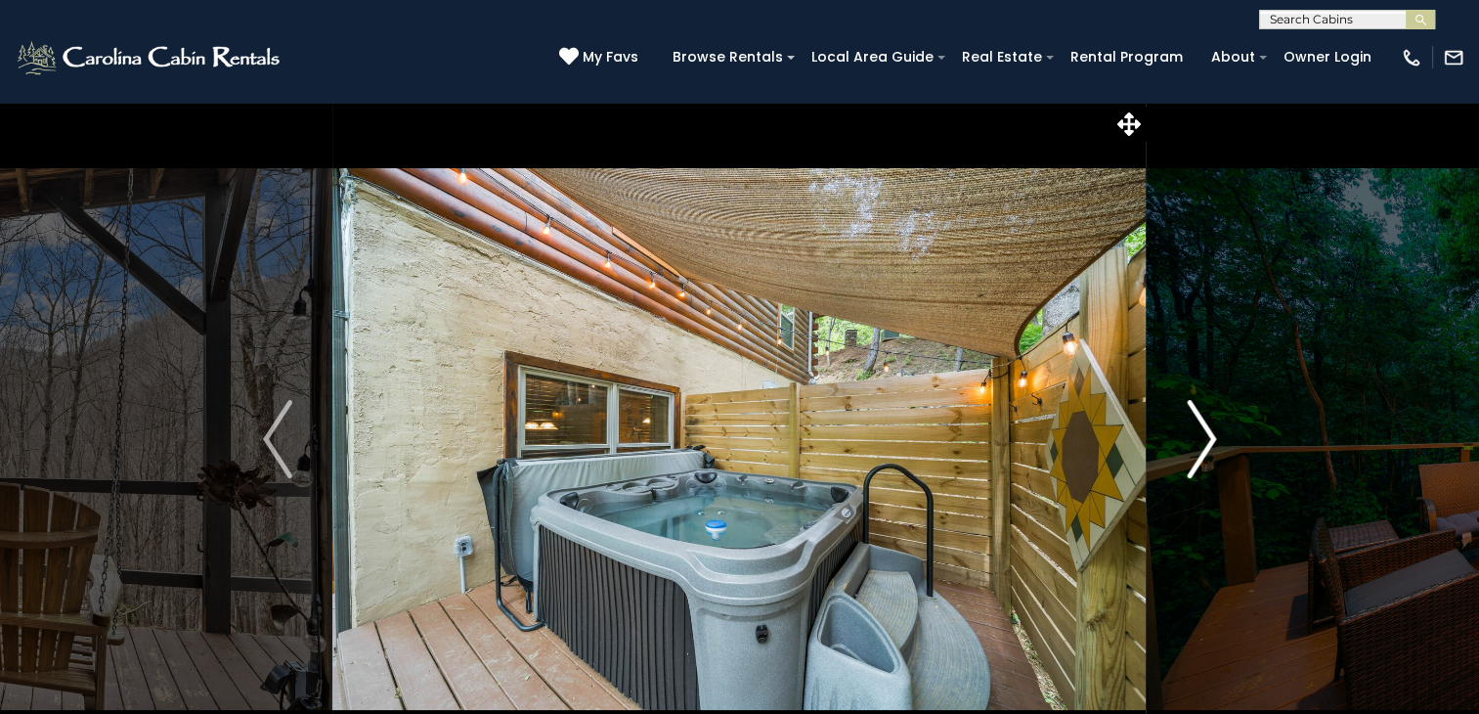
click at [1220, 443] on button "Next" at bounding box center [1201, 439] width 109 height 675
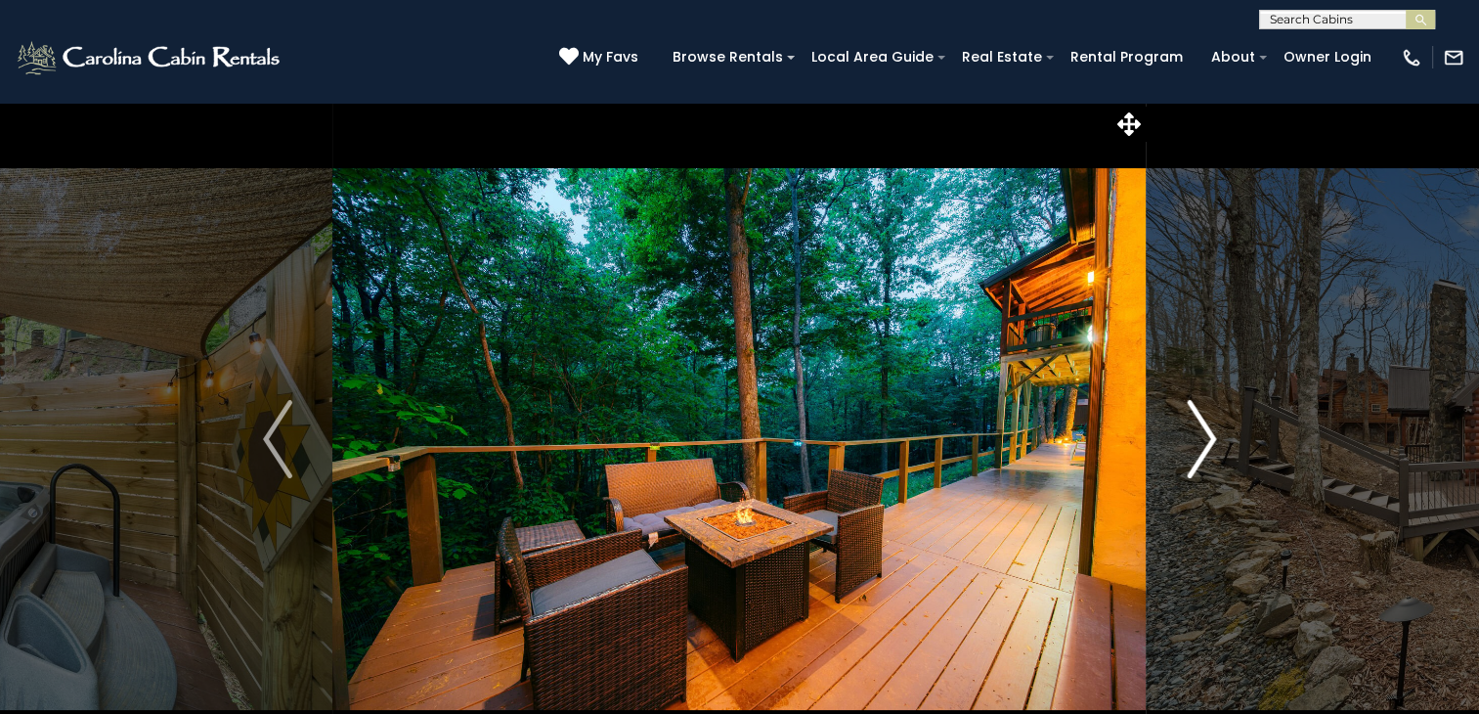
click at [1220, 443] on button "Next" at bounding box center [1201, 439] width 109 height 675
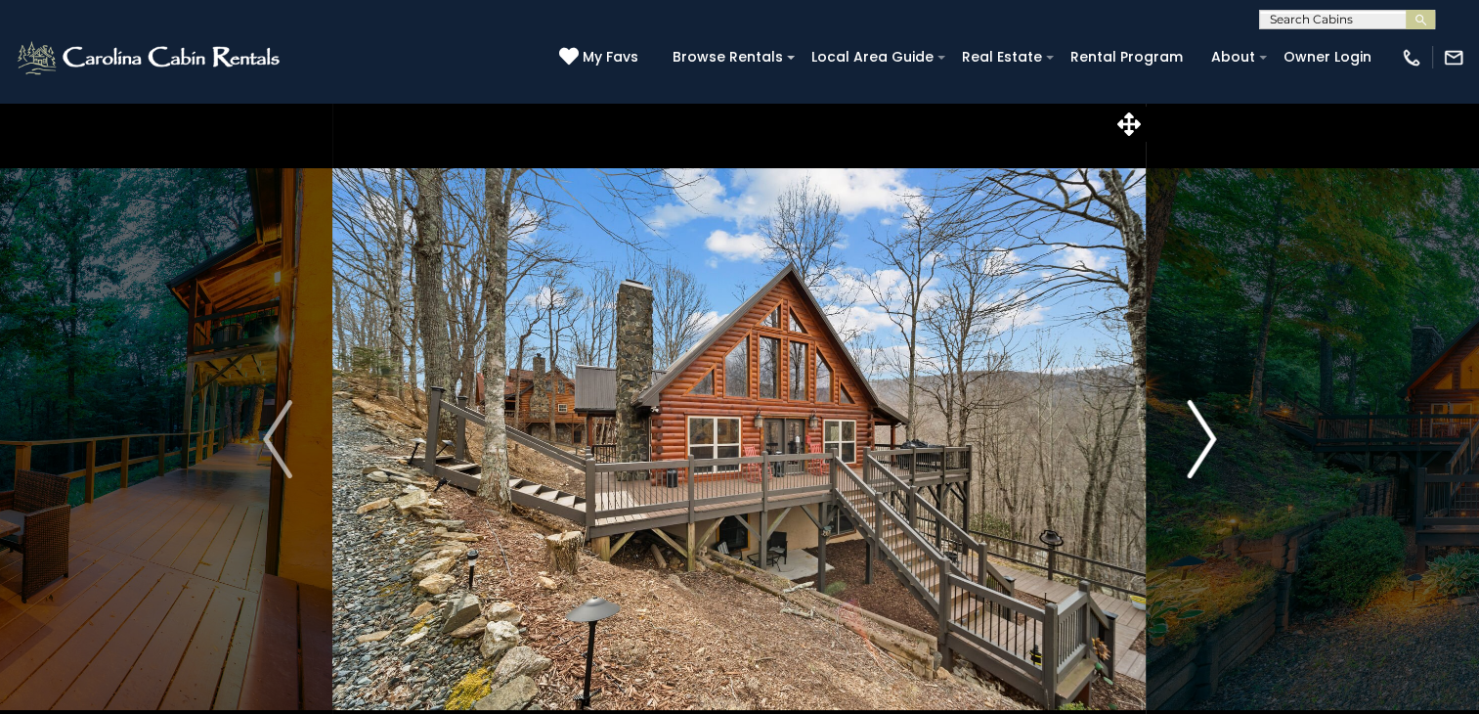
click at [1220, 443] on button "Next" at bounding box center [1201, 439] width 109 height 675
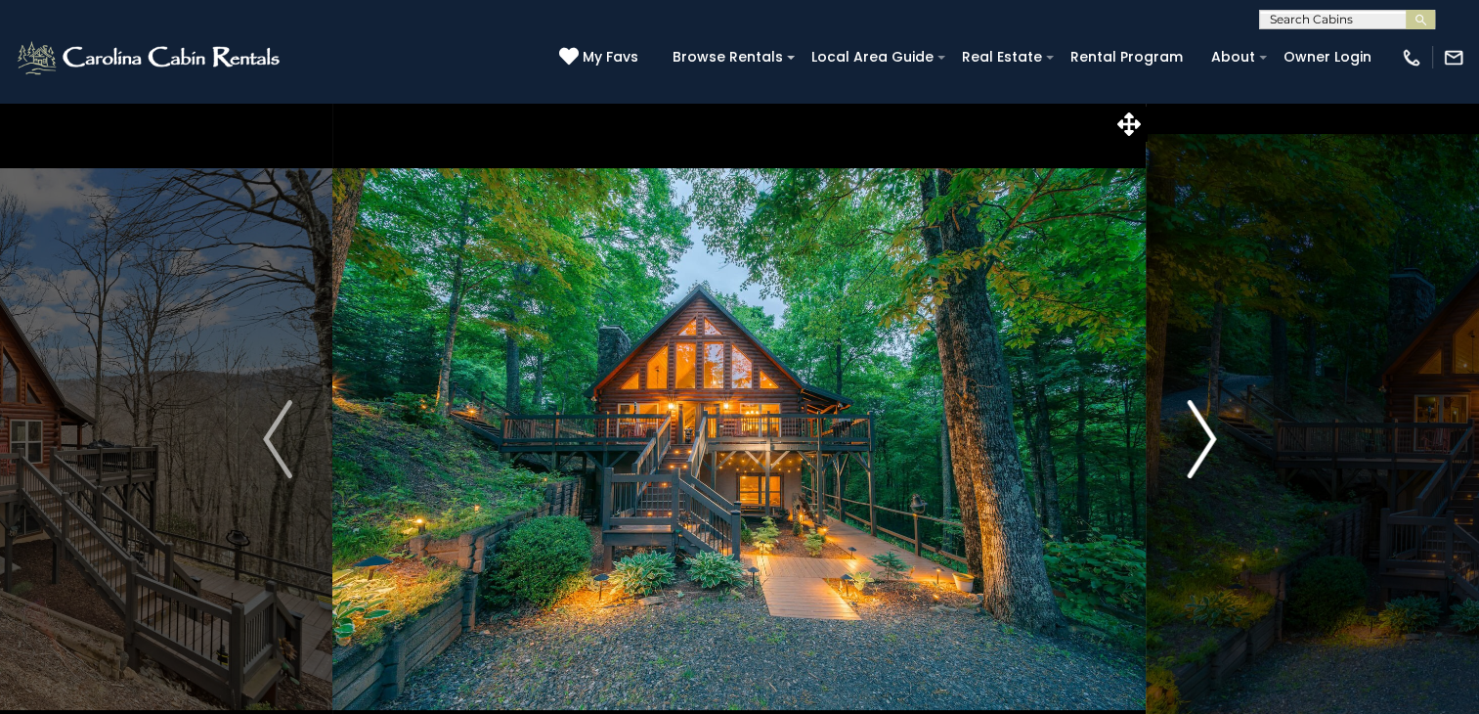
click at [1220, 443] on button "Next" at bounding box center [1201, 439] width 109 height 675
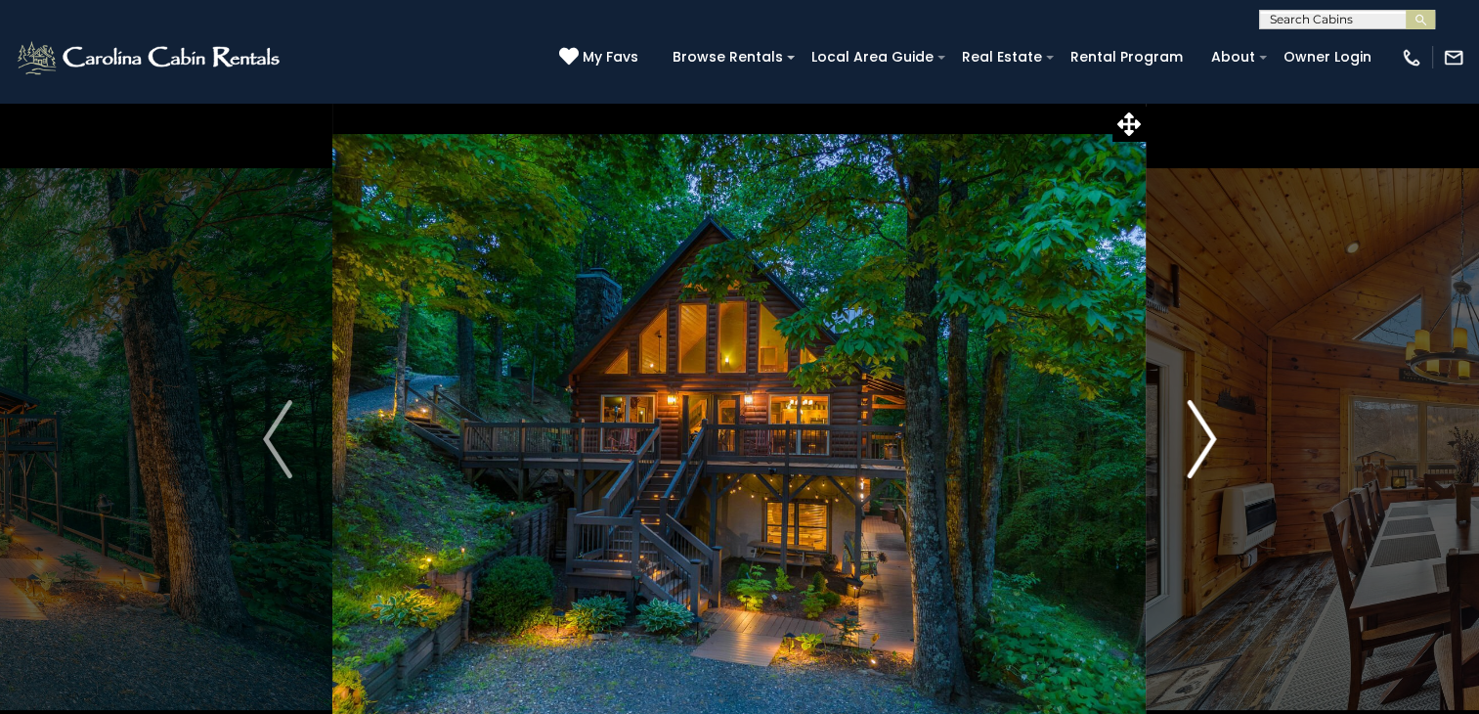
click at [1220, 443] on button "Next" at bounding box center [1201, 439] width 109 height 675
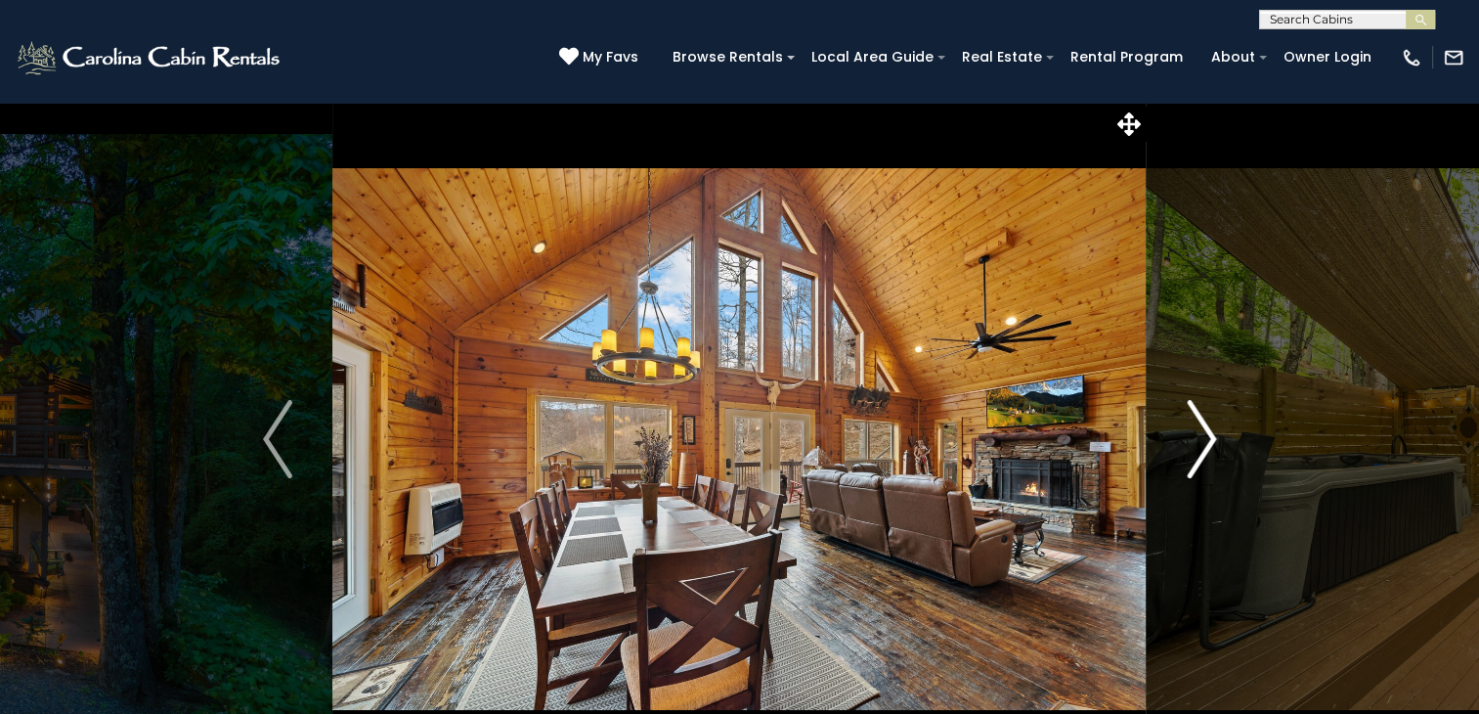
click at [1220, 443] on button "Next" at bounding box center [1201, 439] width 109 height 675
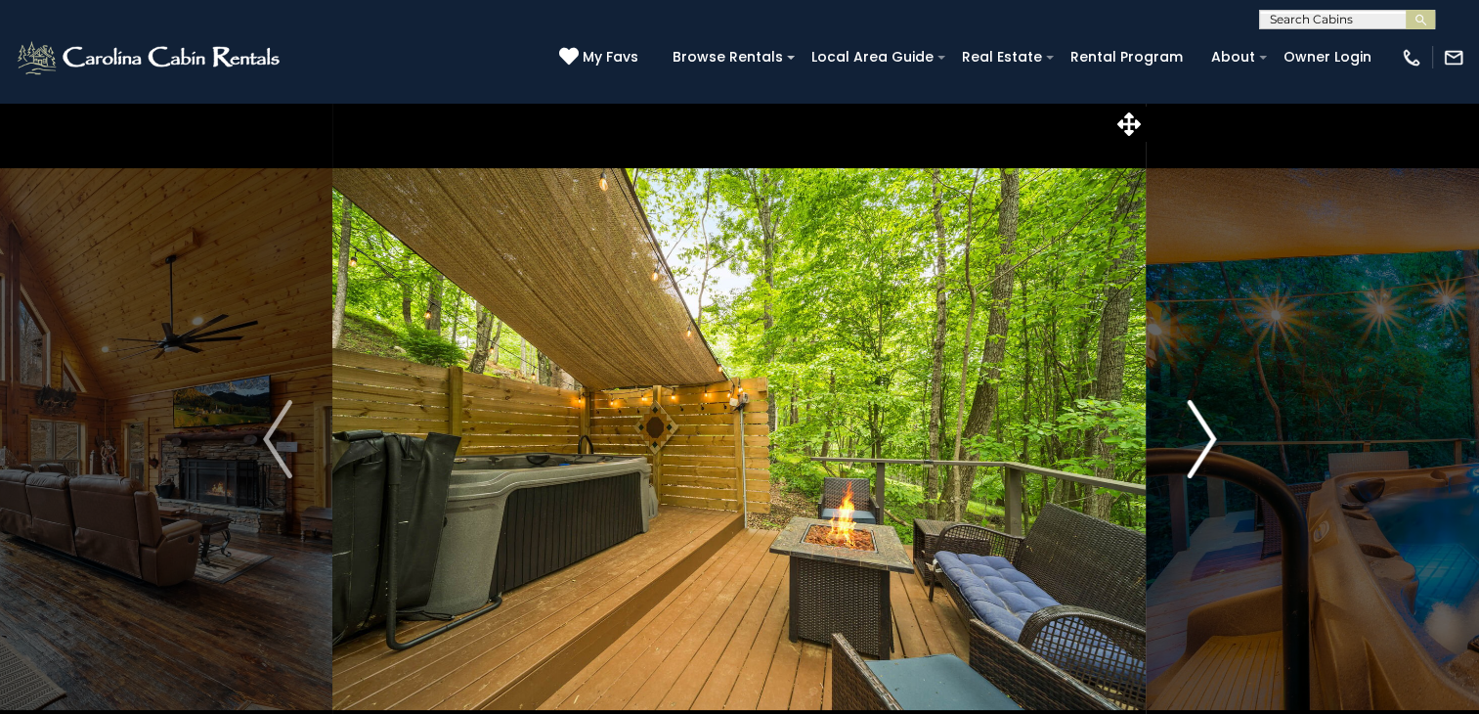
click at [1203, 459] on img "Next" at bounding box center [1201, 439] width 29 height 78
